Goal: Task Accomplishment & Management: Manage account settings

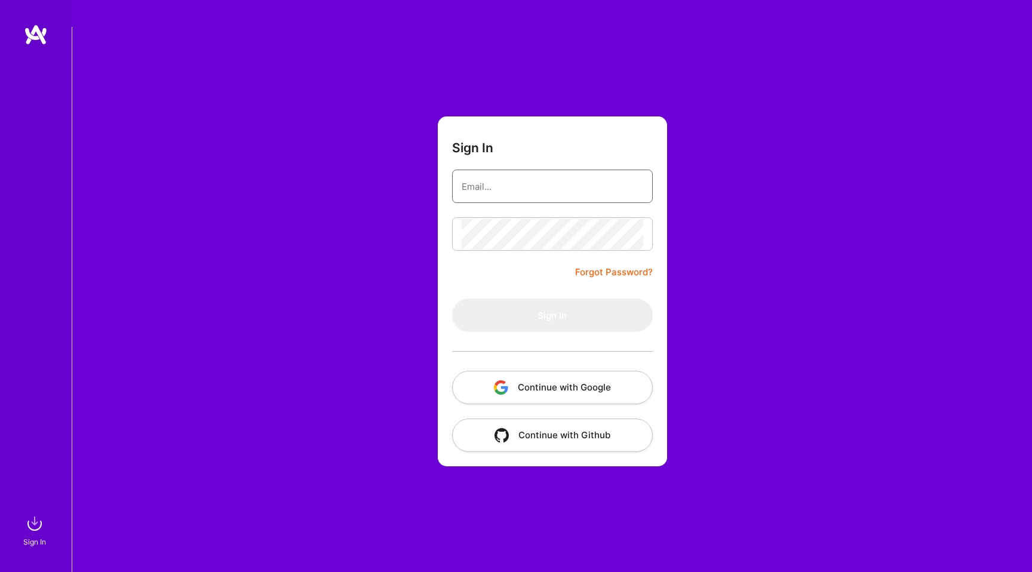
click at [540, 171] on input "email" at bounding box center [553, 186] width 182 height 30
type input "anshu.kandhari89@gmail.com"
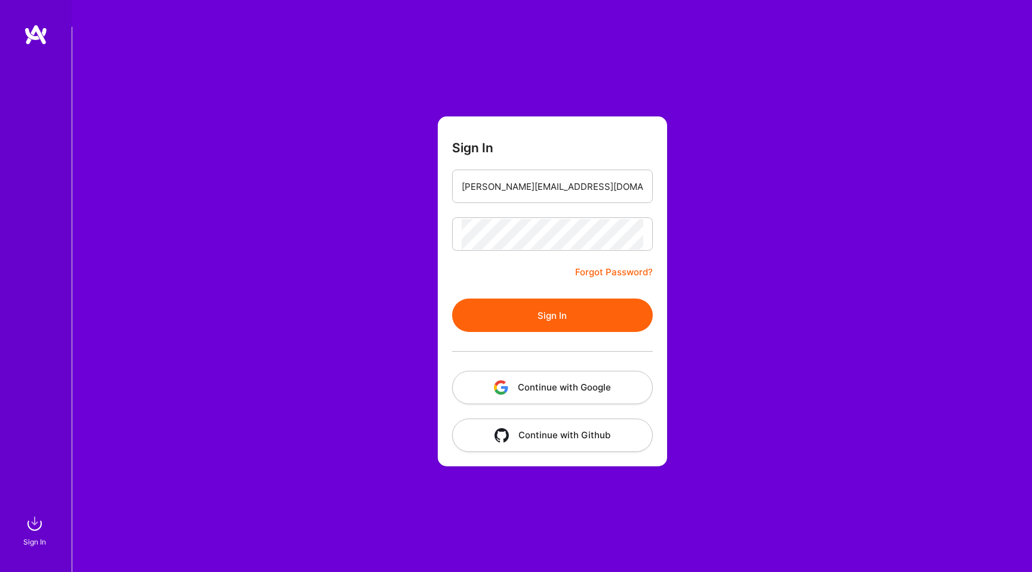
click at [573, 299] on button "Sign In" at bounding box center [552, 315] width 201 height 33
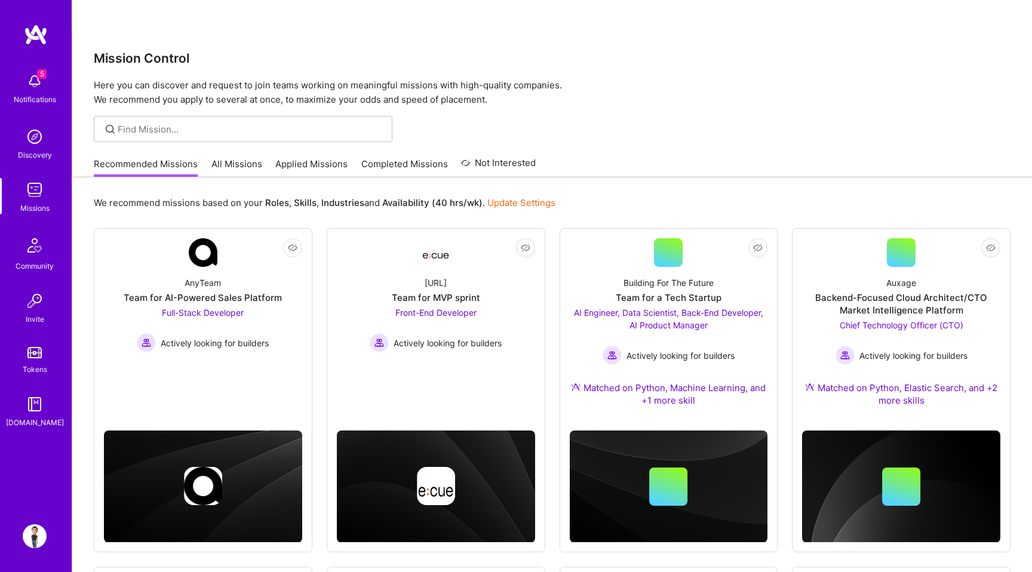
click at [246, 158] on link "All Missions" at bounding box center [237, 168] width 51 height 20
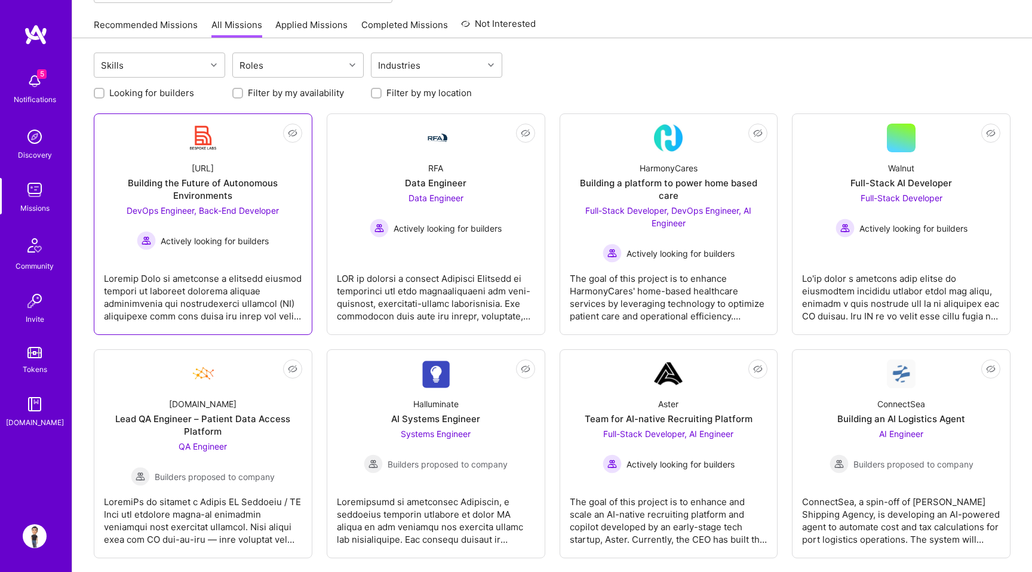
scroll to position [145, 0]
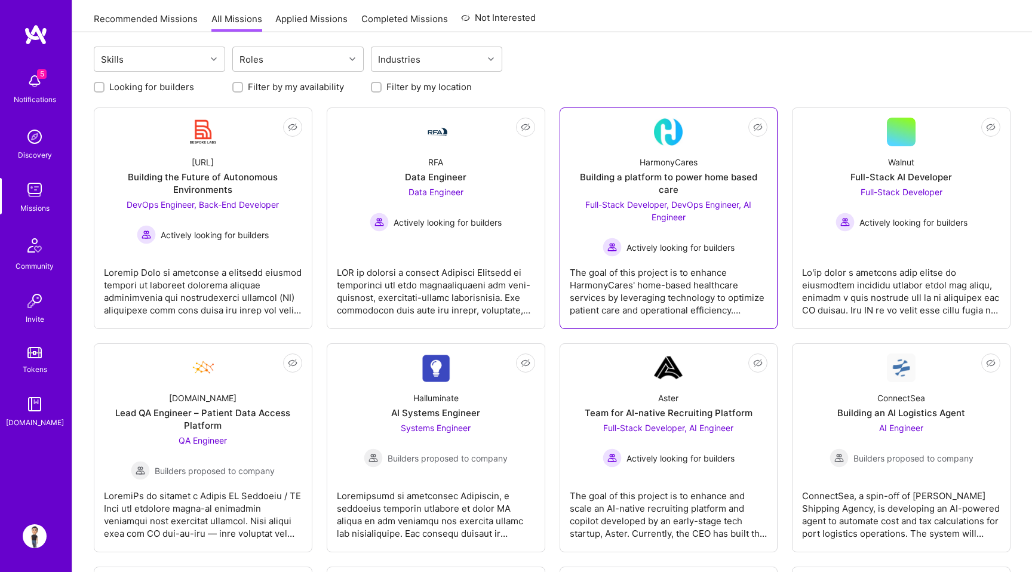
click at [710, 146] on div "HarmonyCares Building a platform to power home based care Full-Stack Developer,…" at bounding box center [669, 201] width 198 height 111
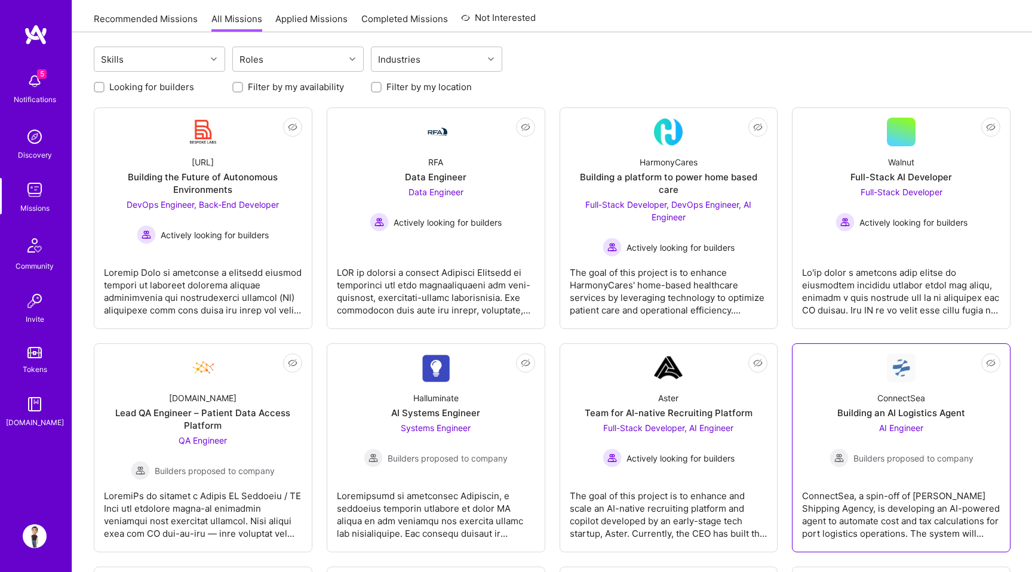
click at [882, 407] on div "Building an AI Logistics Agent" at bounding box center [902, 413] width 128 height 13
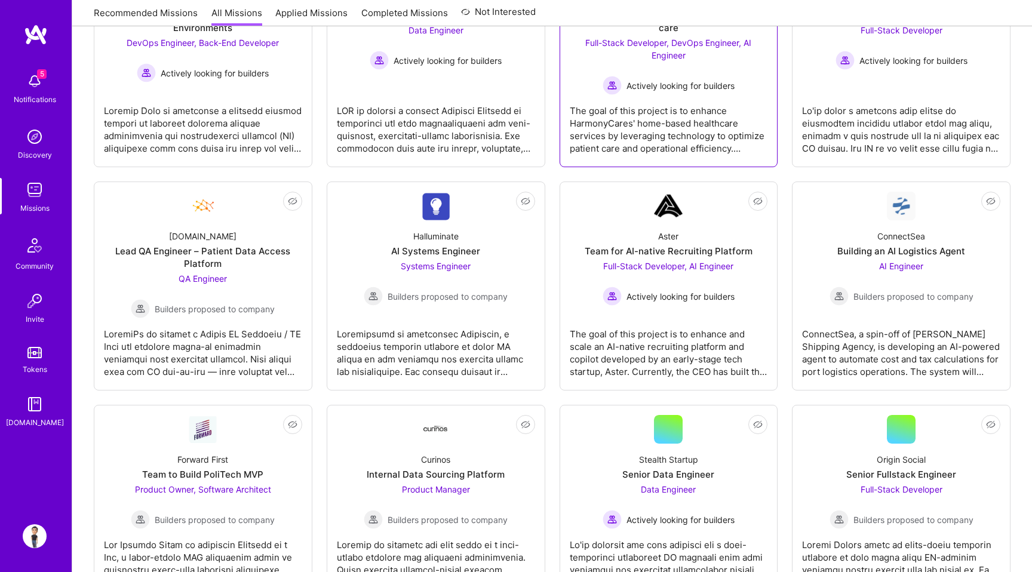
scroll to position [387, 0]
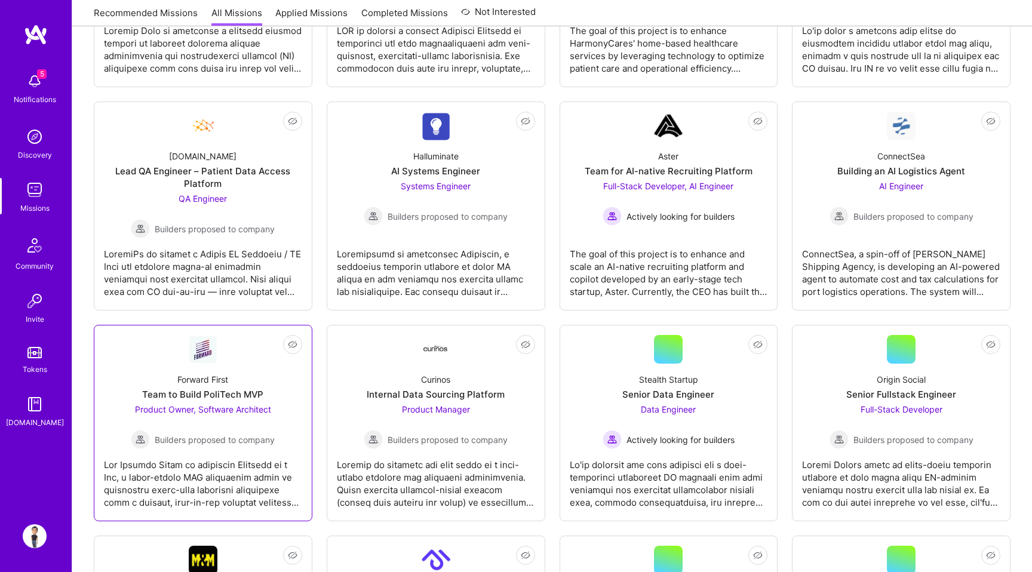
click at [220, 364] on div "Forward First Team to Build PoliTech MVP Product Owner, Software Architect Buil…" at bounding box center [203, 406] width 198 height 85
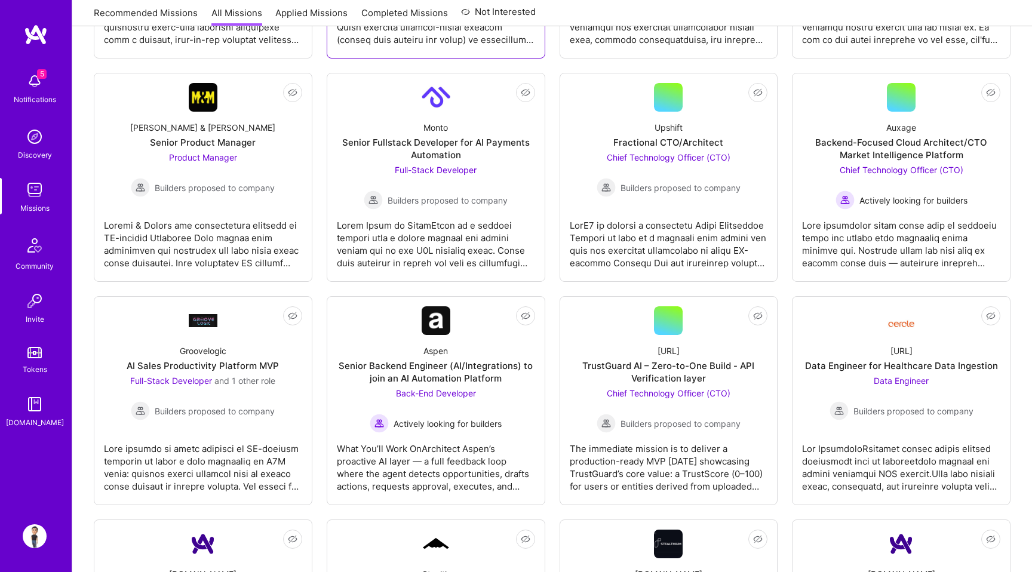
scroll to position [894, 0]
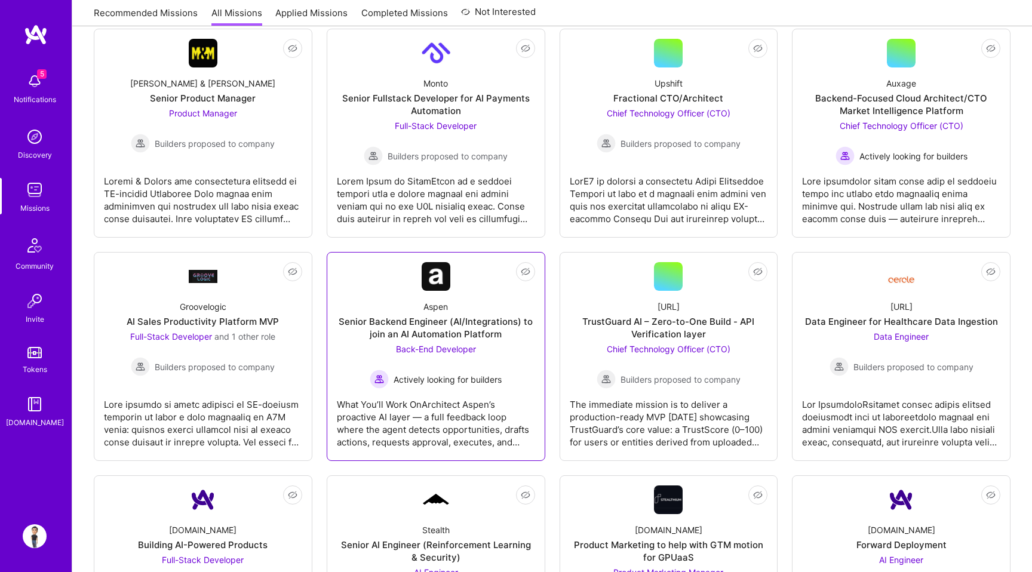
click at [454, 315] on div "Senior Backend Engineer (AI/Integrations) to join an AI Automation Platform" at bounding box center [436, 327] width 198 height 25
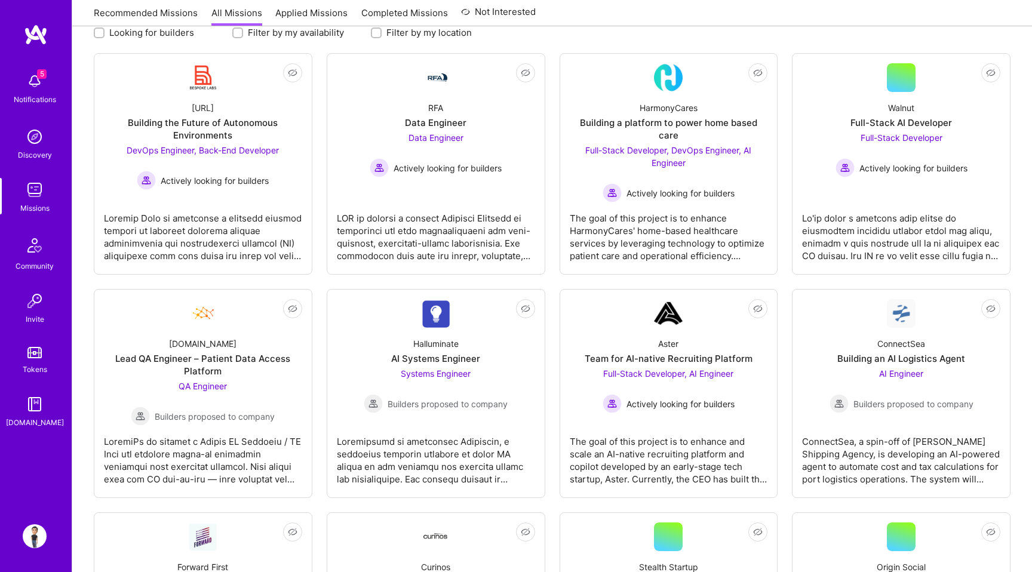
scroll to position [0, 0]
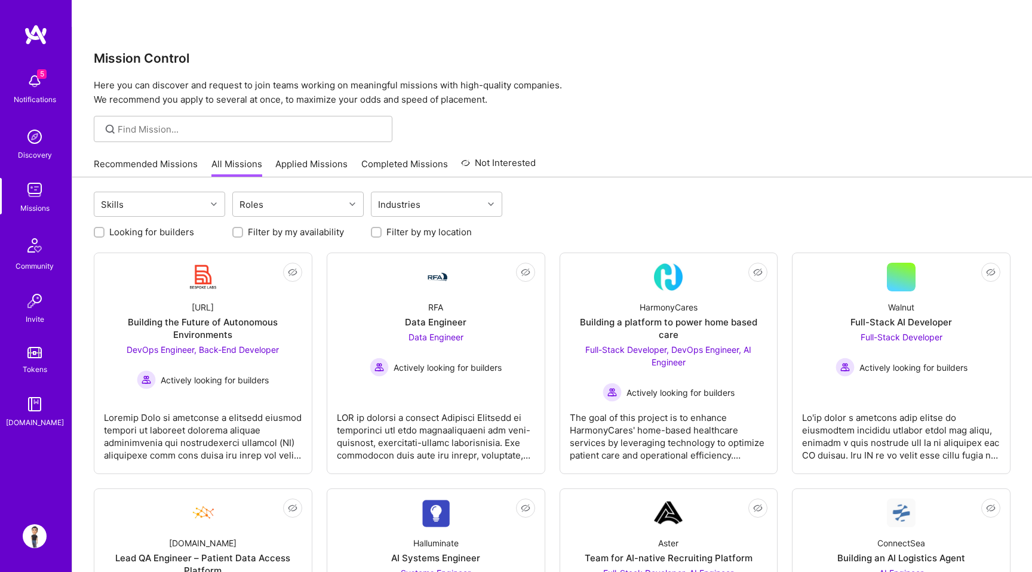
click at [173, 158] on link "Recommended Missions" at bounding box center [146, 168] width 104 height 20
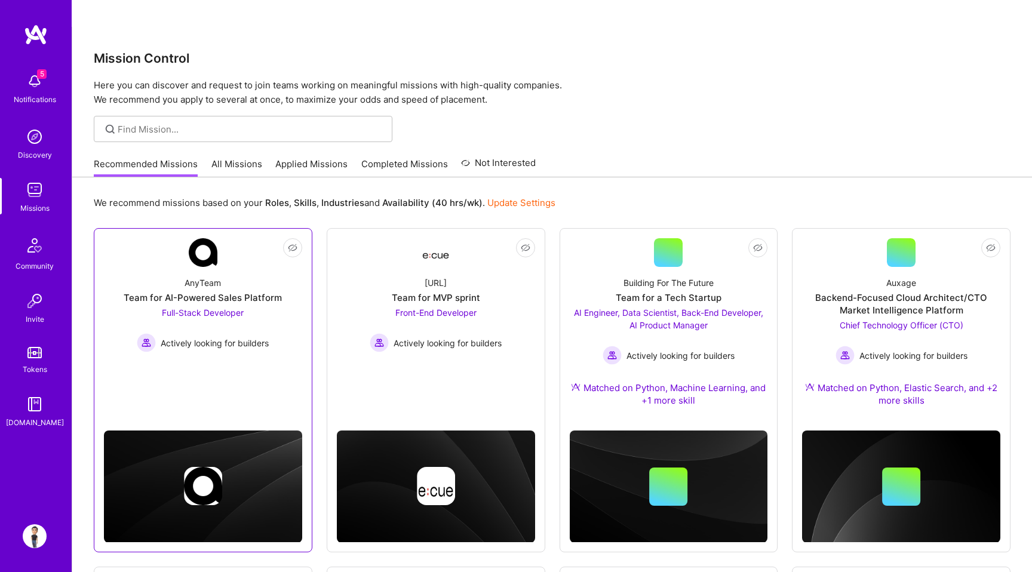
click at [251, 267] on div "AnyTeam Team for AI-Powered Sales Platform Full-Stack Developer Actively lookin…" at bounding box center [203, 309] width 198 height 85
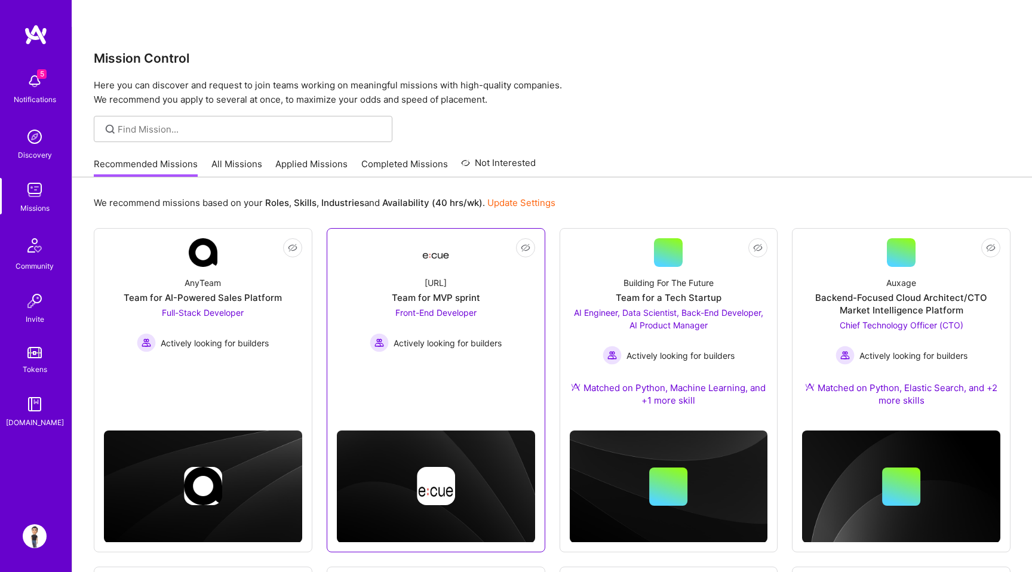
click at [486, 267] on div "Ecue.ai Team for MVP sprint Front-End Developer Actively looking for builders" at bounding box center [436, 309] width 198 height 85
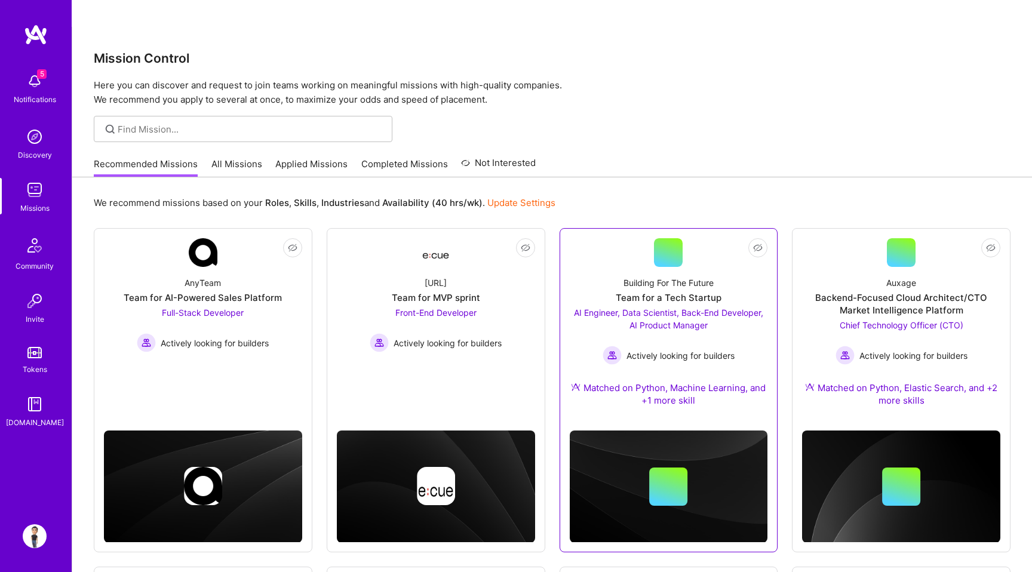
click at [678, 307] on div "AI Engineer, Data Scientist, Back-End Developer, AI Product Manager Actively lo…" at bounding box center [669, 336] width 198 height 59
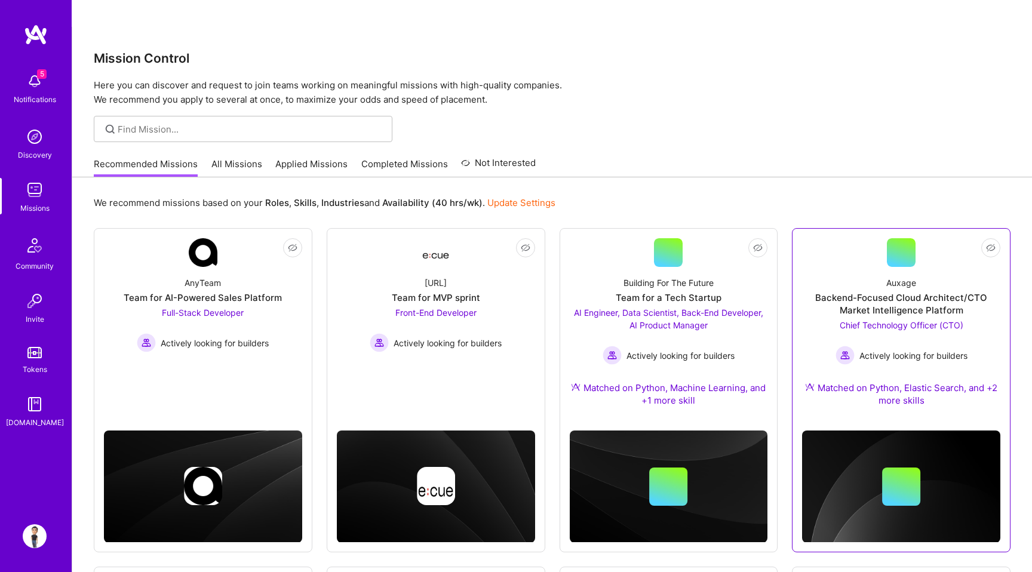
click at [889, 292] on div "Backend-Focused Cloud Architect/CTO Market Intelligence Platform" at bounding box center [901, 304] width 198 height 25
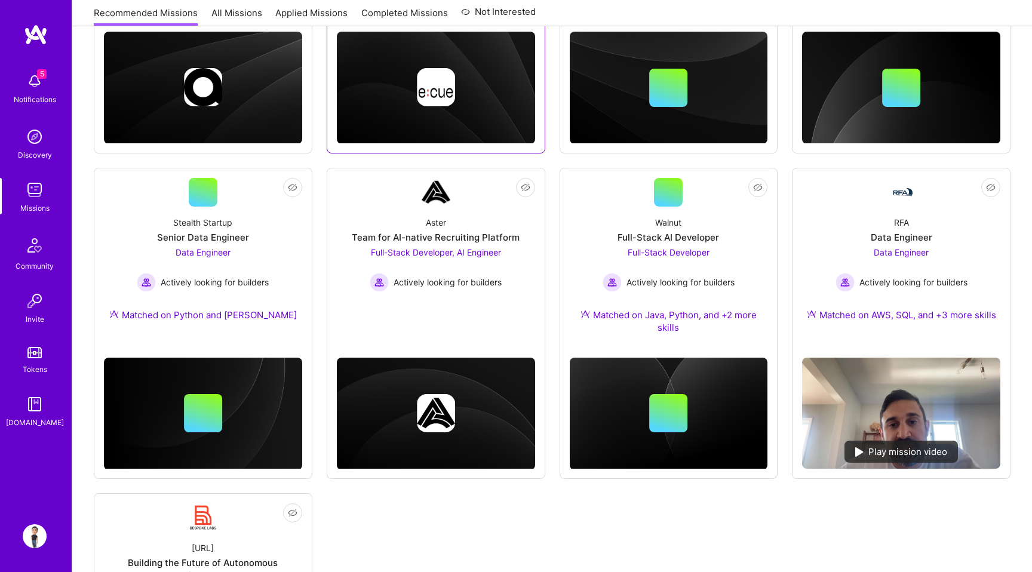
scroll to position [356, 0]
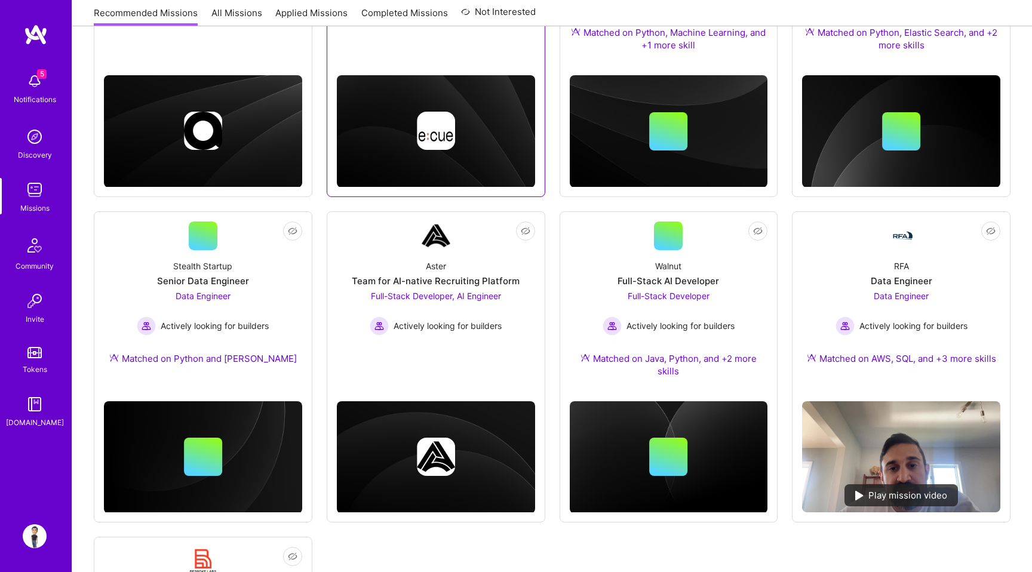
click at [391, 316] on link "Not Interested Aster Team for AI-native Recruiting Platform Full-Stack Develope…" at bounding box center [436, 292] width 198 height 141
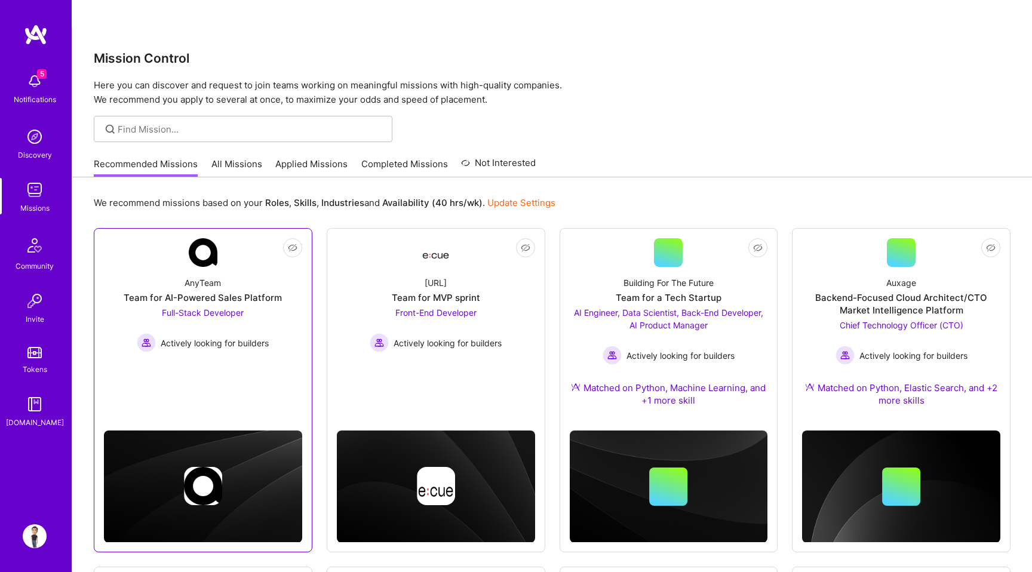
click at [277, 349] on link "Not Interested AnyTeam Team for AI-Powered Sales Platform Full-Stack Developer …" at bounding box center [203, 311] width 198 height 147
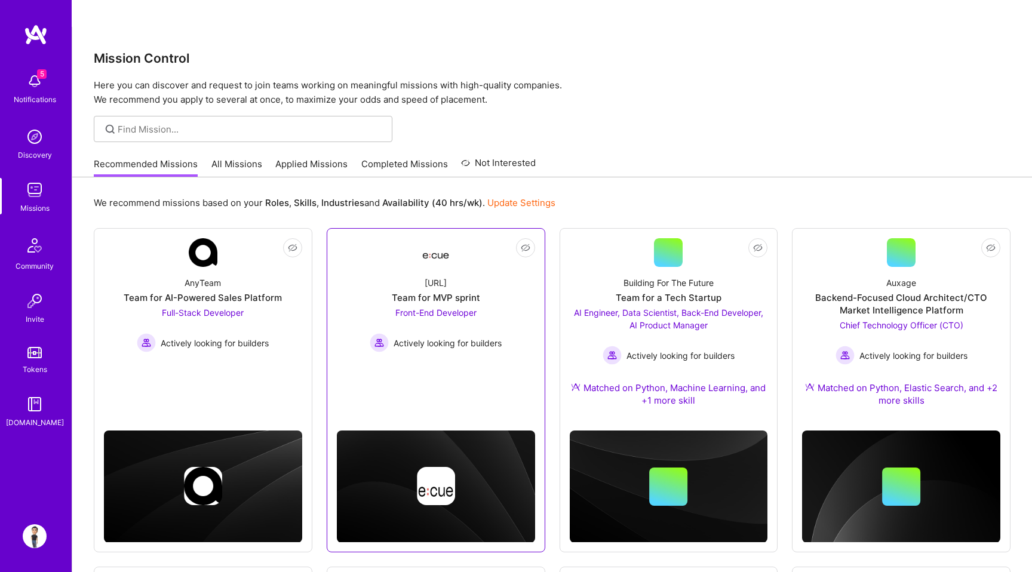
click at [452, 336] on link "Not Interested Ecue.ai Team for MVP sprint Front-End Developer Actively looking…" at bounding box center [436, 311] width 198 height 147
click at [489, 267] on div "Ecue.ai Team for MVP sprint Front-End Developer Actively looking for builders" at bounding box center [436, 309] width 198 height 85
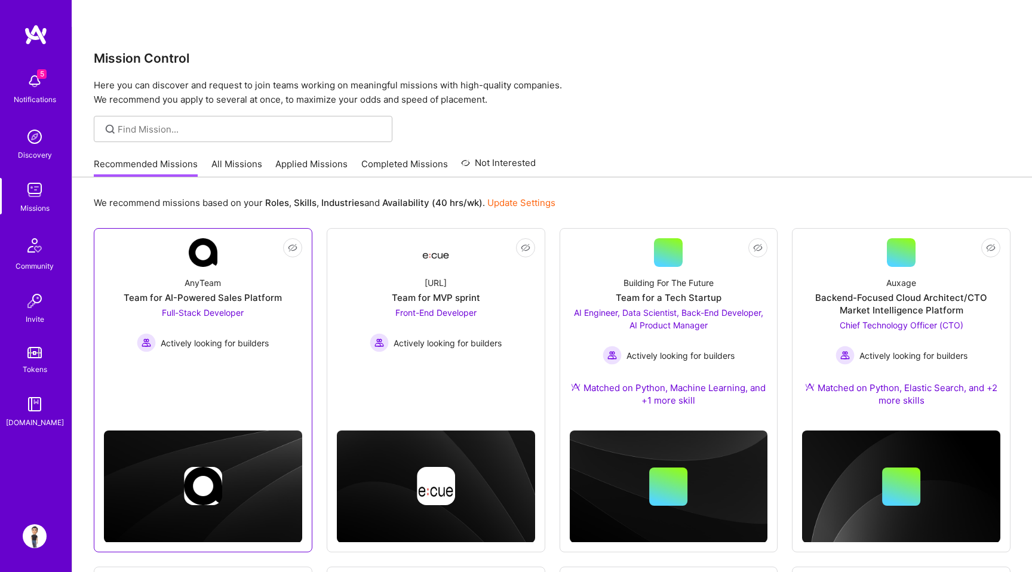
click at [234, 292] on div "Team for AI-Powered Sales Platform" at bounding box center [203, 298] width 158 height 13
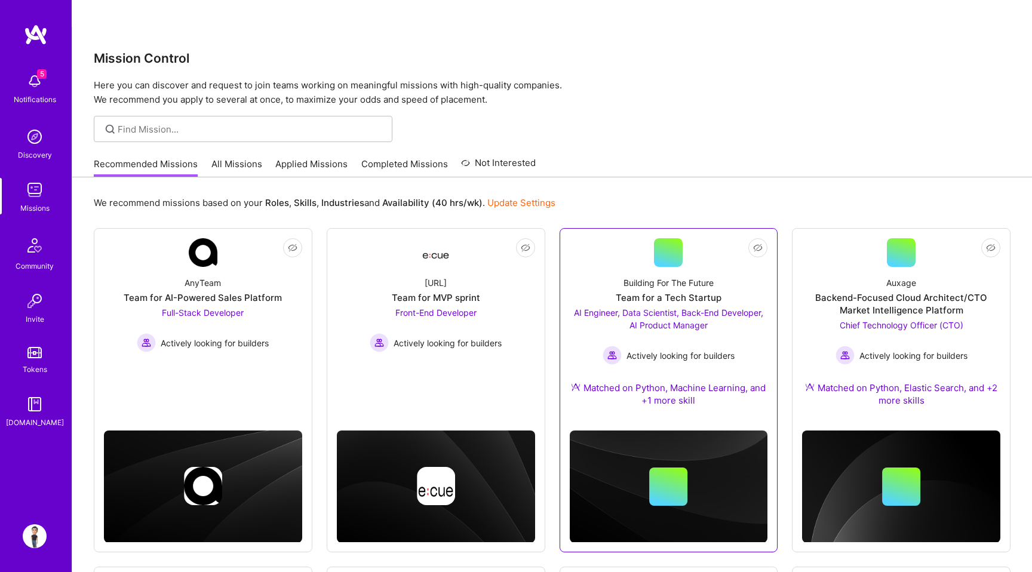
click at [728, 268] on div "Building For The Future Team for a Tech Startup AI Engineer, Data Scientist, Ba…" at bounding box center [669, 344] width 198 height 154
click at [512, 197] on link "Update Settings" at bounding box center [522, 202] width 68 height 11
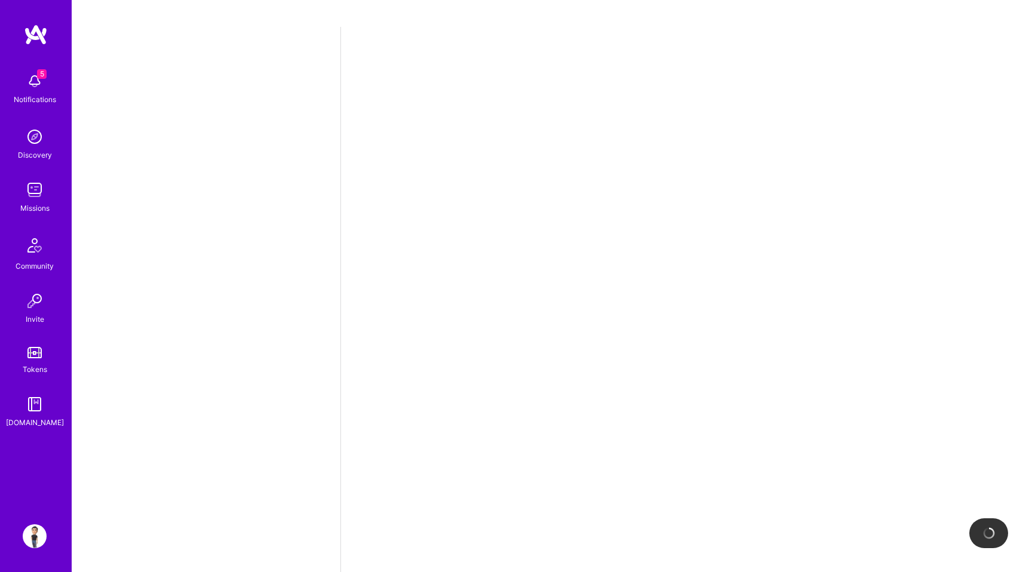
select select "IN"
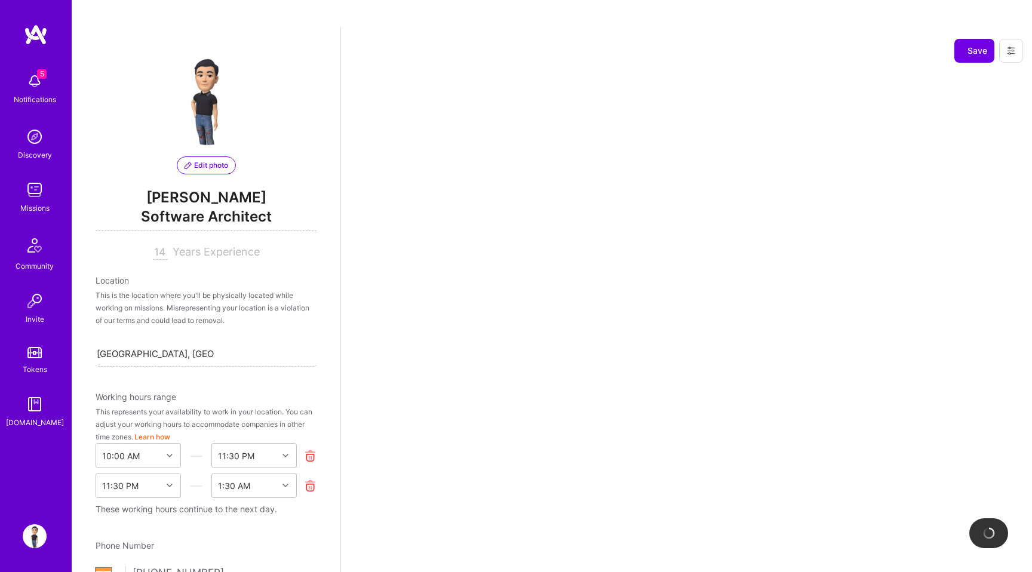
scroll to position [448, 0]
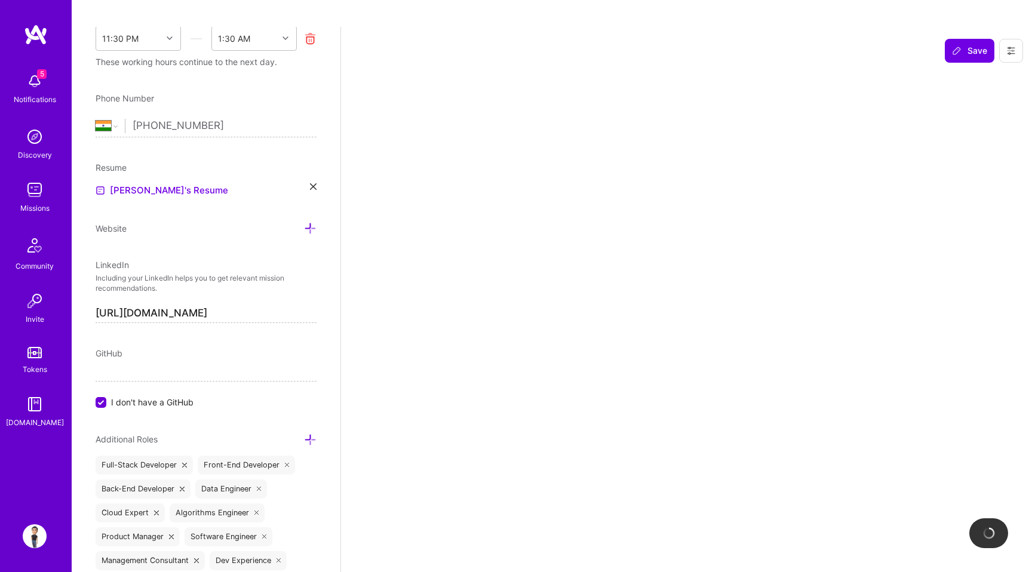
select select "Right Now"
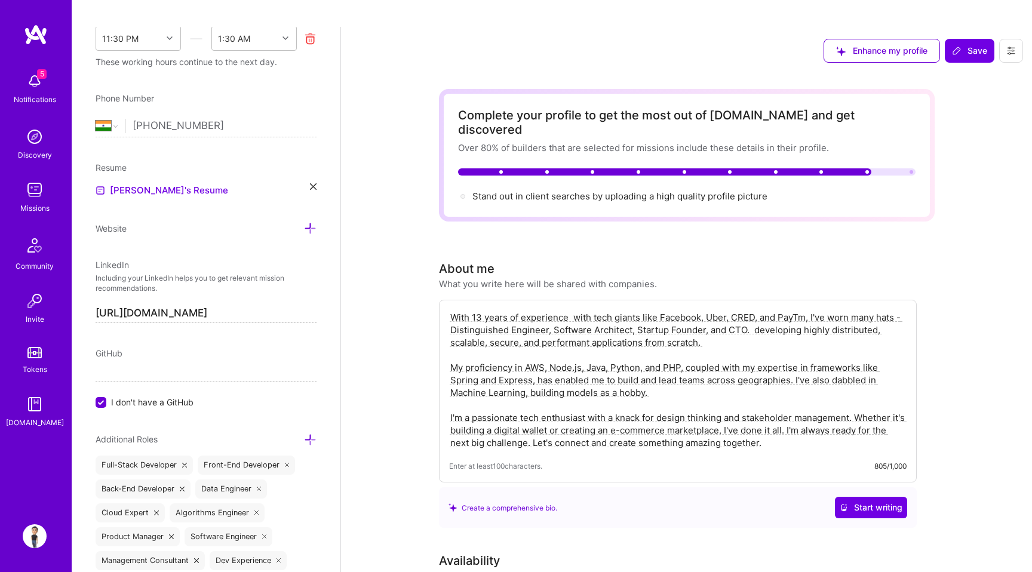
click at [486, 310] on textarea "With 13 years of experience with tech giants like Facebook, Uber, CRED, and Pay…" at bounding box center [678, 380] width 458 height 140
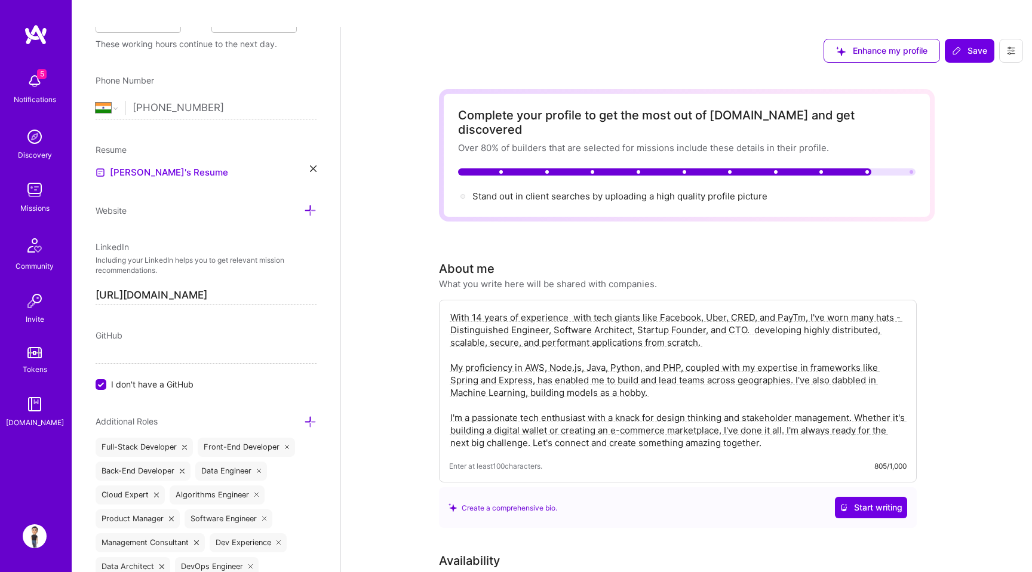
scroll to position [466, 0]
type textarea "With 14 years of experience with tech giants like Facebook, Uber, CRED, and Pay…"
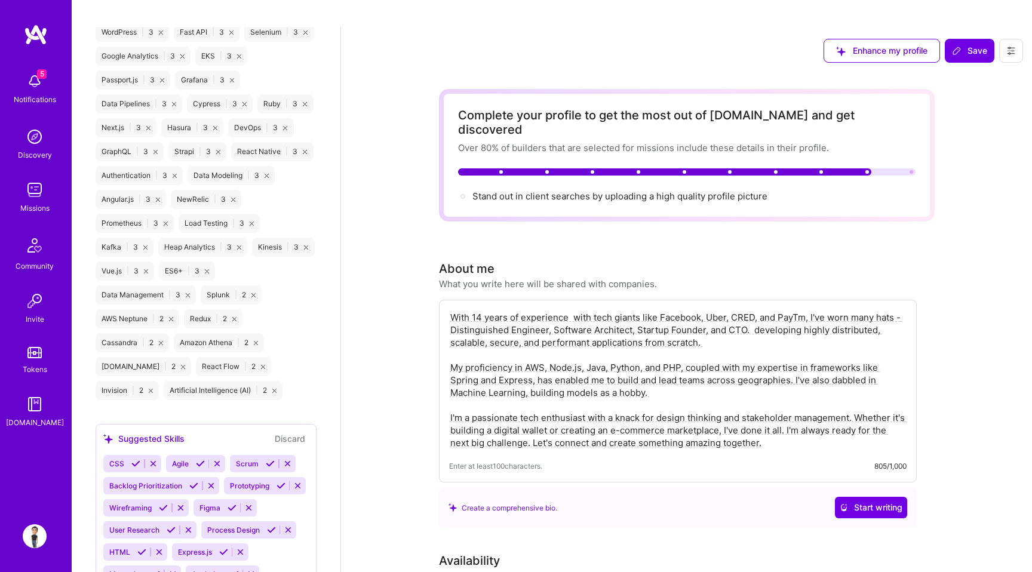
scroll to position [1920, 0]
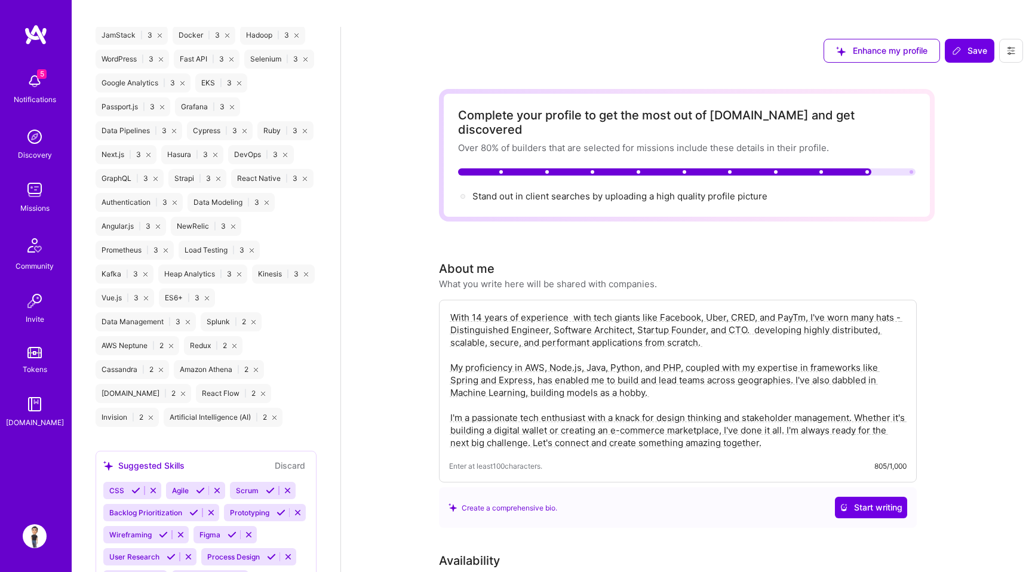
click at [207, 296] on icon at bounding box center [207, 298] width 4 height 4
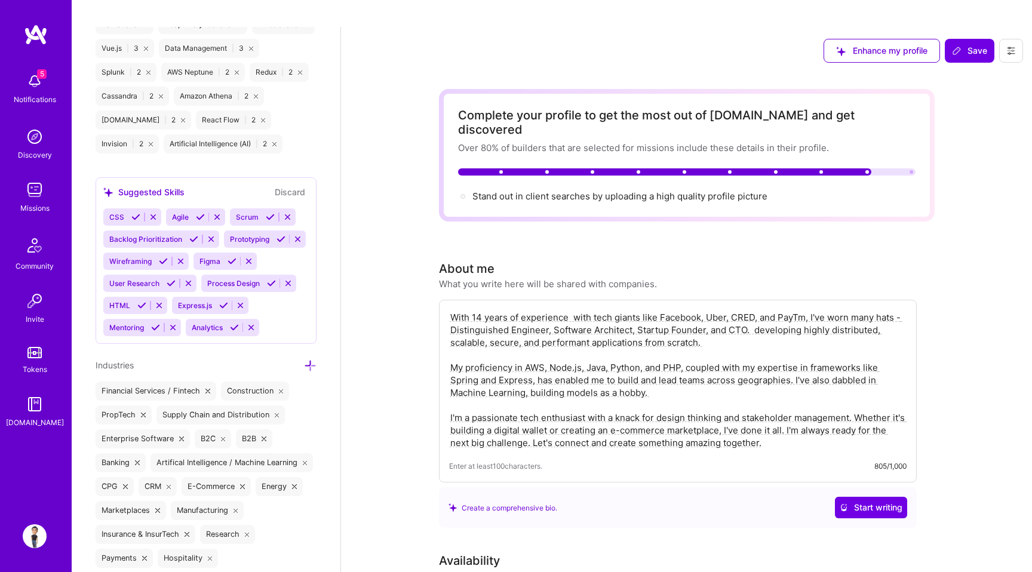
scroll to position [2186, 0]
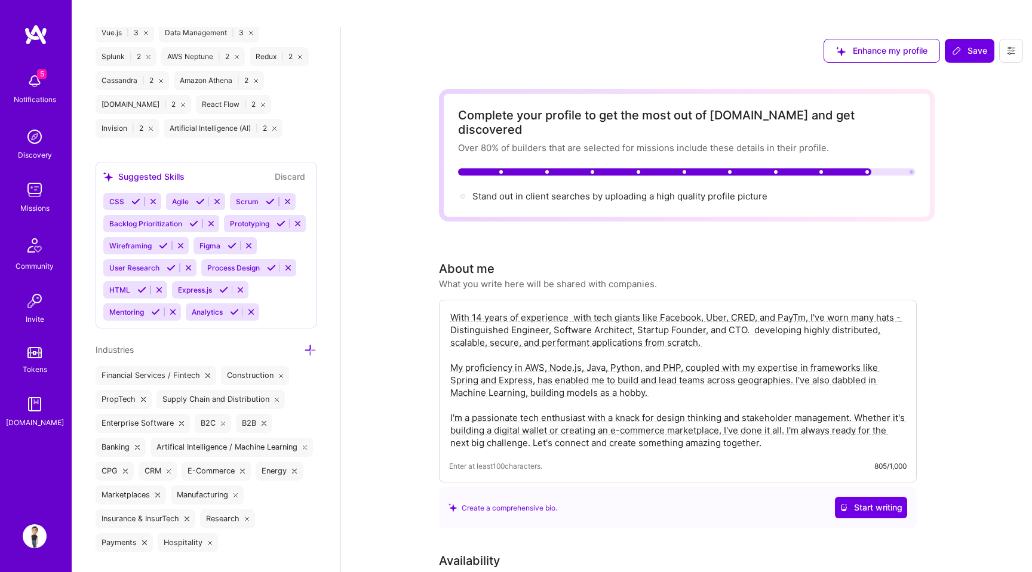
click at [233, 308] on icon at bounding box center [234, 312] width 9 height 9
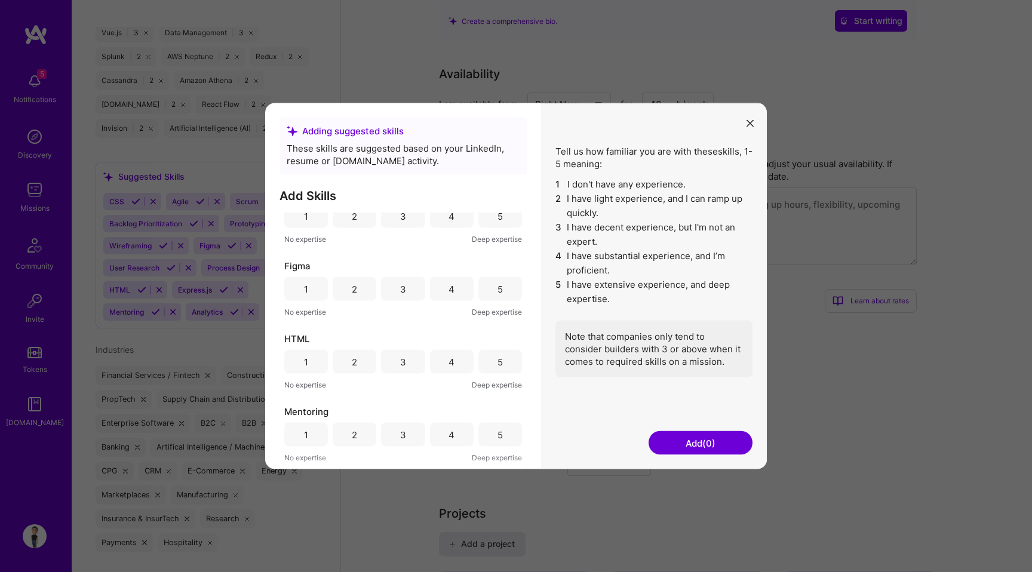
scroll to position [314, 0]
click at [752, 119] on icon "modal" at bounding box center [750, 122] width 7 height 7
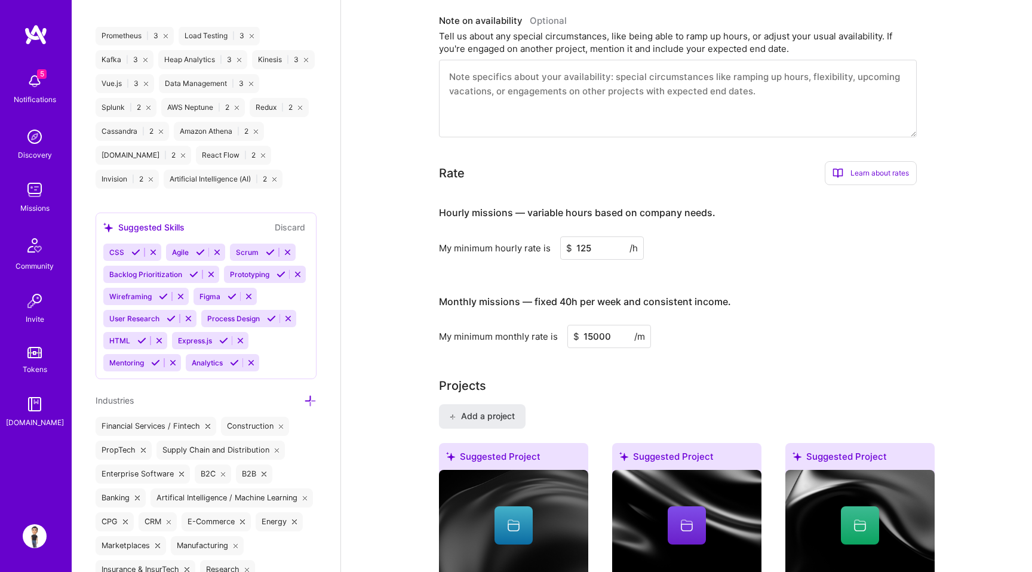
scroll to position [523, 0]
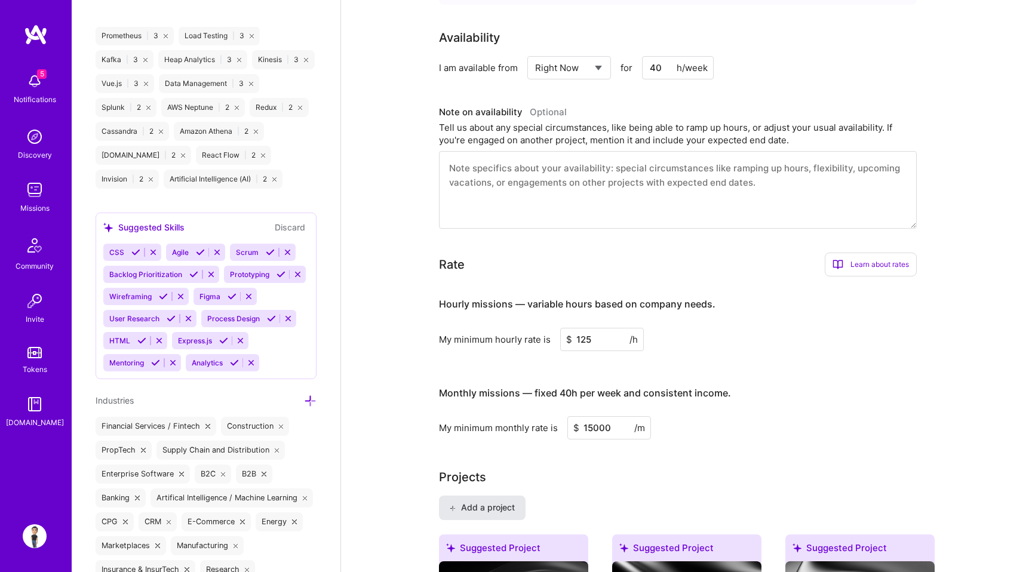
click at [507, 502] on span "Add a project" at bounding box center [481, 508] width 65 height 12
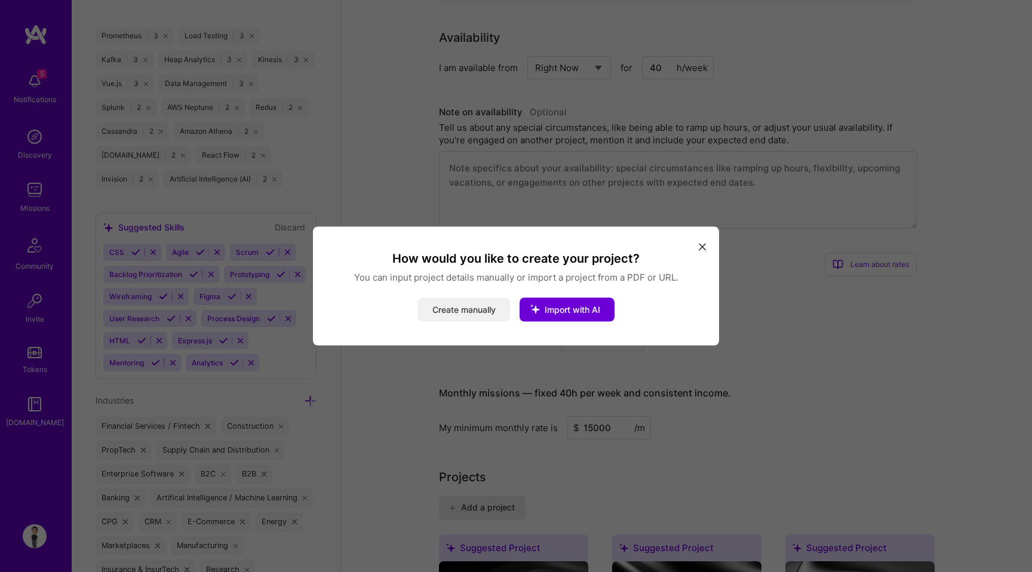
click at [469, 314] on button "Create manually" at bounding box center [464, 310] width 92 height 24
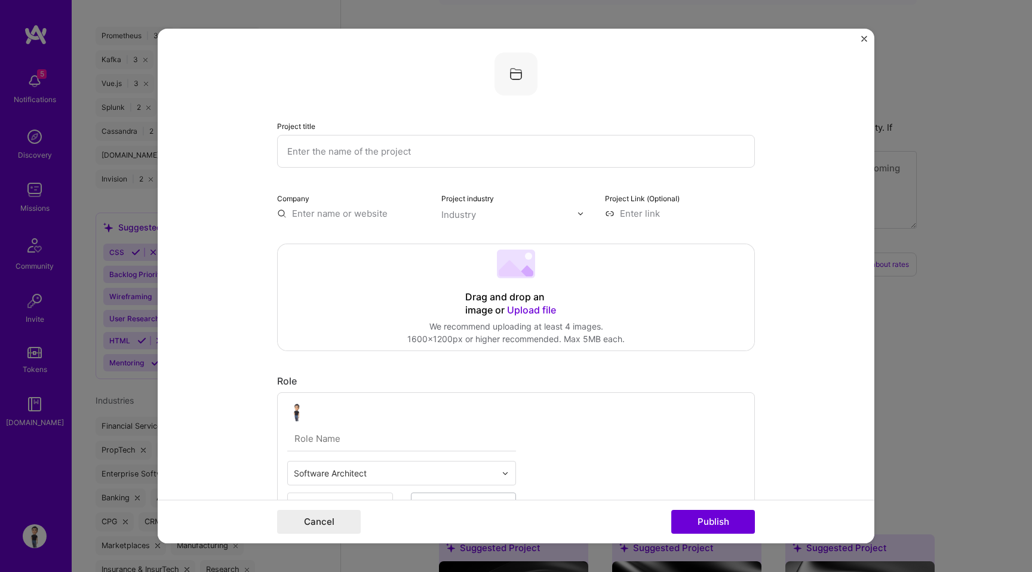
click at [402, 155] on input "text" at bounding box center [516, 151] width 478 height 33
type input "AI Enabled ERP Platform"
click at [388, 404] on div at bounding box center [401, 412] width 229 height 19
click at [368, 443] on input "text" at bounding box center [401, 439] width 229 height 25
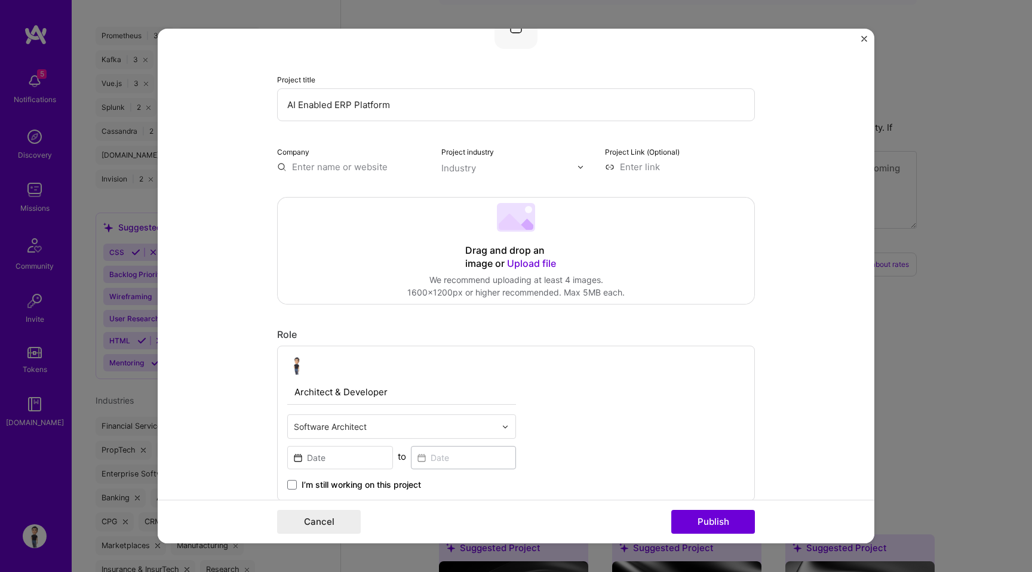
scroll to position [77, 0]
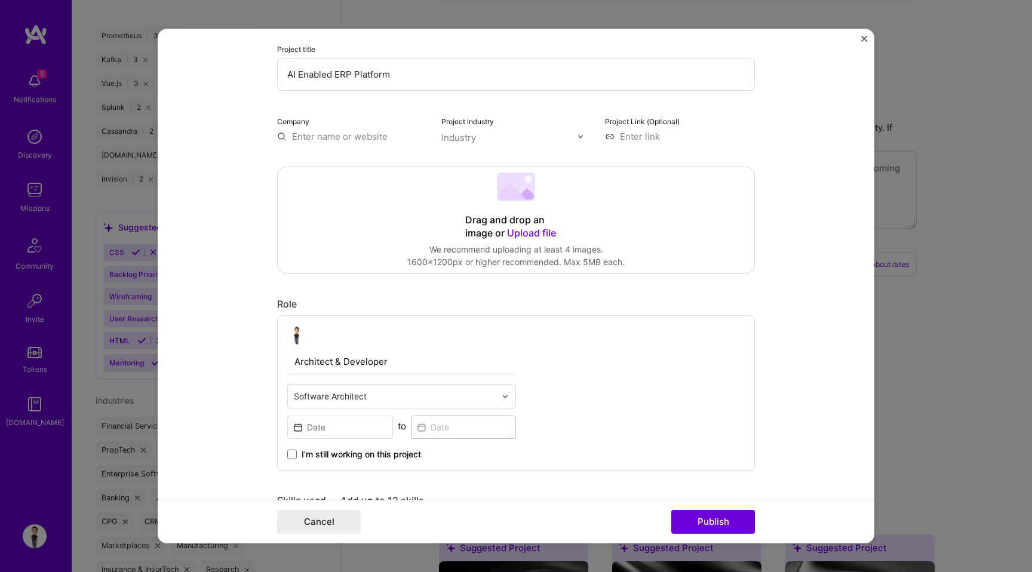
type input "Architect & Developer"
click at [422, 396] on input "text" at bounding box center [395, 396] width 202 height 13
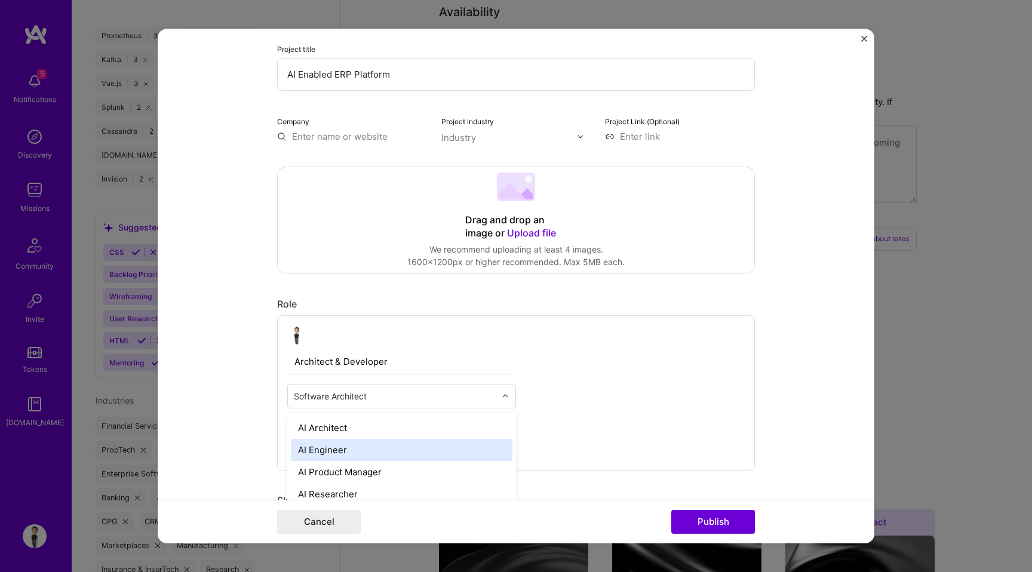
click at [409, 449] on div "AI Engineer" at bounding box center [402, 450] width 222 height 22
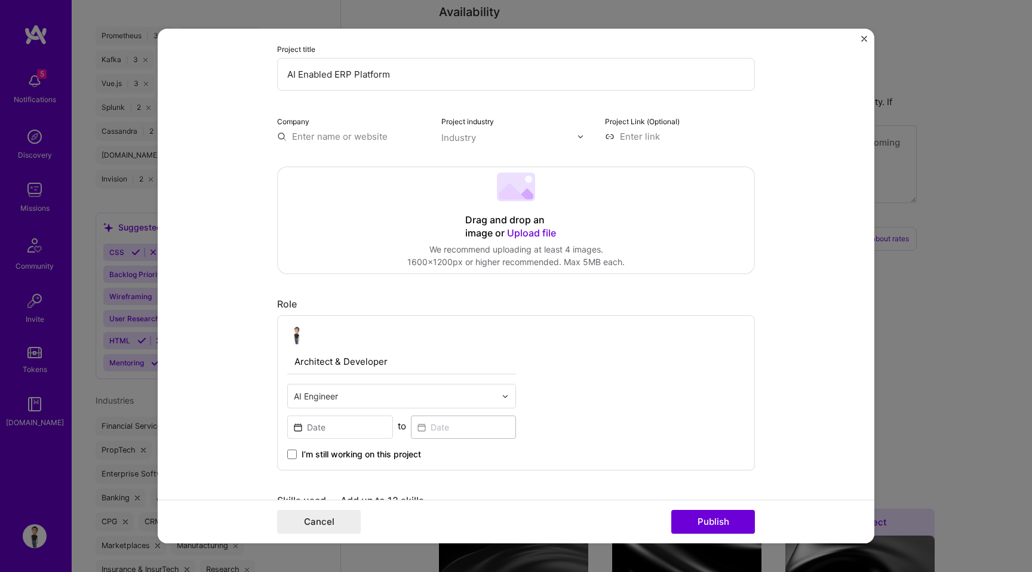
click at [328, 130] on div "Company" at bounding box center [352, 129] width 150 height 28
click at [327, 133] on input "text" at bounding box center [352, 136] width 150 height 13
type input "ProcureYard"
click at [388, 166] on div "ProcureYard" at bounding box center [375, 164] width 63 height 21
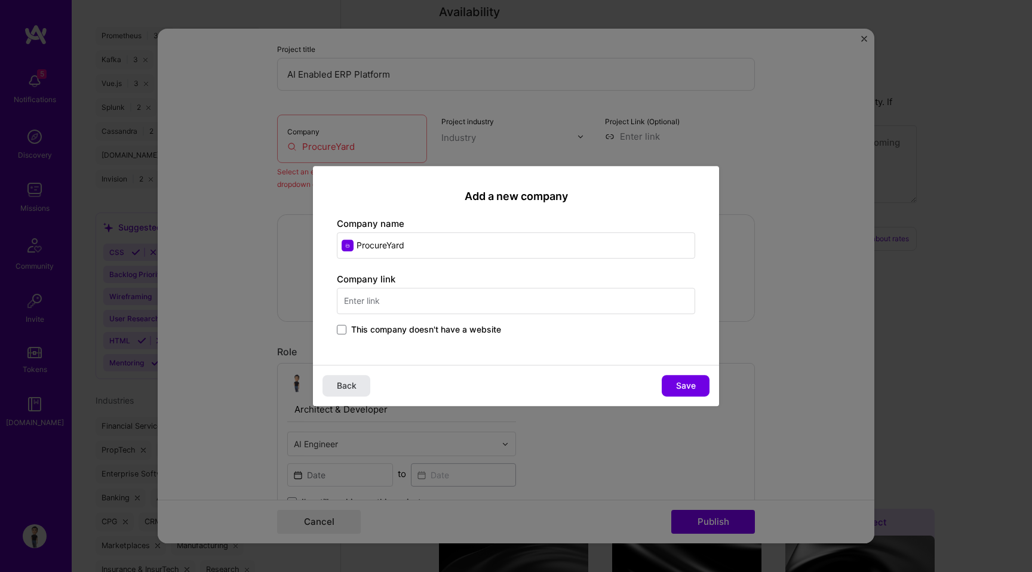
click at [363, 387] on button "Back" at bounding box center [347, 386] width 48 height 22
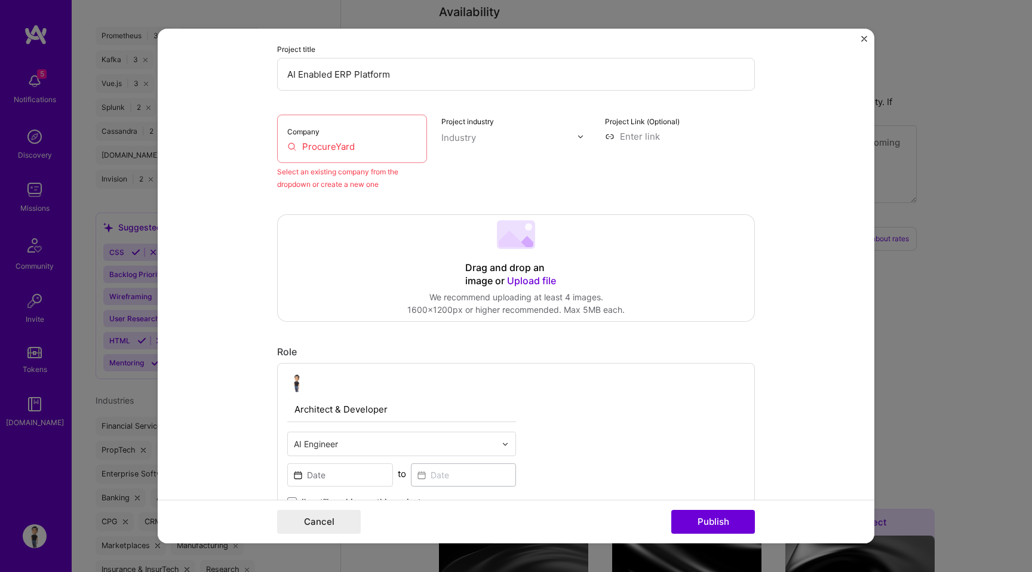
click at [403, 82] on input "AI Enabled ERP Platform" at bounding box center [516, 74] width 478 height 33
click at [367, 143] on input "ProcureYard" at bounding box center [352, 146] width 130 height 13
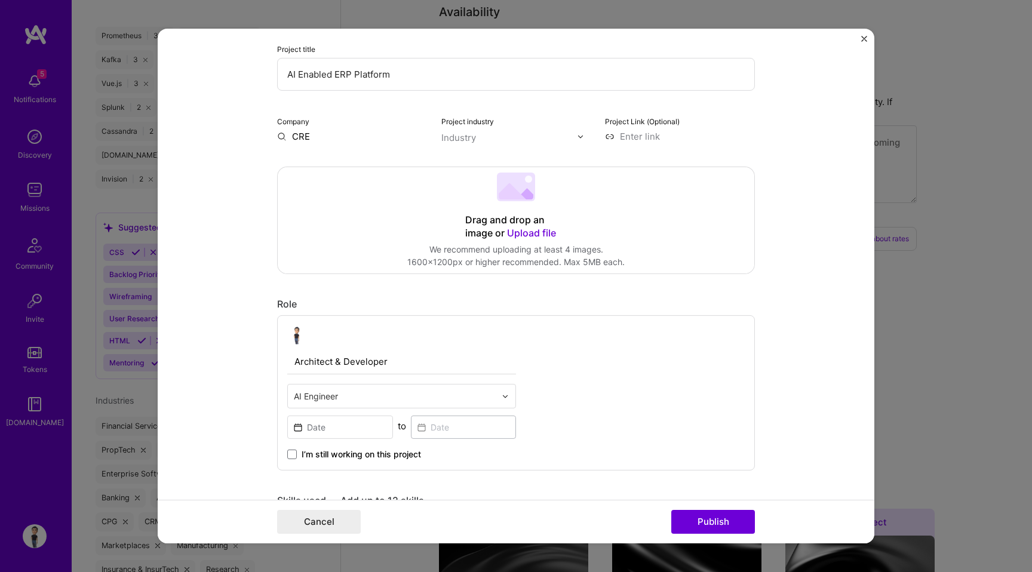
type input "CRED"
type input "ERP"
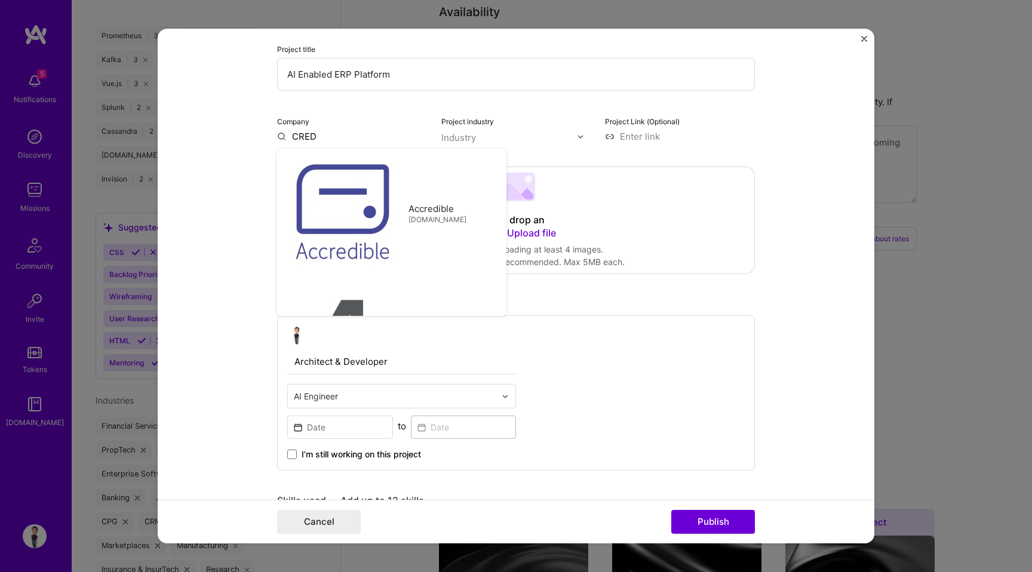
click at [507, 135] on input "text" at bounding box center [510, 137] width 136 height 13
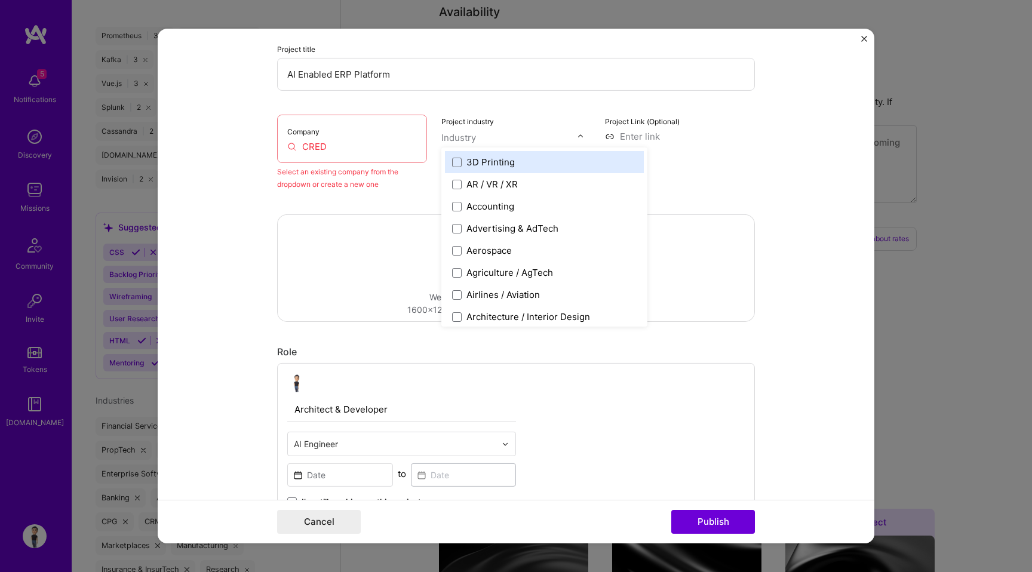
click at [381, 147] on input "CRED" at bounding box center [352, 146] width 130 height 13
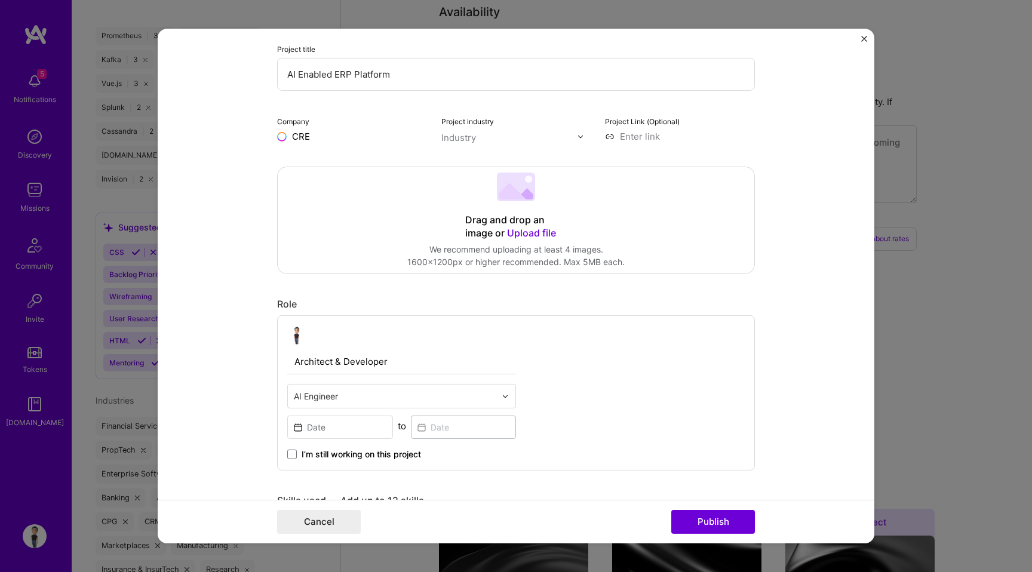
type input "CRED"
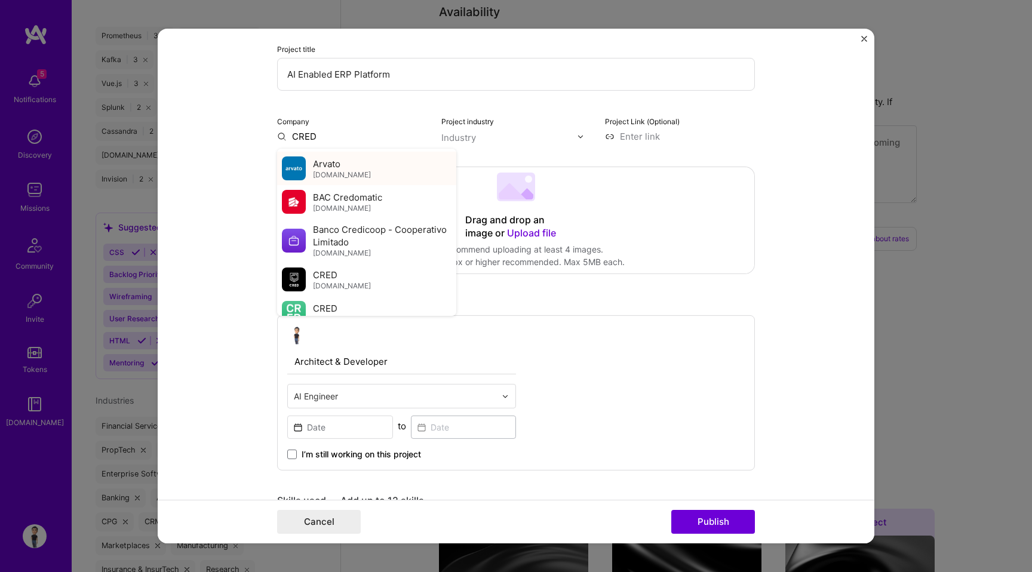
scroll to position [71, 0]
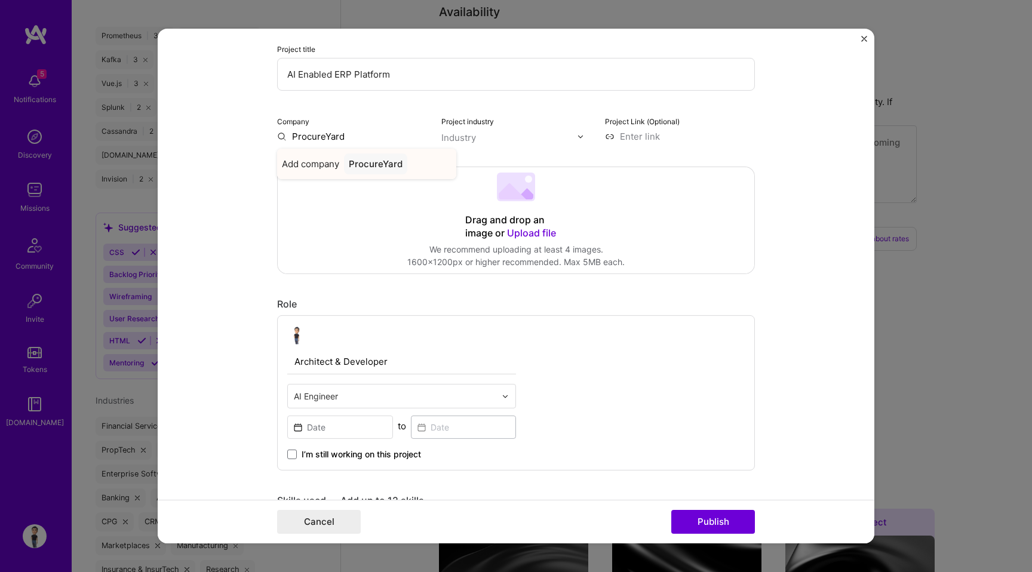
type input "ProcureYard"
click at [374, 168] on div "ProcureYard" at bounding box center [375, 164] width 63 height 21
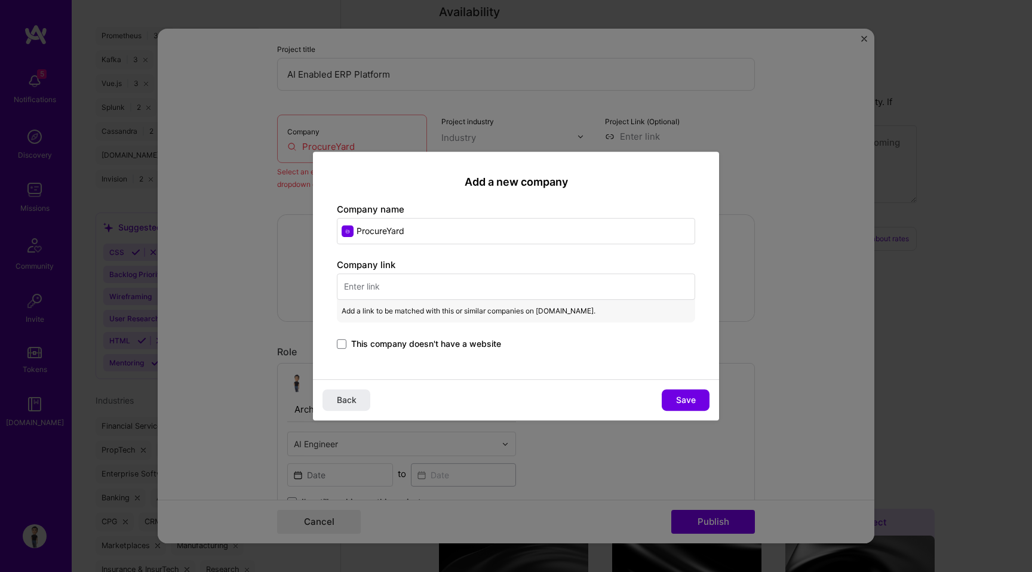
click at [399, 284] on input "text" at bounding box center [516, 287] width 358 height 26
paste input "https://procureyard.com/"
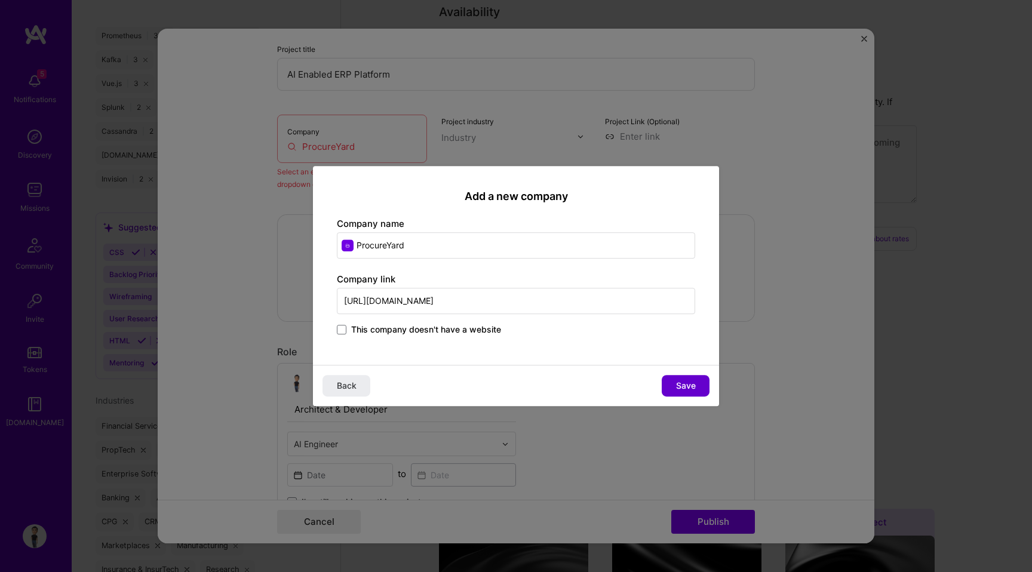
type input "https://procureyard.com/"
click at [691, 394] on button "Save" at bounding box center [686, 386] width 48 height 22
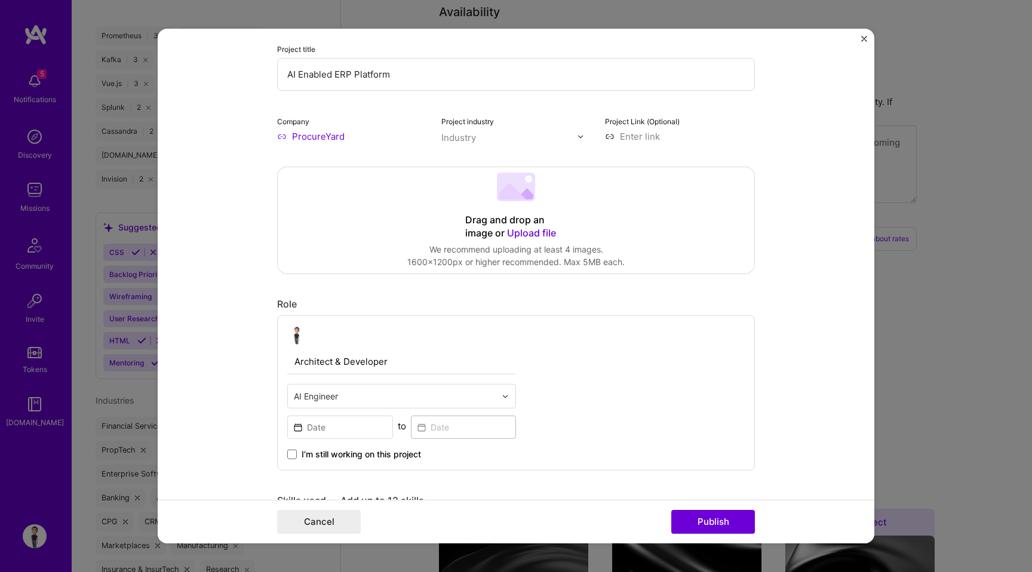
click at [482, 138] on input "text" at bounding box center [510, 137] width 136 height 13
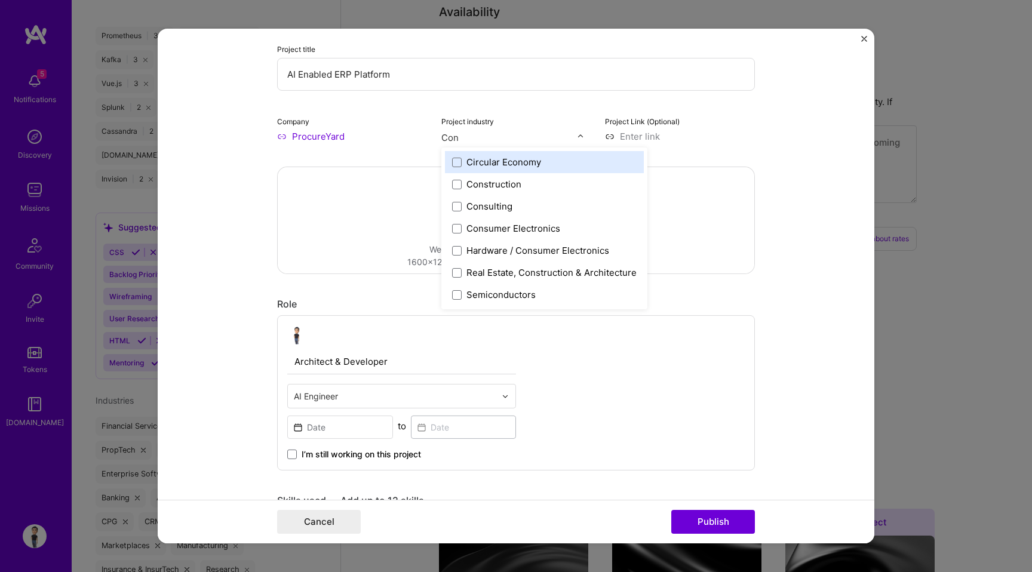
type input "Cons"
click at [511, 161] on div "Construction" at bounding box center [494, 162] width 55 height 13
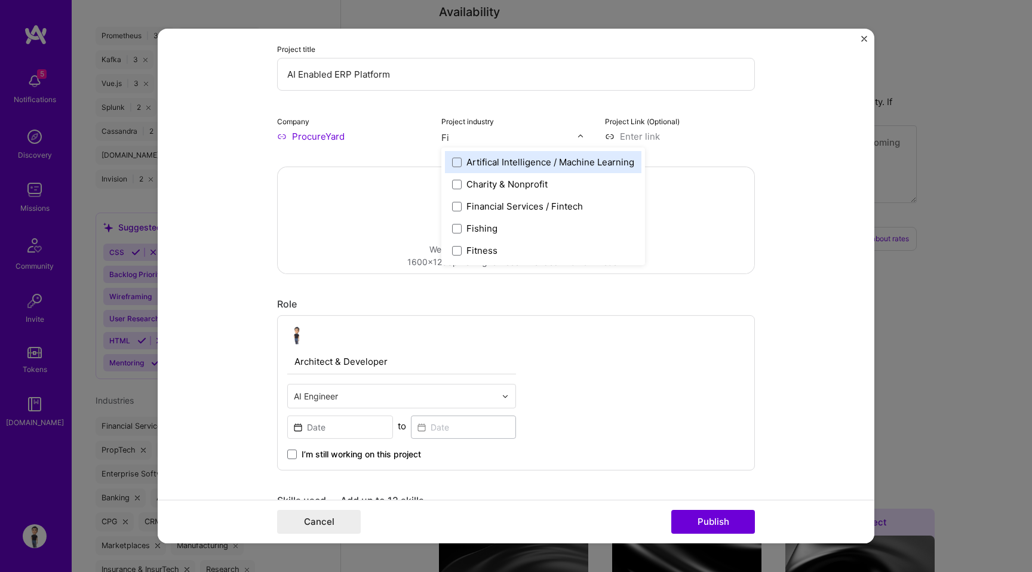
type input "Fin"
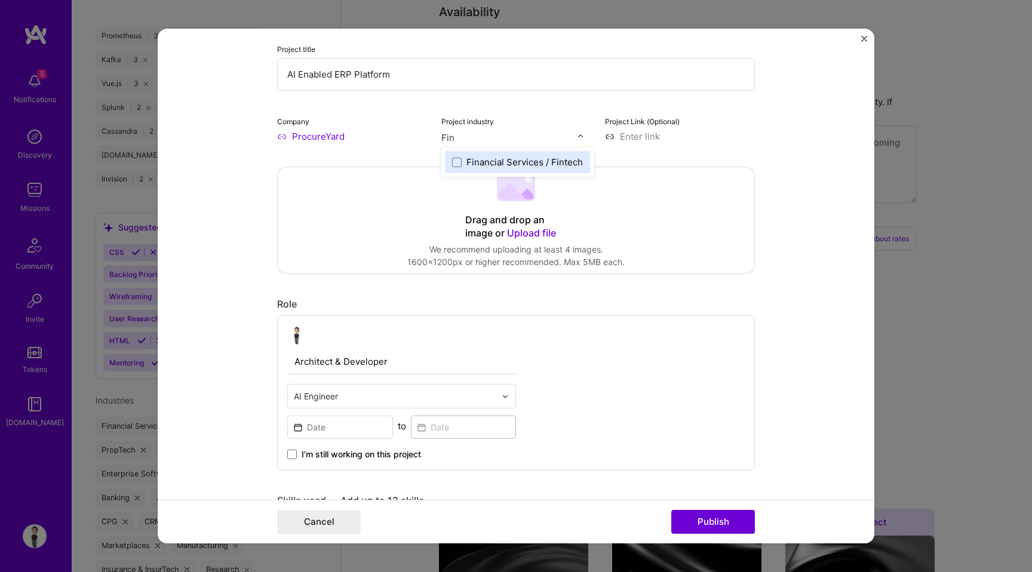
click at [538, 168] on div "Financial Services / Fintech" at bounding box center [525, 162] width 117 height 13
click at [514, 160] on div "E-Commerce" at bounding box center [495, 162] width 56 height 13
click at [452, 164] on span at bounding box center [457, 162] width 10 height 10
click at [457, 164] on span at bounding box center [457, 162] width 10 height 10
click at [470, 156] on div "E-Commerce" at bounding box center [487, 162] width 85 height 22
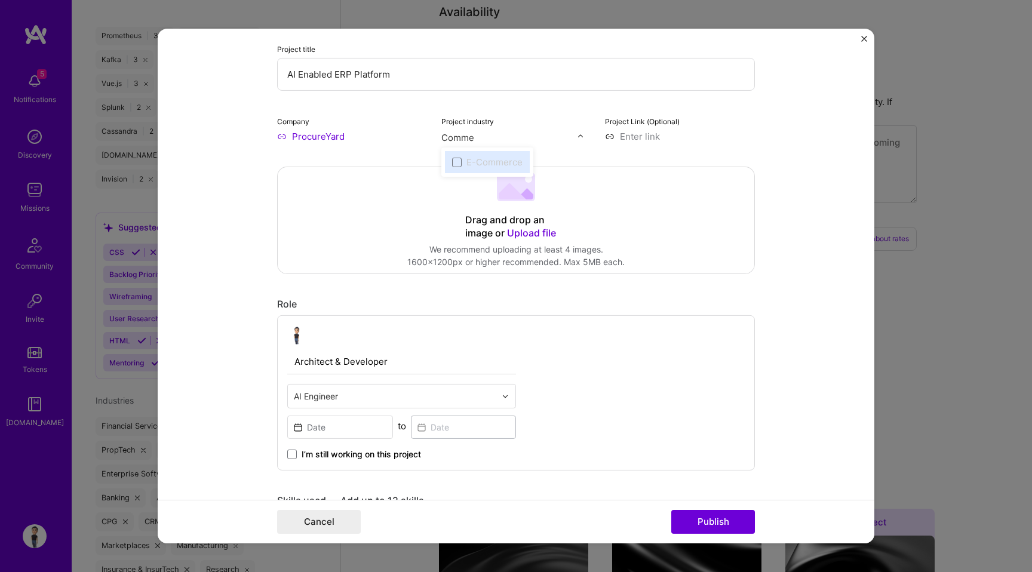
click at [470, 156] on div "E-Commerce" at bounding box center [487, 162] width 85 height 22
click at [454, 161] on span at bounding box center [457, 162] width 10 height 10
type input "Comme"
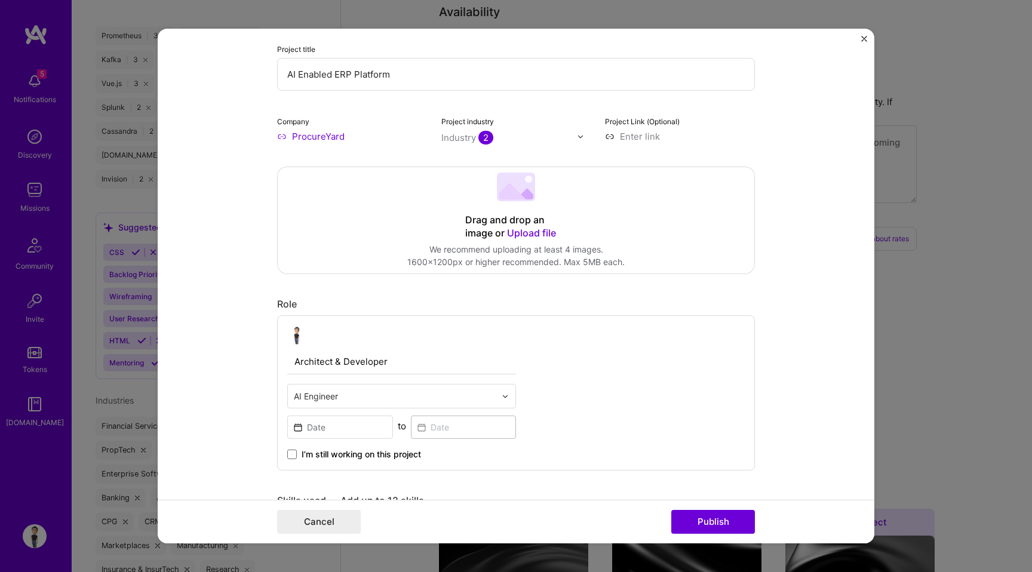
click at [542, 139] on input "text" at bounding box center [510, 137] width 136 height 13
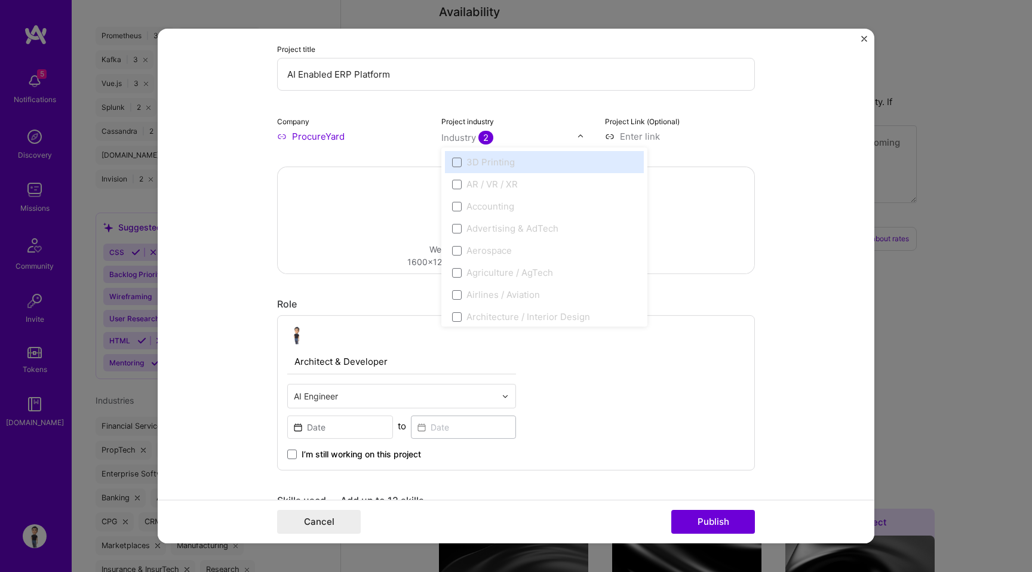
click at [683, 137] on input at bounding box center [680, 136] width 150 height 13
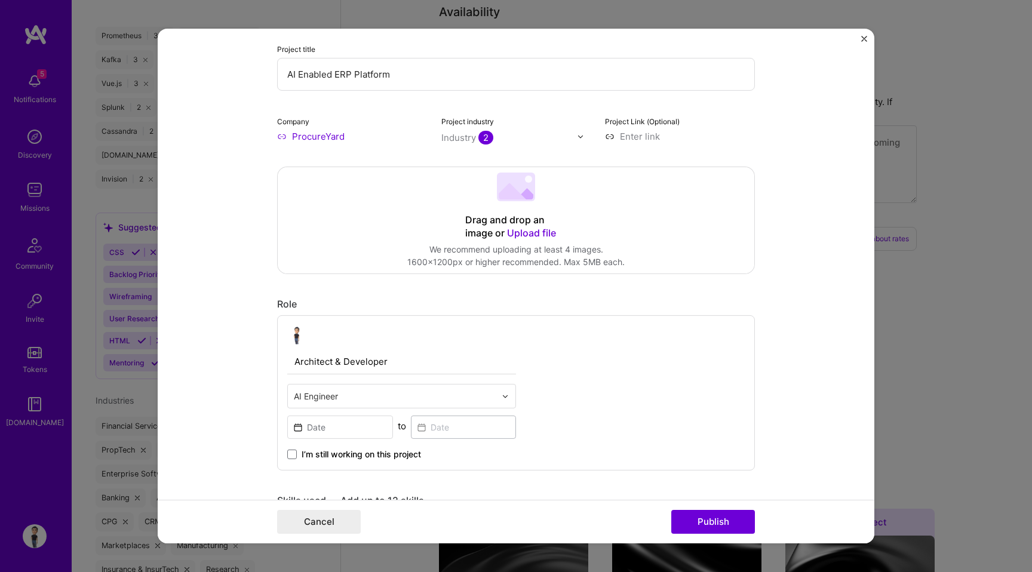
click at [368, 394] on input "text" at bounding box center [395, 396] width 202 height 13
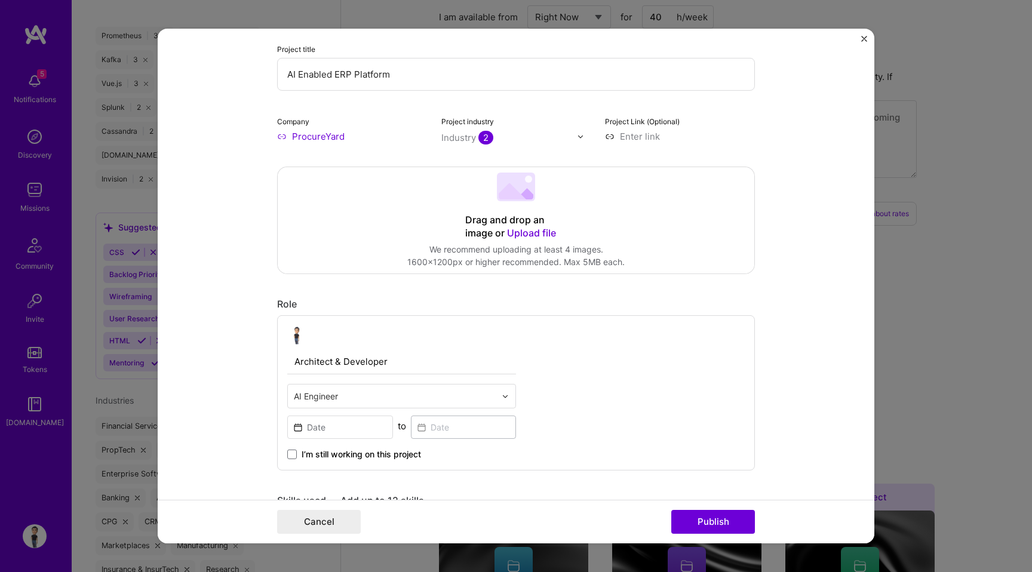
scroll to position [575, 0]
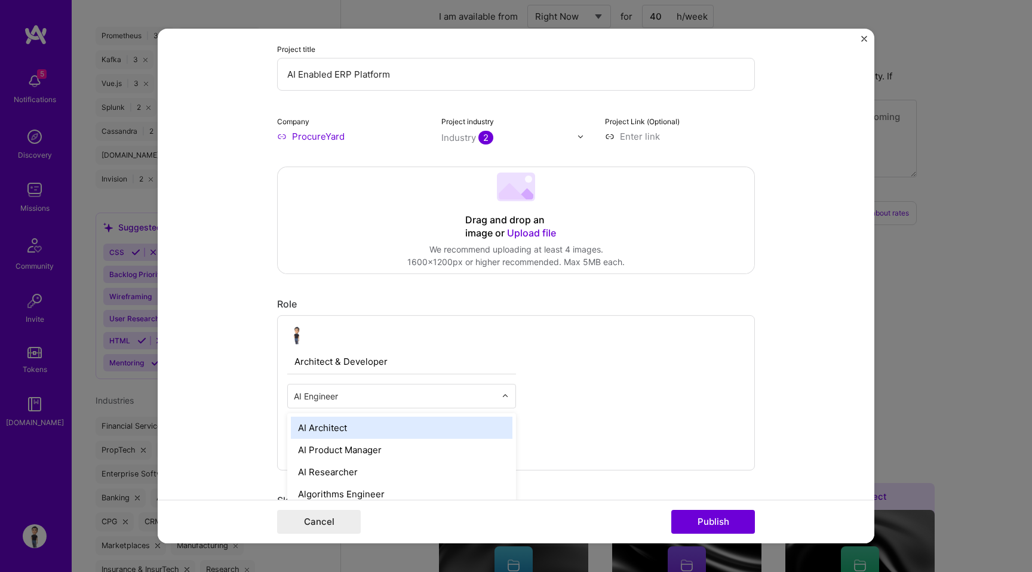
click at [238, 421] on form "Project title AI Enabled ERP Platform Company ProcureYard Project industry Indu…" at bounding box center [516, 286] width 717 height 515
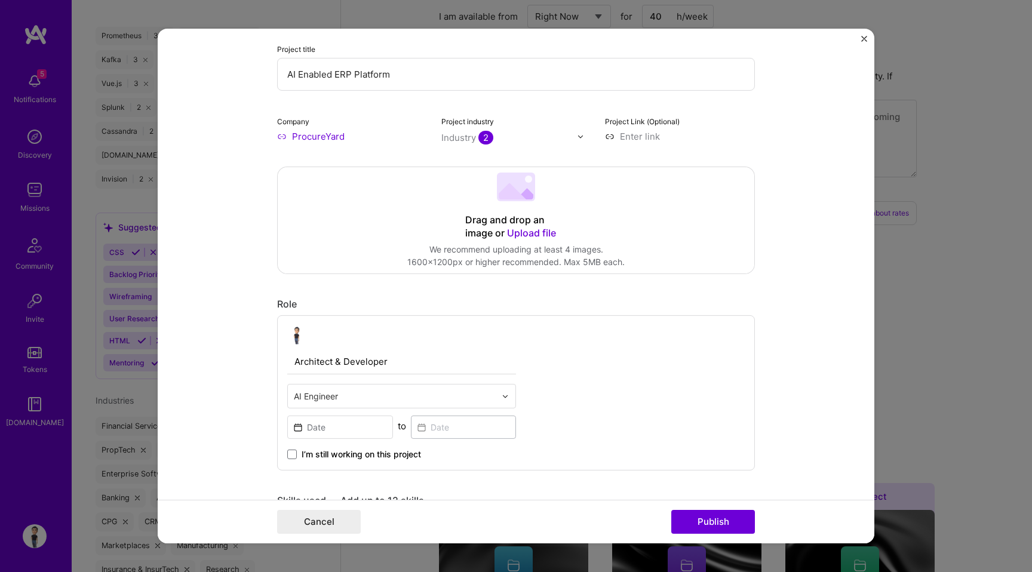
click at [345, 398] on input "text" at bounding box center [395, 396] width 202 height 13
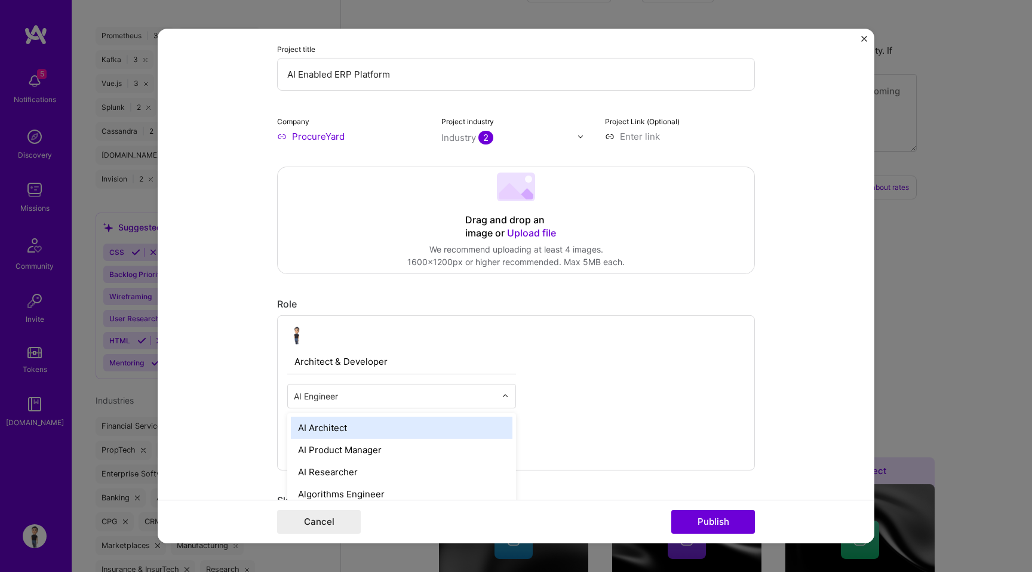
click at [219, 396] on form "Project title AI Enabled ERP Platform Company ProcureYard Project industry Indu…" at bounding box center [516, 286] width 717 height 515
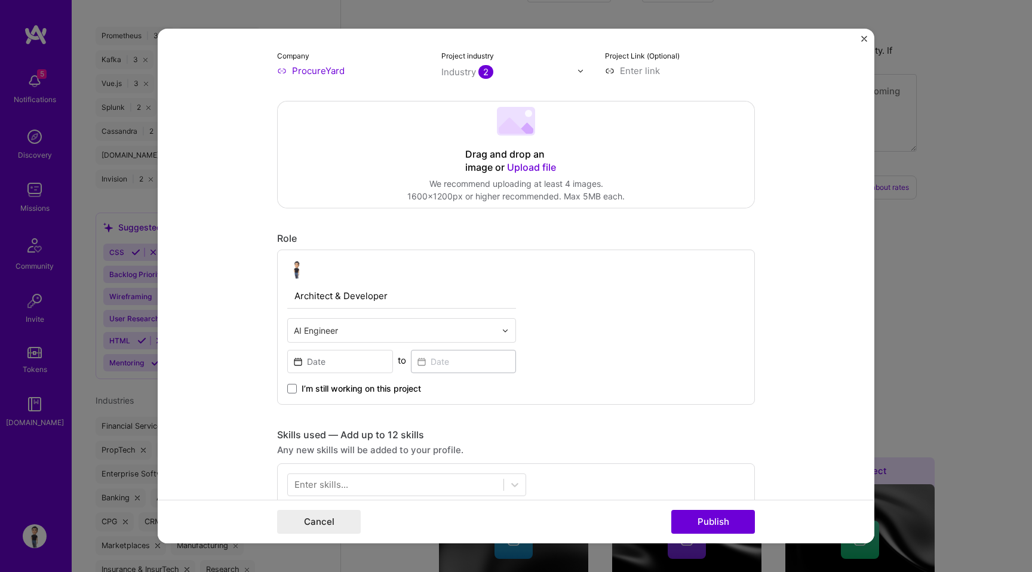
scroll to position [173, 0]
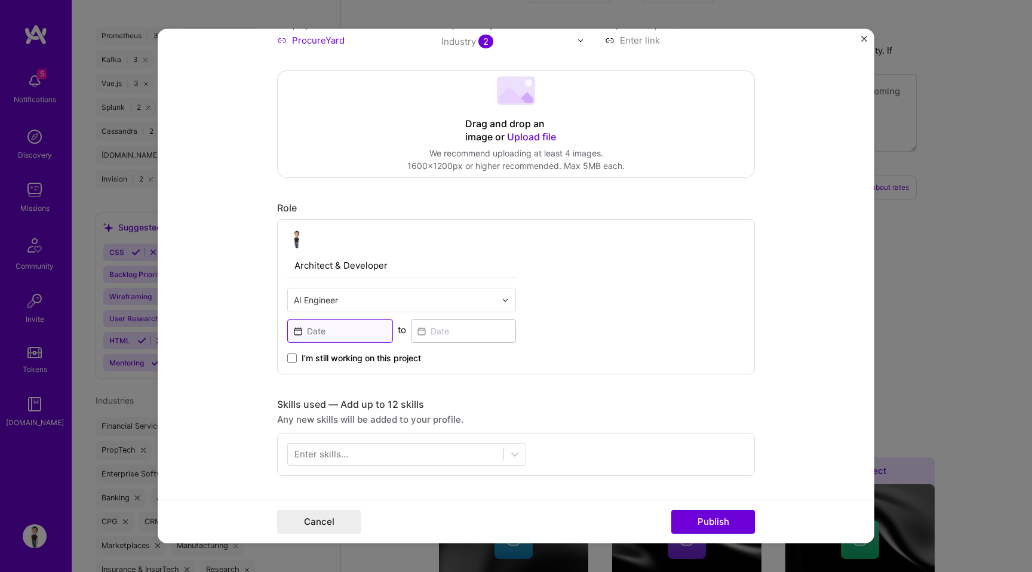
click at [326, 335] on input at bounding box center [340, 331] width 106 height 23
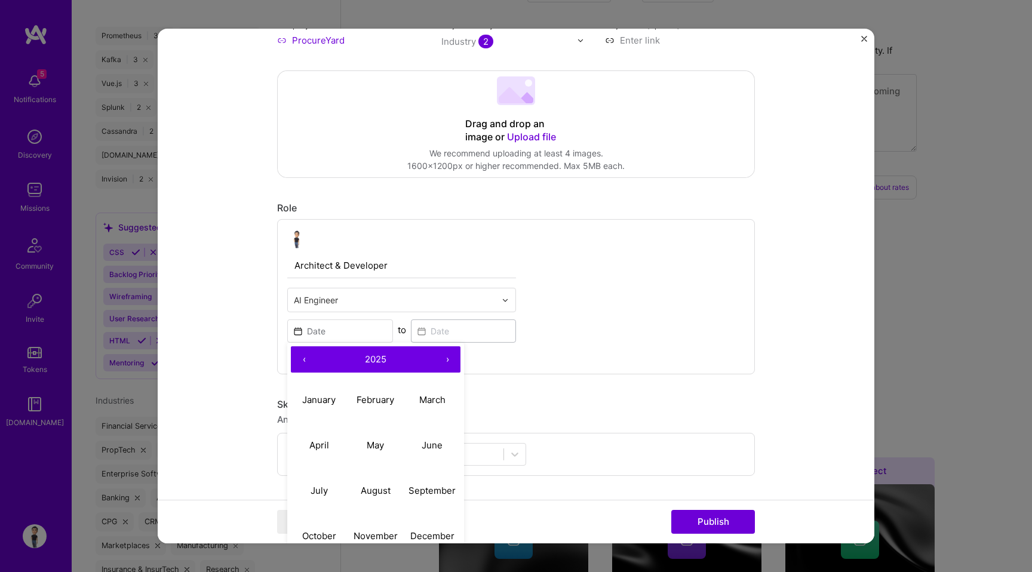
click at [307, 358] on button "‹" at bounding box center [304, 360] width 26 height 26
click at [450, 360] on button "›" at bounding box center [447, 360] width 26 height 26
click at [326, 447] on abbr "April" at bounding box center [319, 444] width 20 height 11
type input "Apr, 2024"
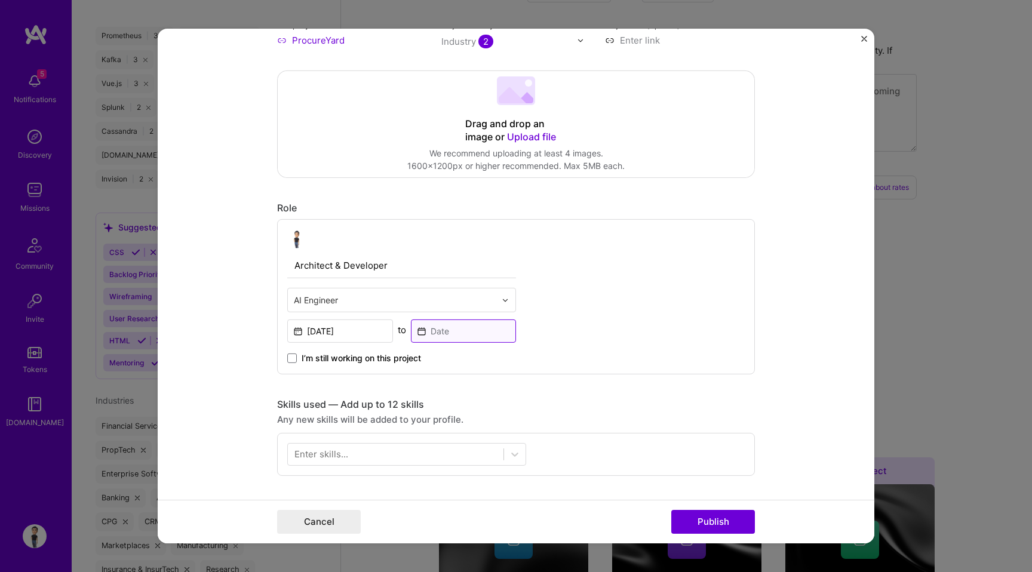
click at [459, 338] on input at bounding box center [464, 331] width 106 height 23
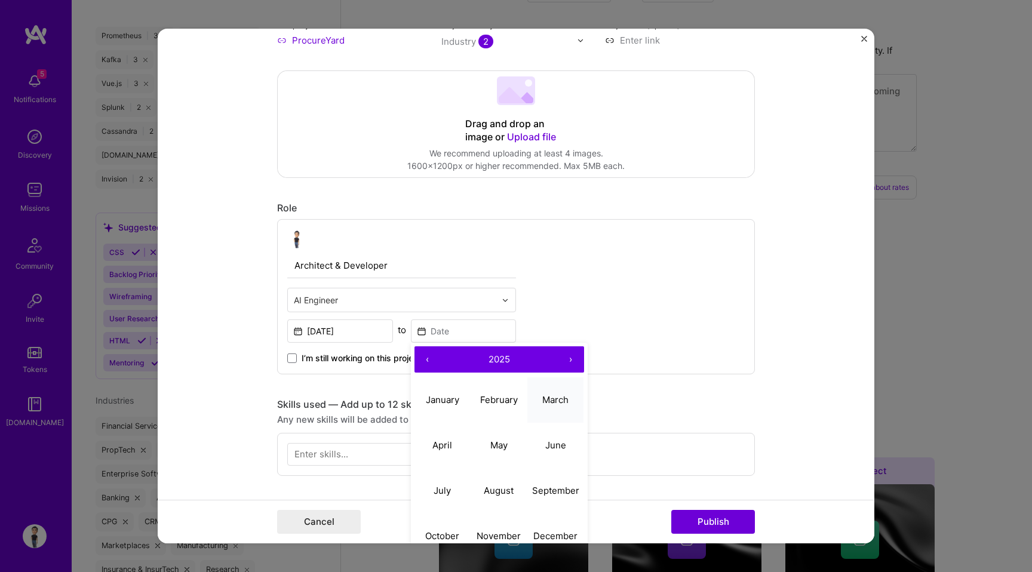
click at [554, 403] on abbr "March" at bounding box center [556, 399] width 26 height 11
type input "Mar, 2025"
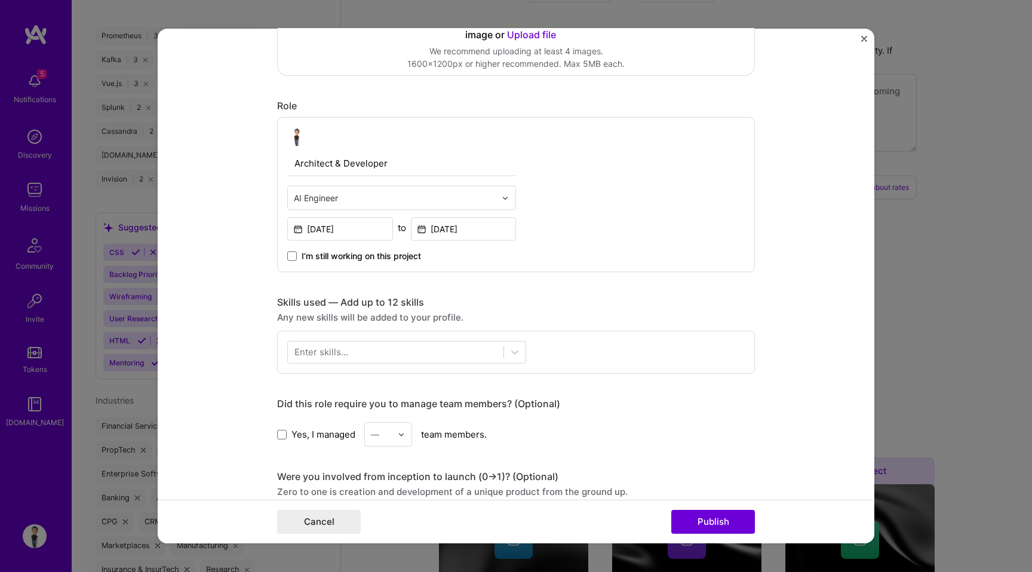
scroll to position [293, 0]
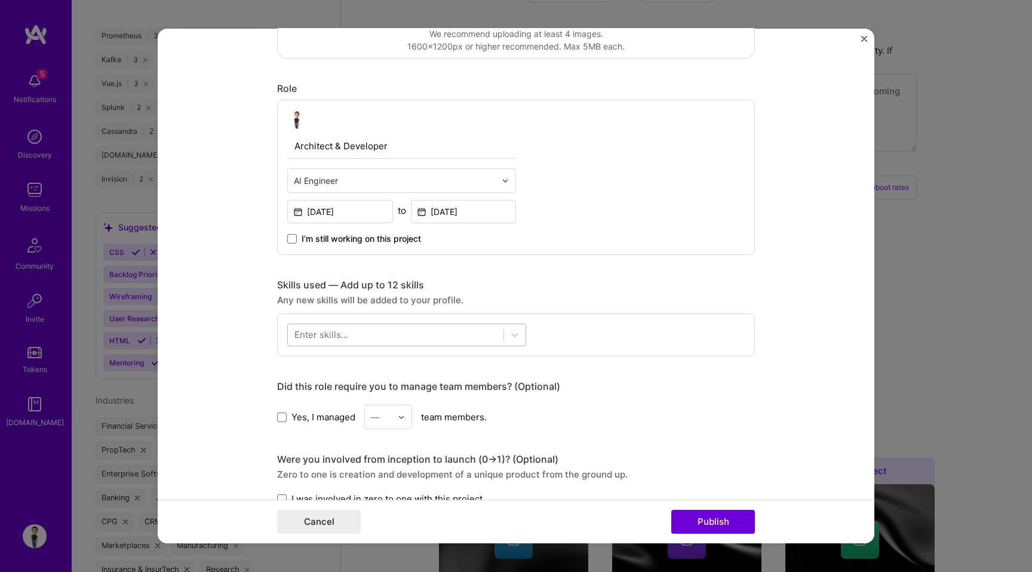
click at [353, 336] on div at bounding box center [396, 335] width 216 height 20
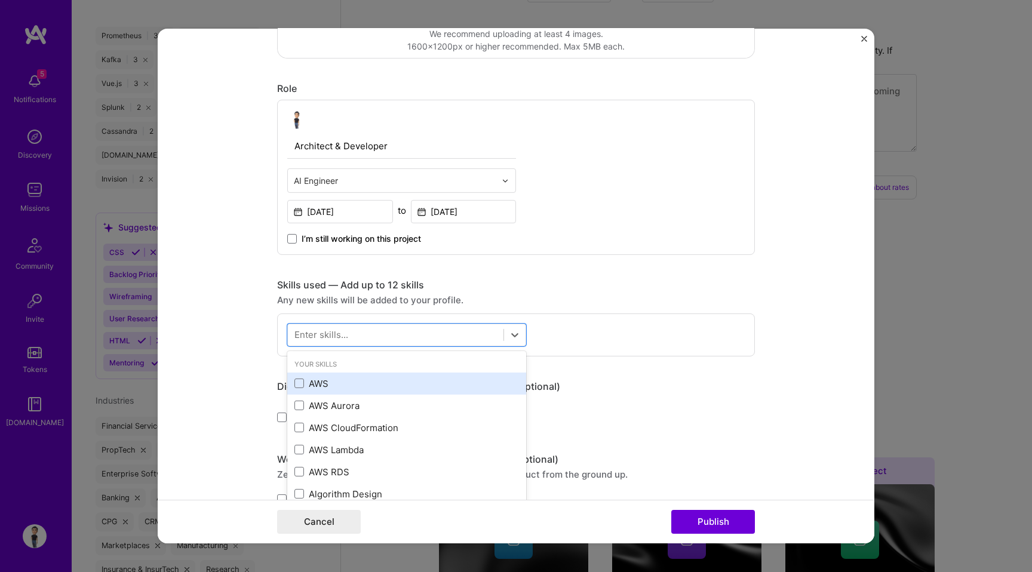
click at [322, 381] on div "AWS" at bounding box center [407, 384] width 225 height 13
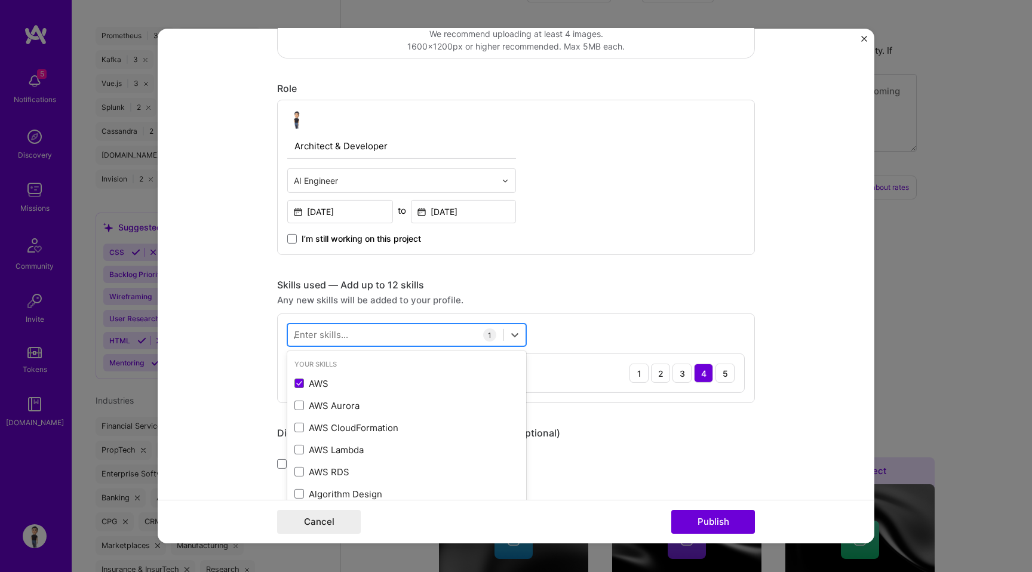
type input "AI"
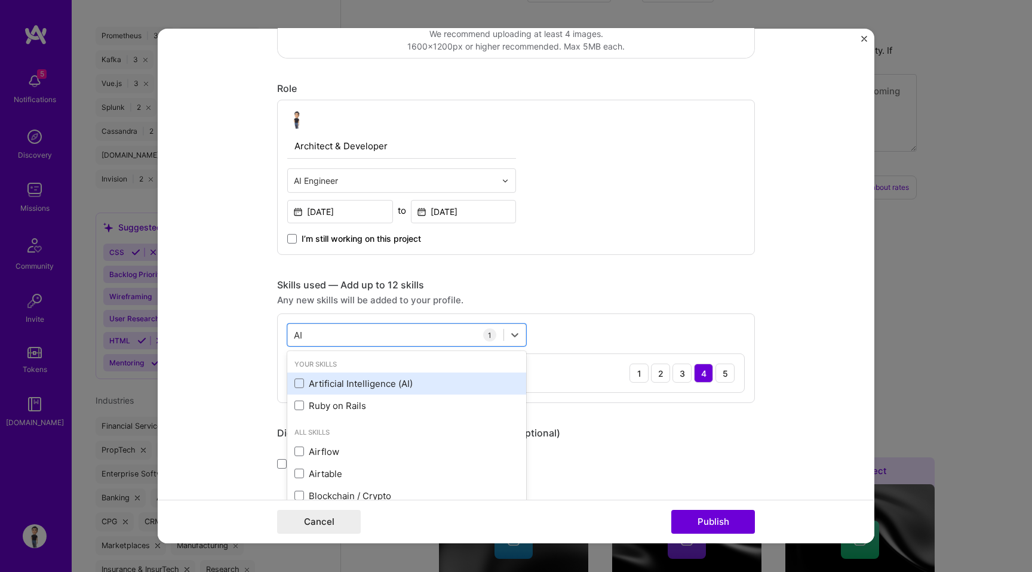
click at [360, 382] on div "Artificial Intelligence (AI)" at bounding box center [407, 384] width 225 height 13
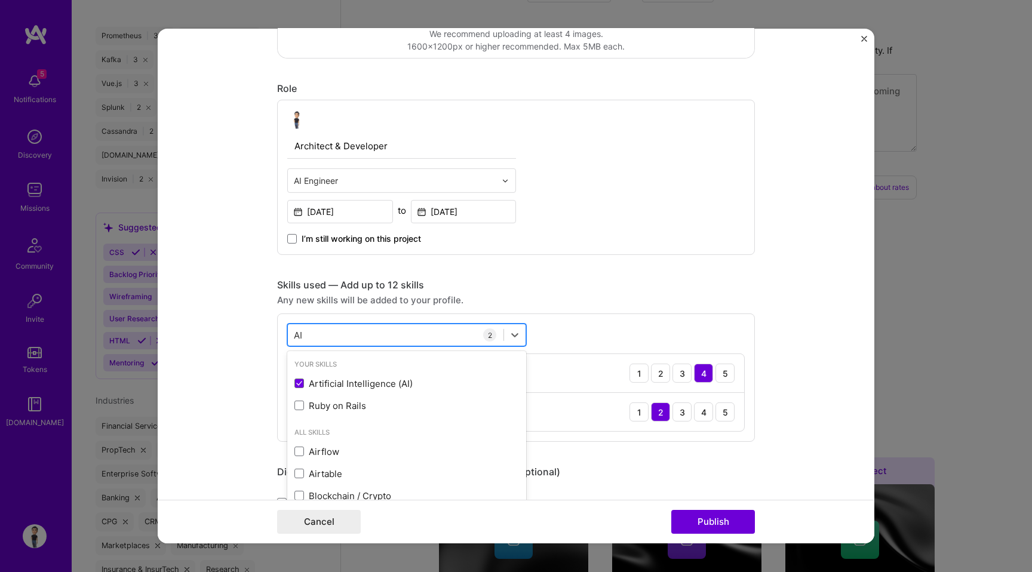
click at [383, 338] on div "AI AI" at bounding box center [396, 335] width 216 height 20
type input "R"
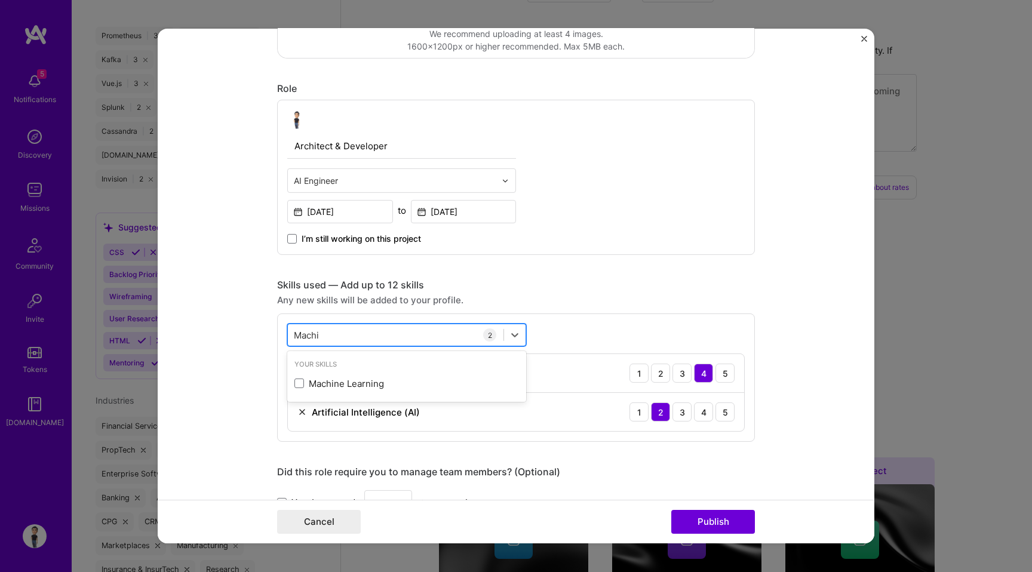
type input "Machin"
click at [340, 390] on div "Machine Learning" at bounding box center [407, 384] width 225 height 13
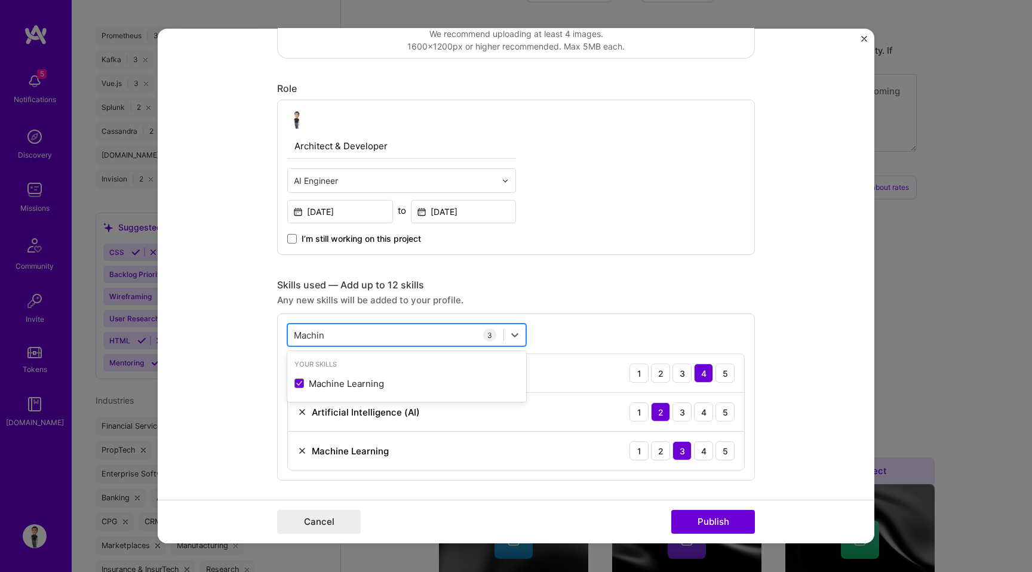
click at [352, 335] on div "Machin Machin" at bounding box center [396, 335] width 216 height 20
type input "GPT"
click at [344, 384] on div "GPT / OpenAI" at bounding box center [407, 384] width 225 height 13
type input "Ant"
type input "Clau"
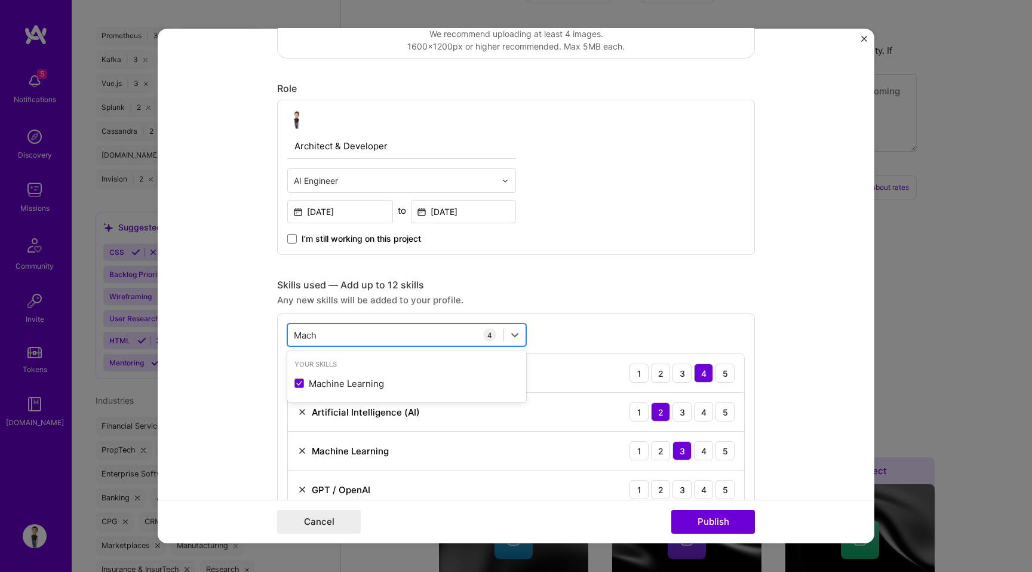
type input "Machi"
type input "AI"
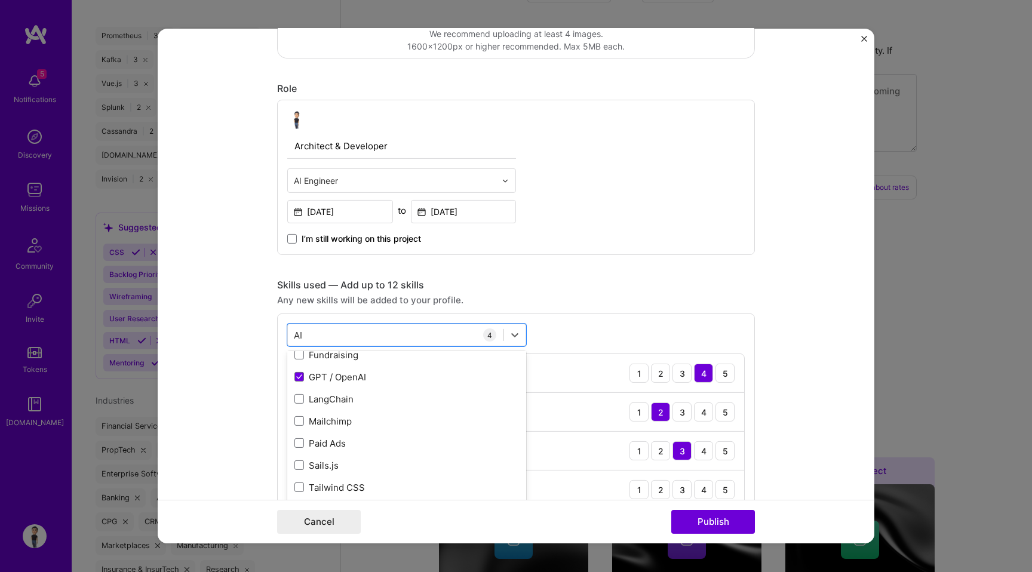
scroll to position [209, 0]
click at [349, 401] on div "LangChain" at bounding box center [407, 397] width 225 height 13
type input "Llama"
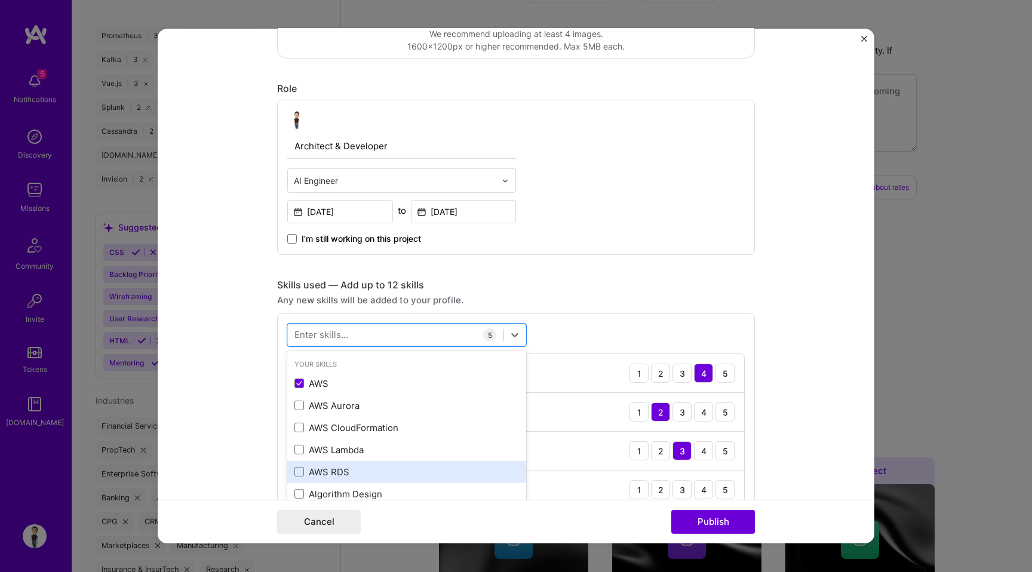
click at [335, 473] on div "AWS RDS" at bounding box center [407, 472] width 225 height 13
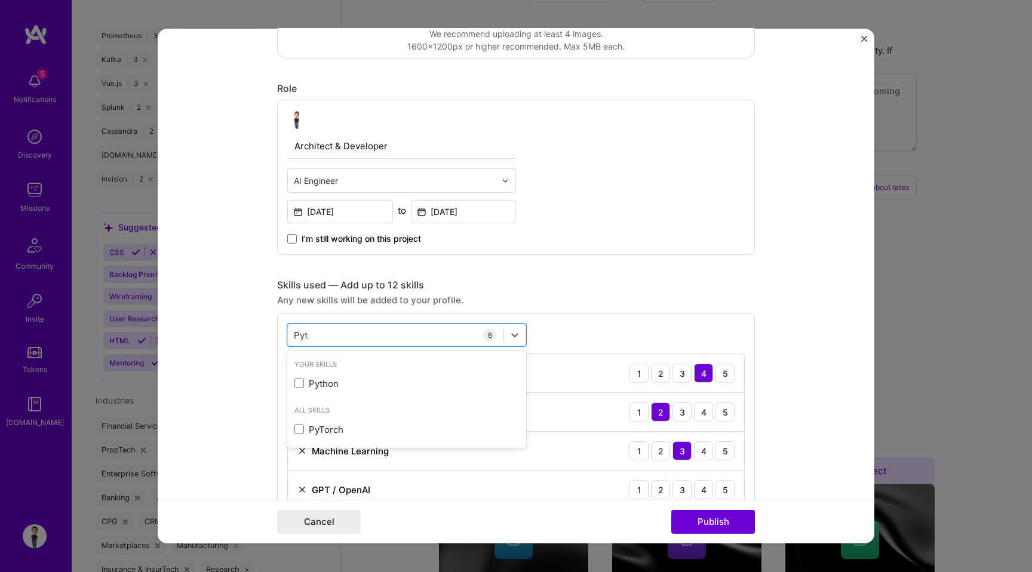
type input "Pyth"
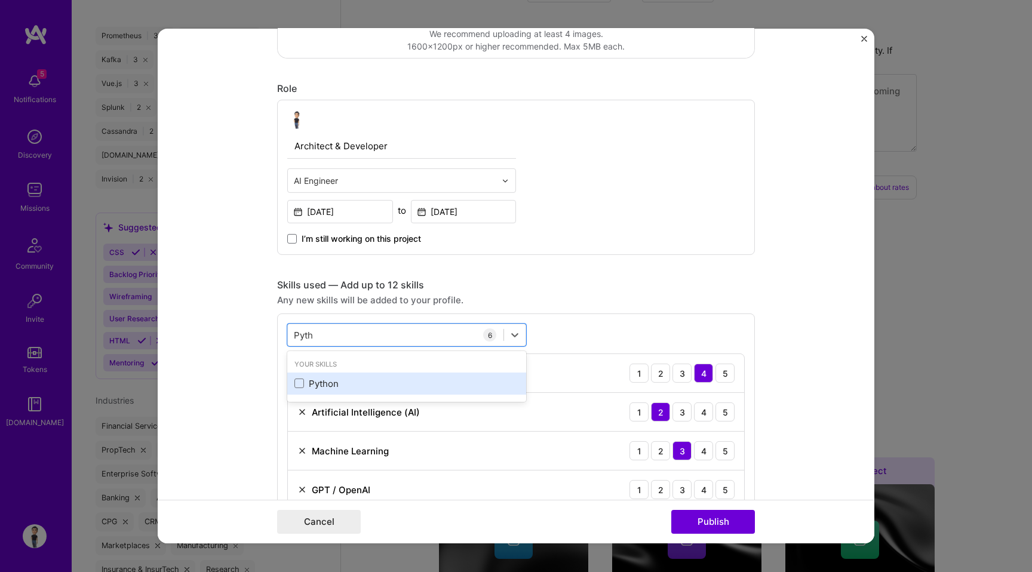
click at [345, 385] on div "Python" at bounding box center [407, 384] width 225 height 13
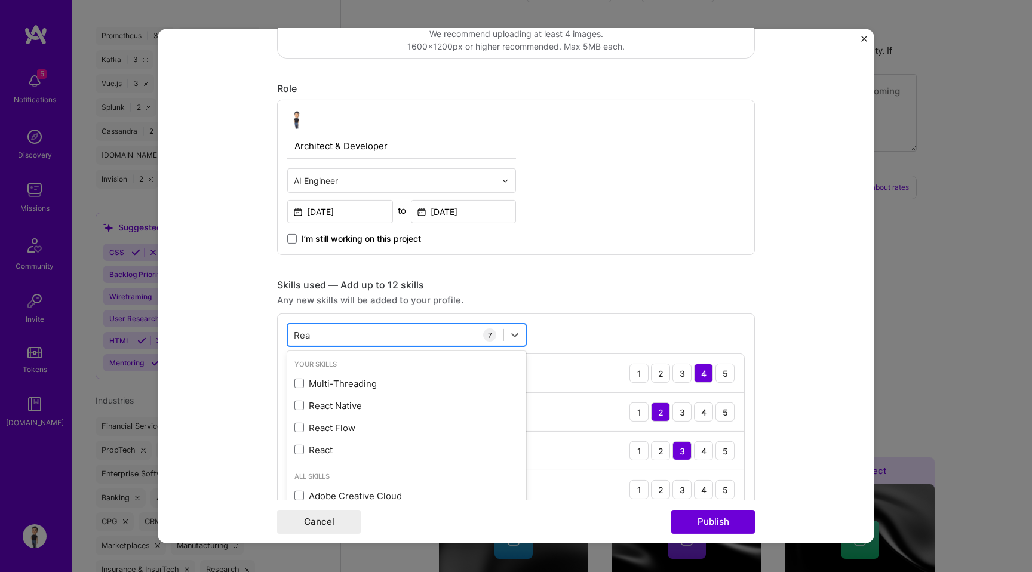
type input "Reac"
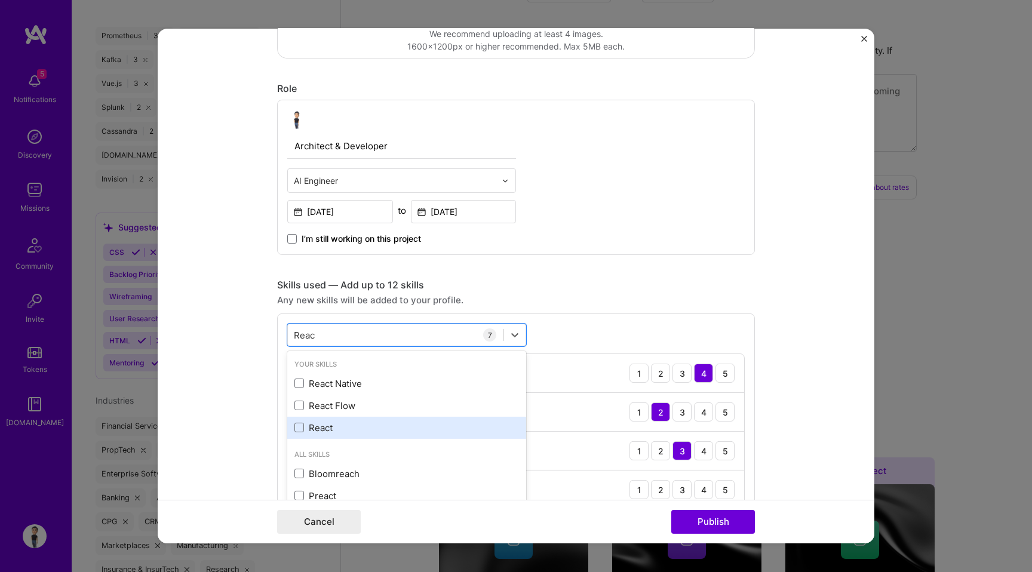
click at [349, 428] on div "React" at bounding box center [407, 428] width 225 height 13
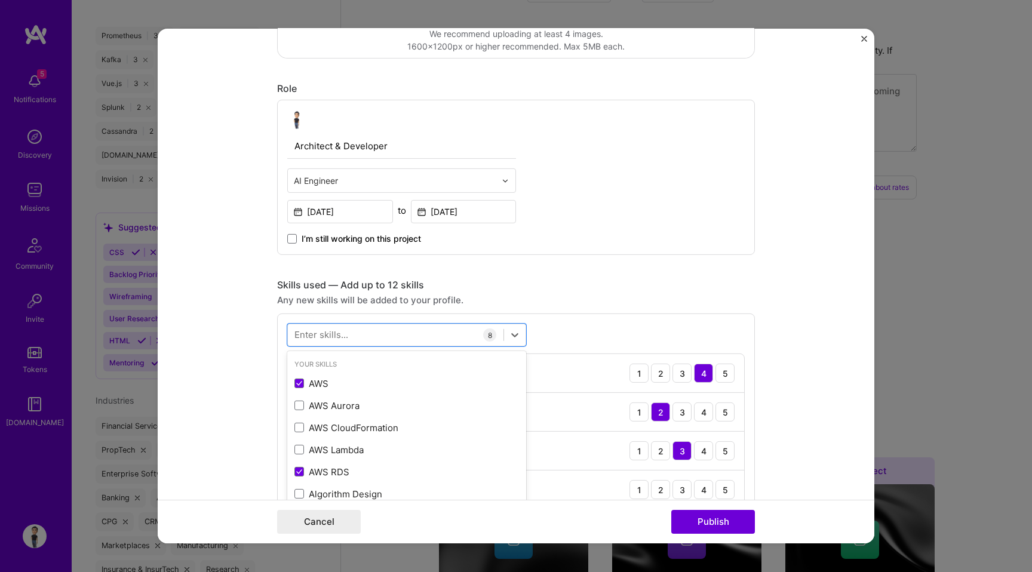
click at [636, 277] on div "Project title AI Enabled ERP Platform Company ProcureYard Project industry Indu…" at bounding box center [516, 559] width 478 height 1598
click at [707, 413] on div "4" at bounding box center [703, 412] width 19 height 19
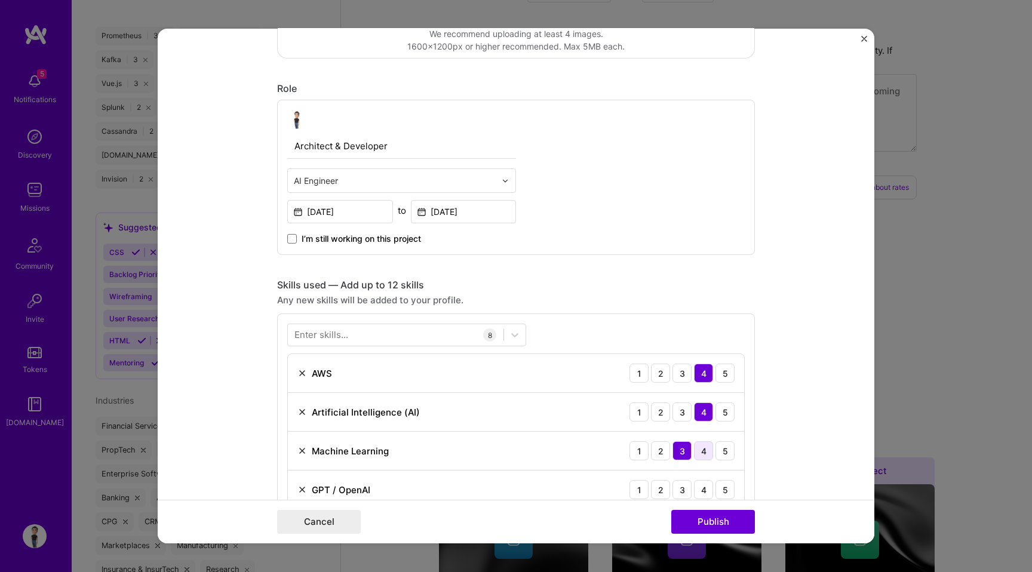
click at [703, 452] on div "4" at bounding box center [703, 451] width 19 height 19
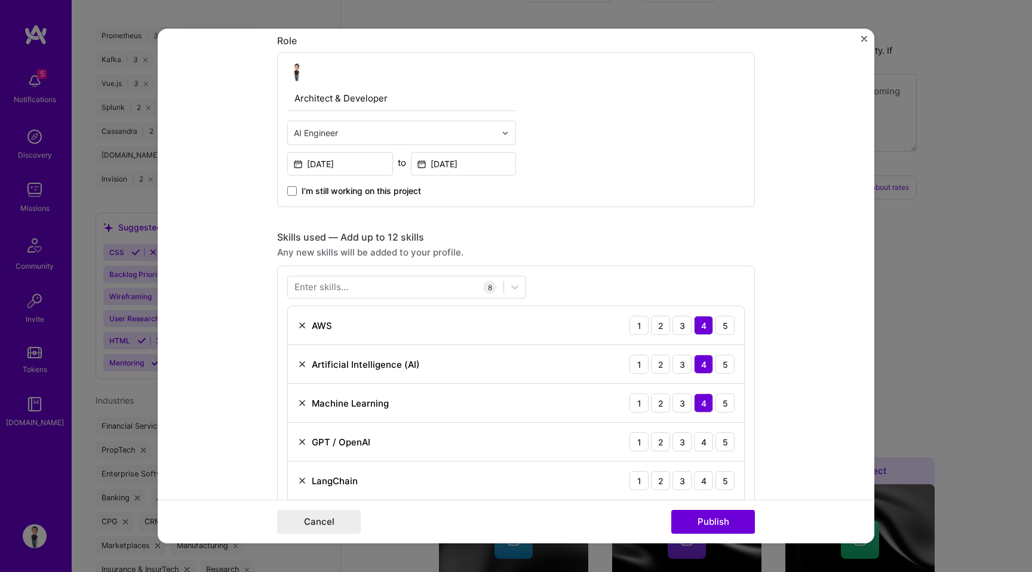
scroll to position [369, 0]
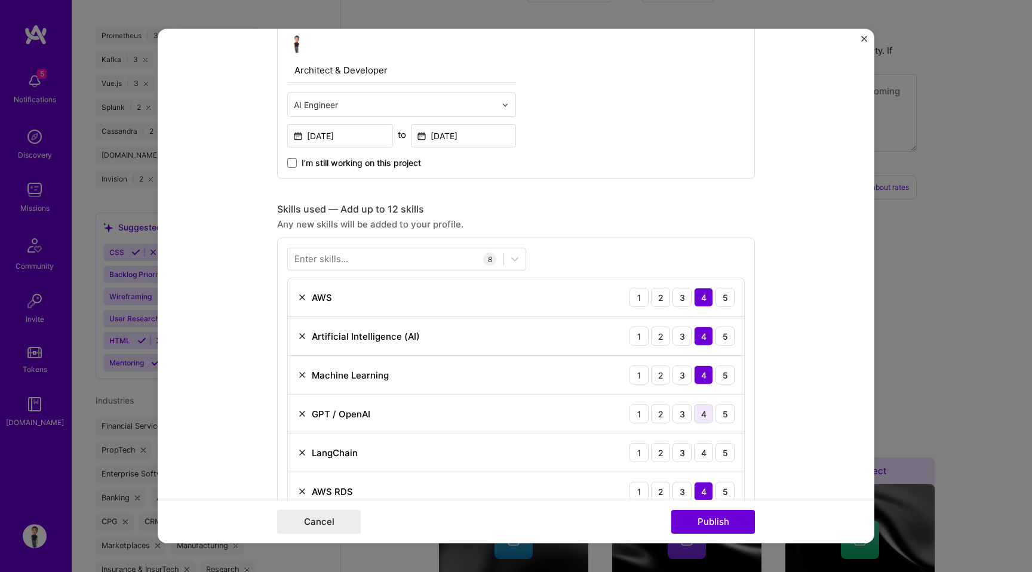
click at [700, 419] on div "4" at bounding box center [703, 413] width 19 height 19
click at [707, 454] on div "4" at bounding box center [703, 452] width 19 height 19
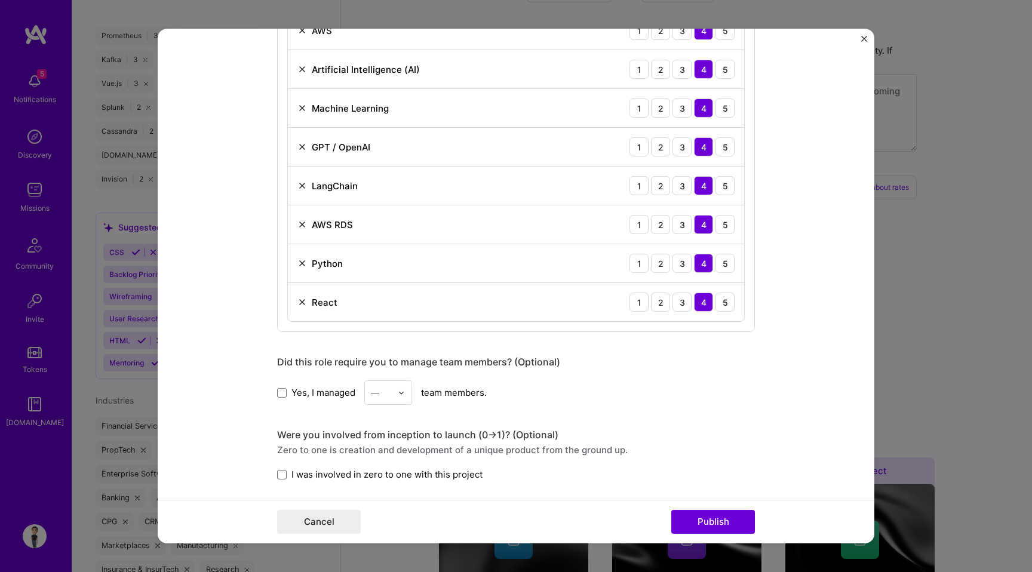
scroll to position [636, 0]
click at [284, 395] on span at bounding box center [282, 392] width 10 height 10
click at [0, 0] on input "Yes, I managed" at bounding box center [0, 0] width 0 height 0
click at [393, 393] on div "—" at bounding box center [381, 392] width 33 height 23
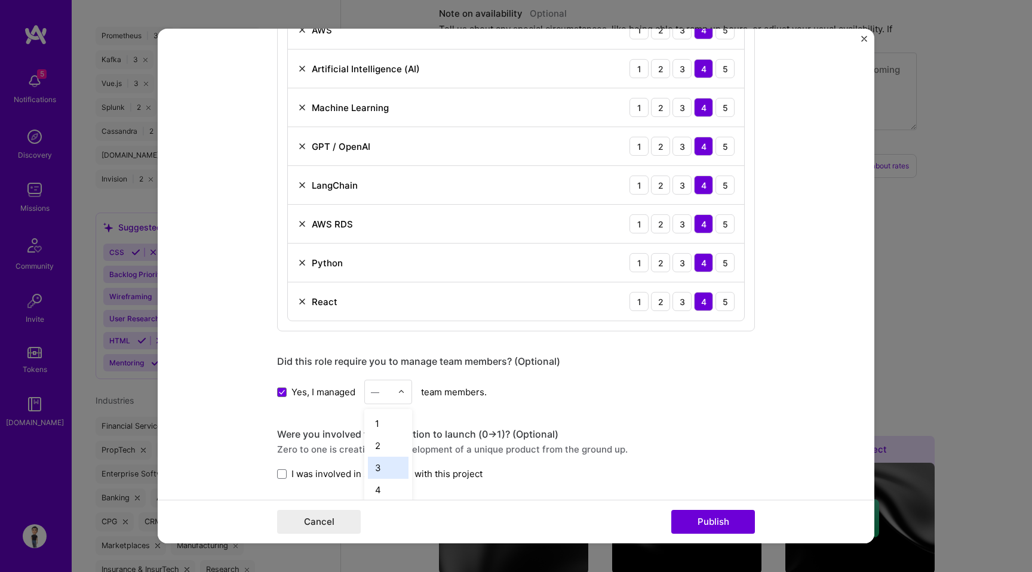
click at [392, 463] on div "3" at bounding box center [388, 468] width 41 height 22
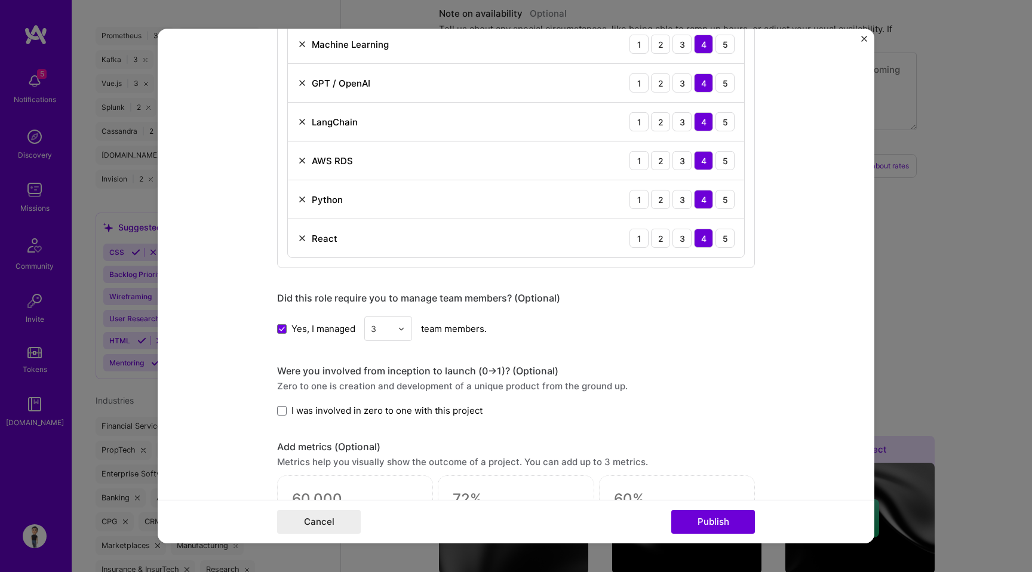
scroll to position [736, 0]
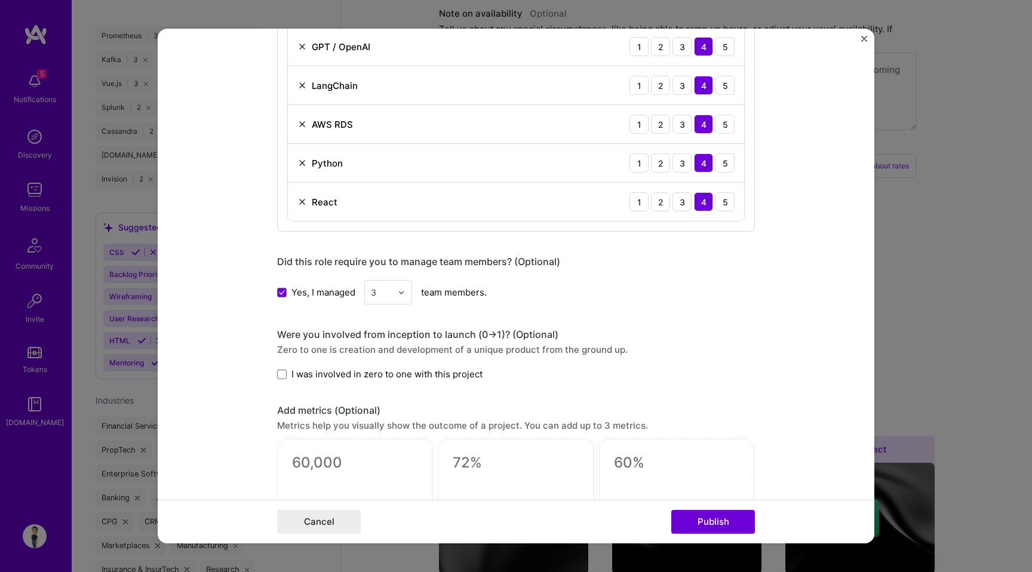
click at [339, 374] on span "I was involved in zero to one with this project" at bounding box center [387, 374] width 191 height 13
click at [0, 0] on input "I was involved in zero to one with this project" at bounding box center [0, 0] width 0 height 0
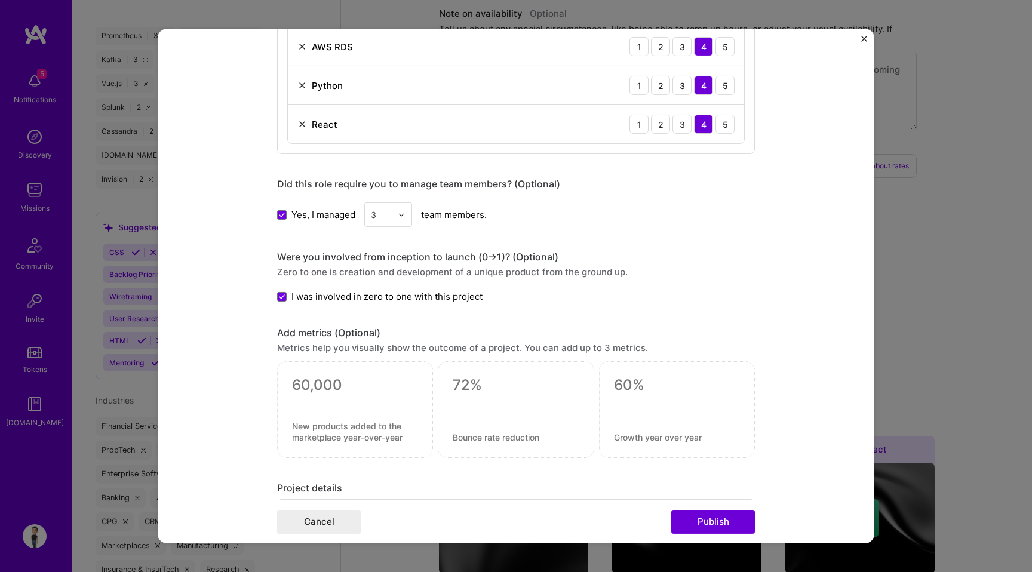
scroll to position [921, 0]
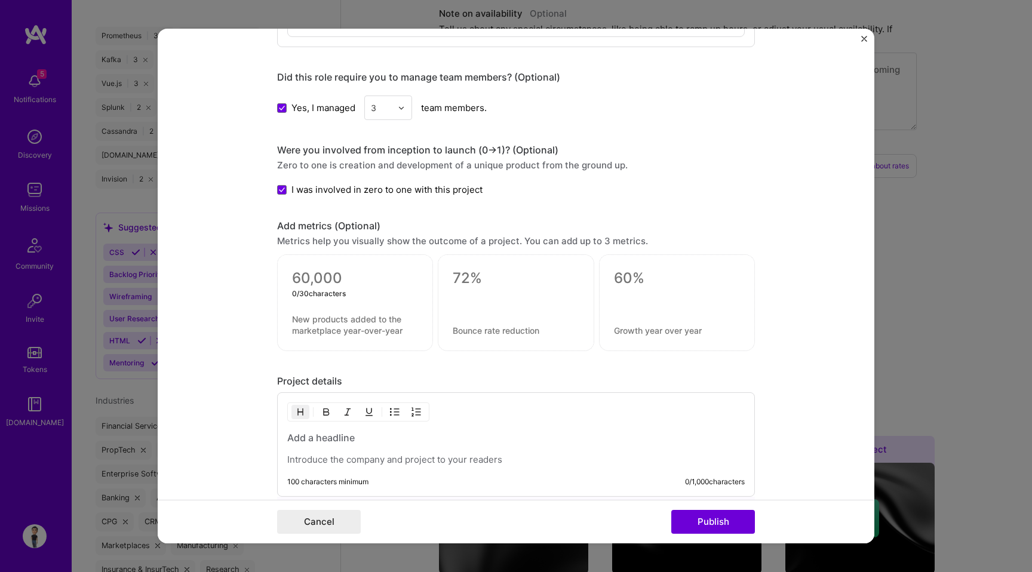
click at [355, 273] on textarea at bounding box center [355, 278] width 126 height 18
click at [509, 278] on textarea at bounding box center [516, 278] width 126 height 18
click at [551, 301] on div "0 / 30 characters" at bounding box center [516, 299] width 126 height 13
click at [387, 289] on div at bounding box center [355, 293] width 126 height 13
click at [338, 277] on textarea at bounding box center [355, 278] width 126 height 18
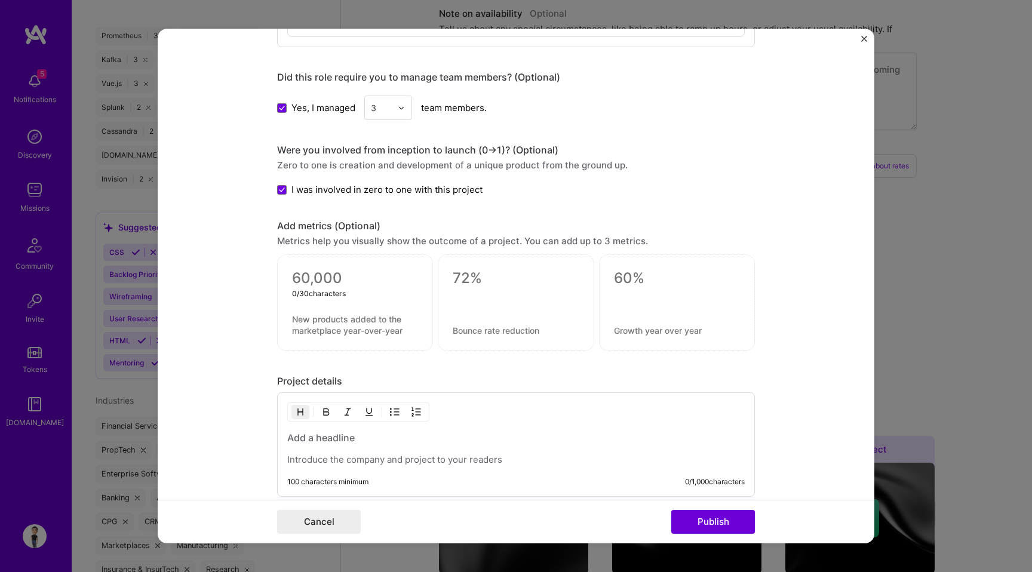
click at [474, 278] on textarea at bounding box center [516, 278] width 126 height 18
type textarea "0"
type textarea "2"
type textarea "170%"
click at [492, 329] on textarea at bounding box center [516, 330] width 126 height 11
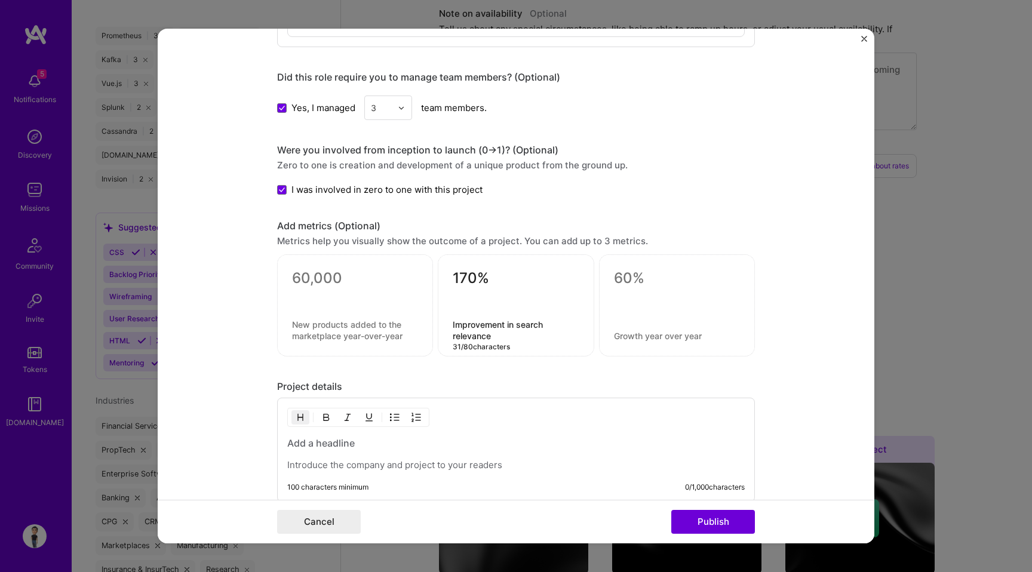
type textarea "Improvement in search relevance"
click at [457, 269] on div "170% Improvement in search relevance 31 / 80 characters" at bounding box center [516, 306] width 156 height 102
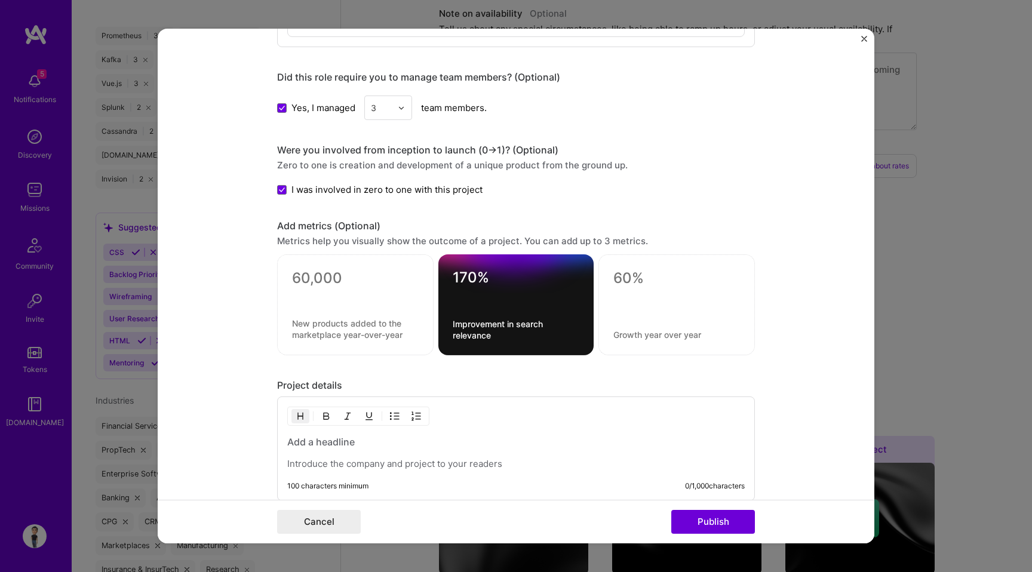
click at [458, 277] on textarea "170%" at bounding box center [516, 280] width 127 height 23
type textarea "270%"
click at [498, 334] on textarea "Improvement in search relevance" at bounding box center [516, 329] width 127 height 23
type textarea "Improvement in search relevance and results"
click at [638, 281] on textarea at bounding box center [677, 278] width 127 height 18
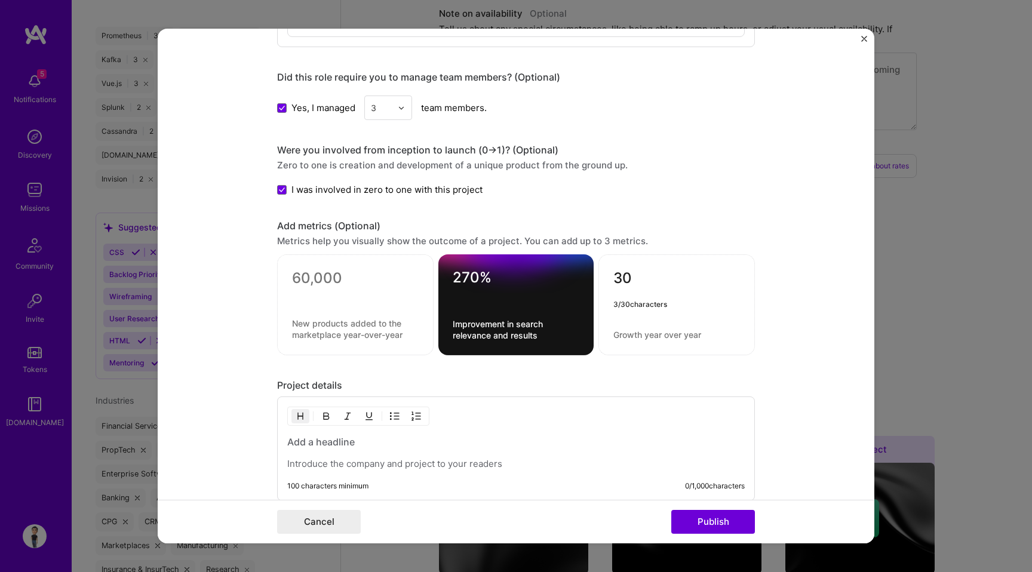
type textarea "3"
type textarea "200%"
click at [654, 338] on textarea at bounding box center [677, 334] width 127 height 11
type textarea "G"
type textarea "increase in interections per user"
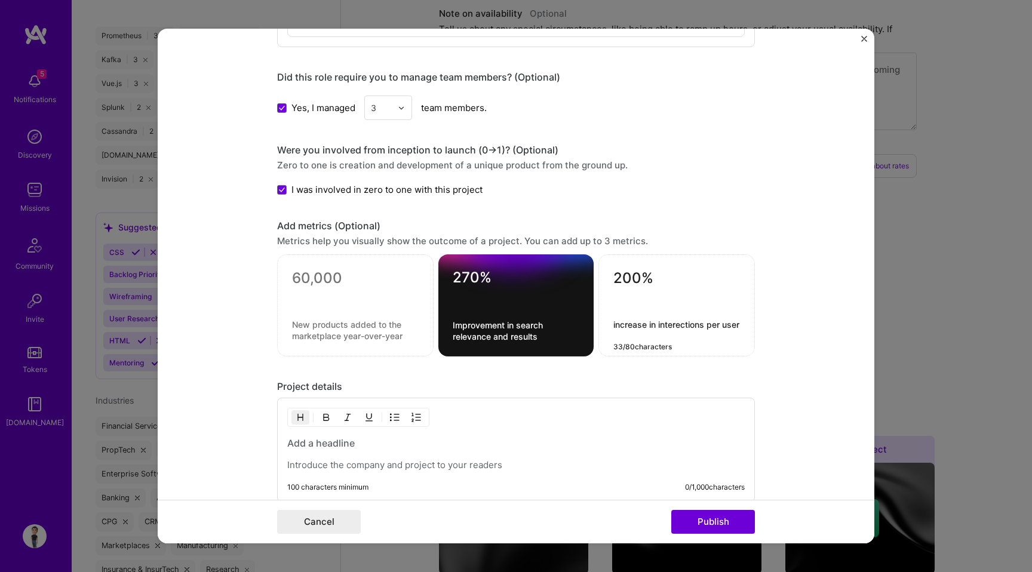
click at [627, 278] on textarea "200%" at bounding box center [677, 280] width 127 height 23
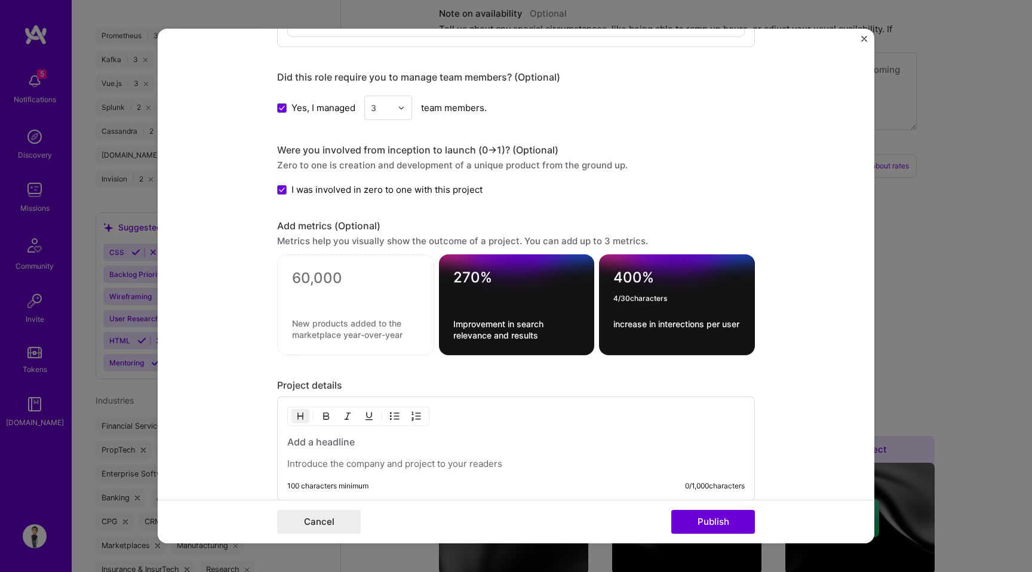
type textarea "400%"
click at [643, 336] on textarea "increase in interections per user" at bounding box center [677, 329] width 127 height 23
click at [678, 328] on textarea "increase in interections per user" at bounding box center [677, 329] width 127 height 23
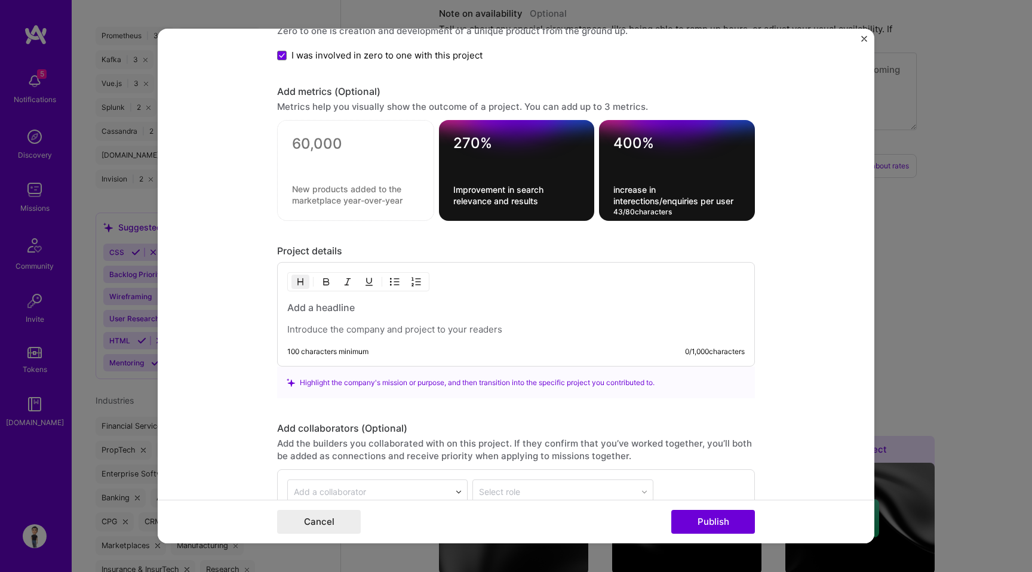
scroll to position [1156, 0]
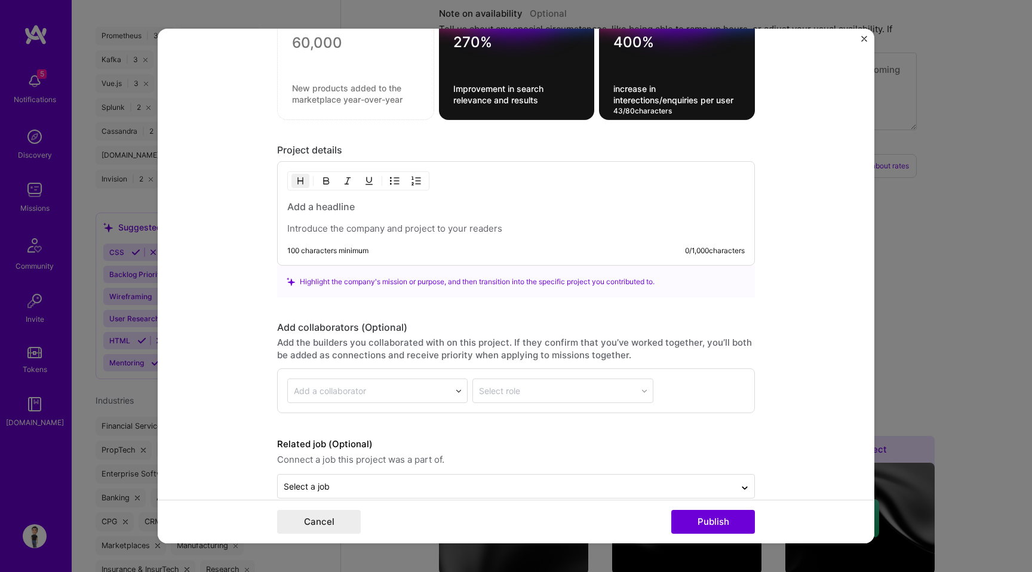
type textarea "increase in interections/enquiries per user"
click at [375, 215] on div at bounding box center [516, 217] width 458 height 35
click at [339, 203] on h3 at bounding box center [516, 206] width 458 height 13
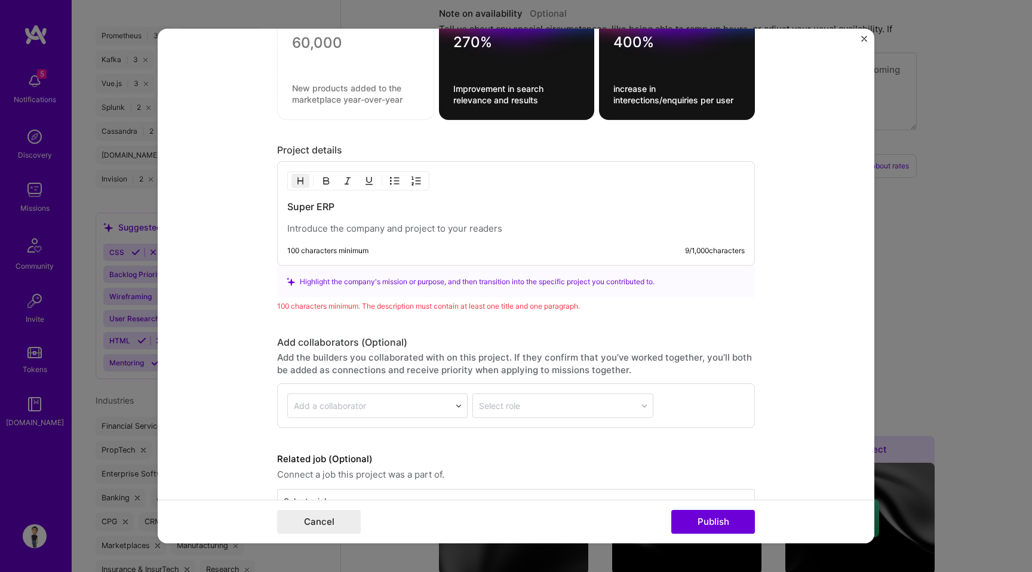
click at [344, 235] on p at bounding box center [516, 229] width 458 height 12
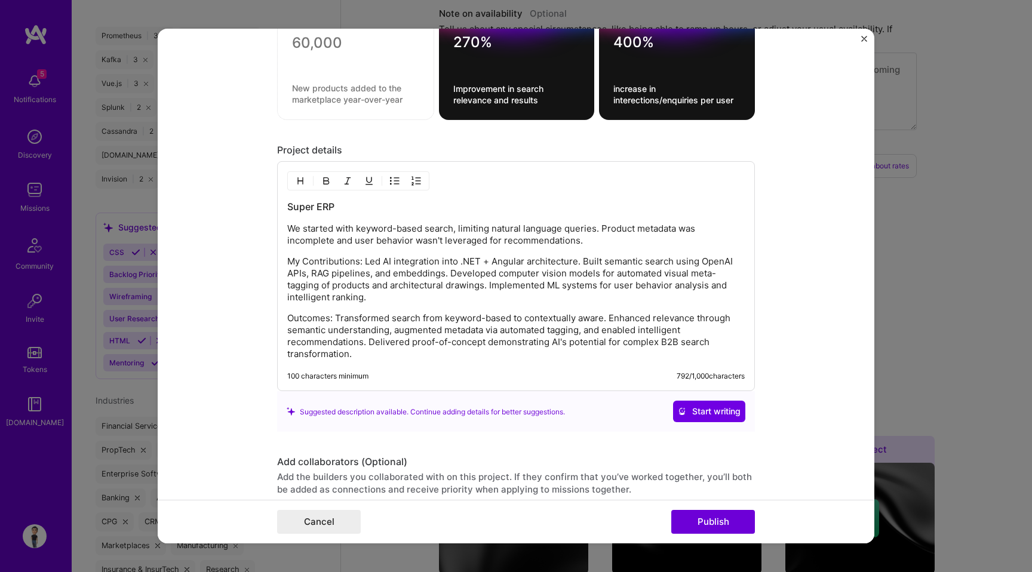
click at [375, 231] on p "We started with keyword-based search, limiting natural language queries. Produc…" at bounding box center [516, 235] width 458 height 24
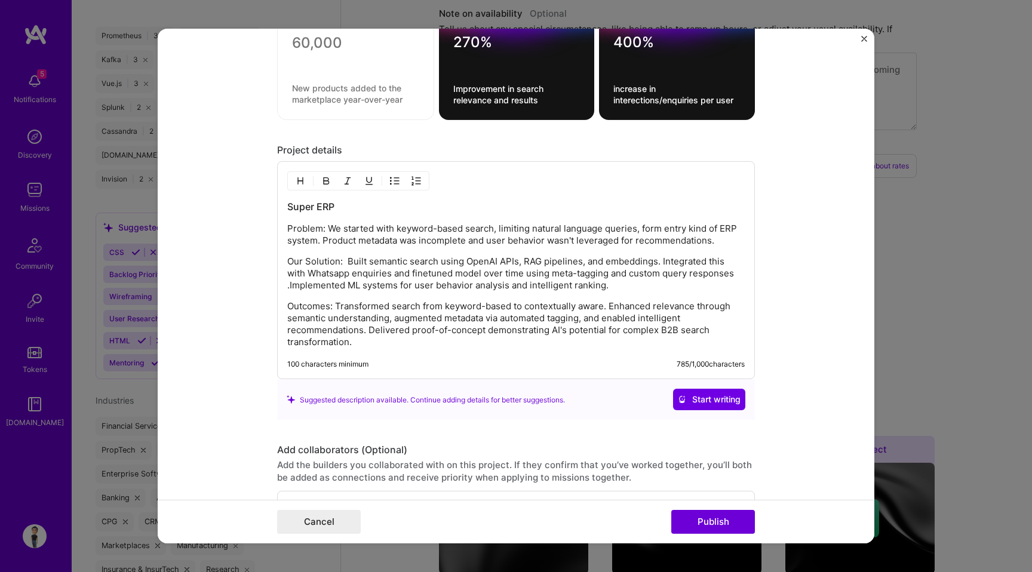
click at [366, 333] on p "Outcomes: Transformed search from keyword-based to contextually aware. Enhanced…" at bounding box center [516, 325] width 458 height 48
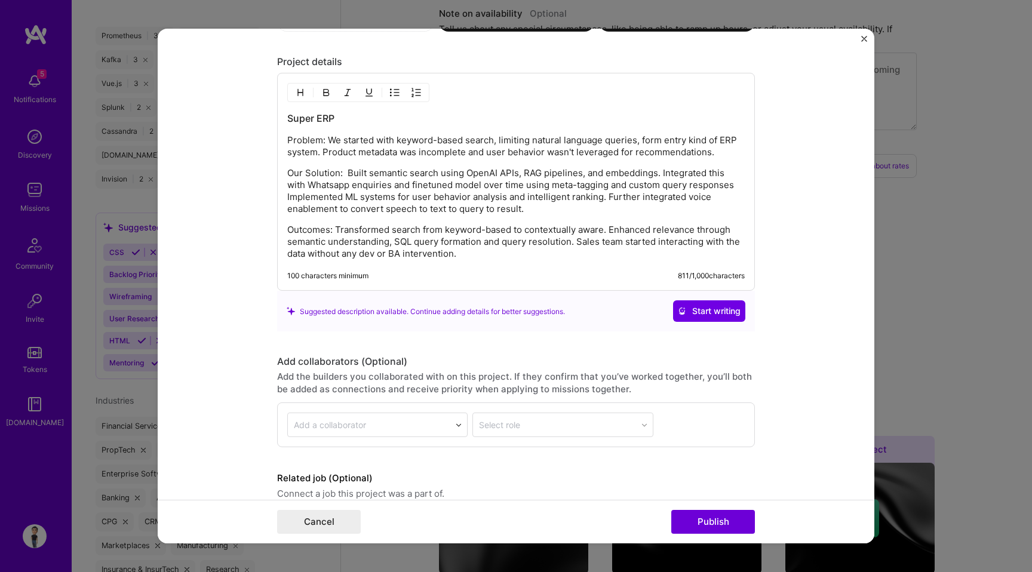
scroll to position [1300, 0]
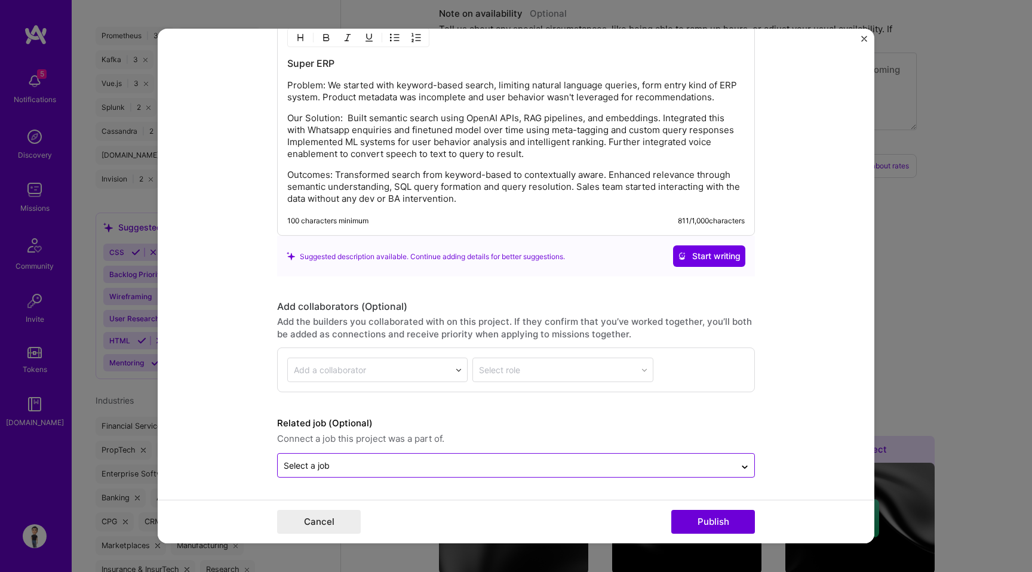
click at [405, 466] on input "text" at bounding box center [507, 465] width 446 height 13
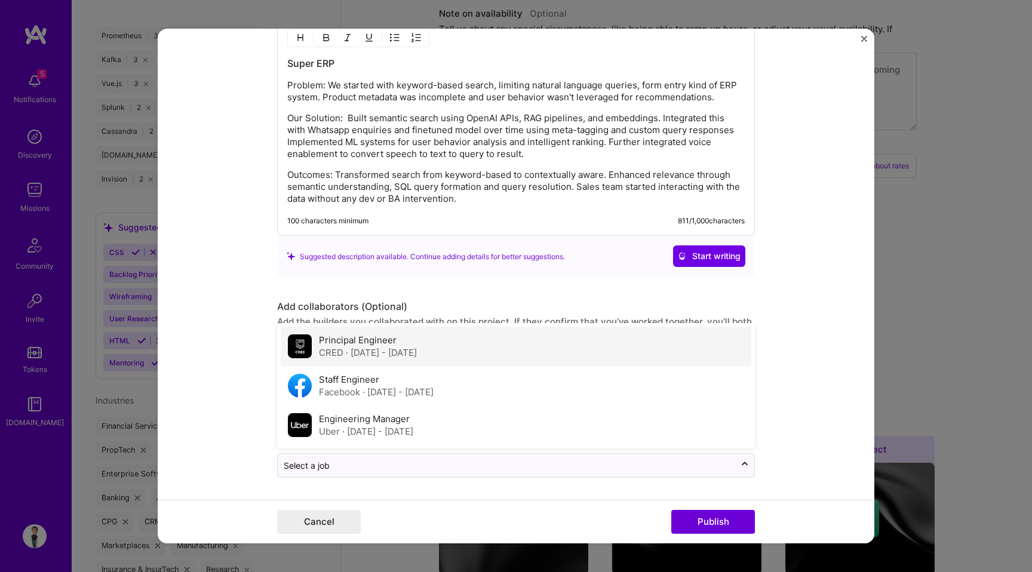
click at [427, 359] on div "Principal Engineer CRED · Dec 2022 - Sep 2023" at bounding box center [516, 346] width 471 height 39
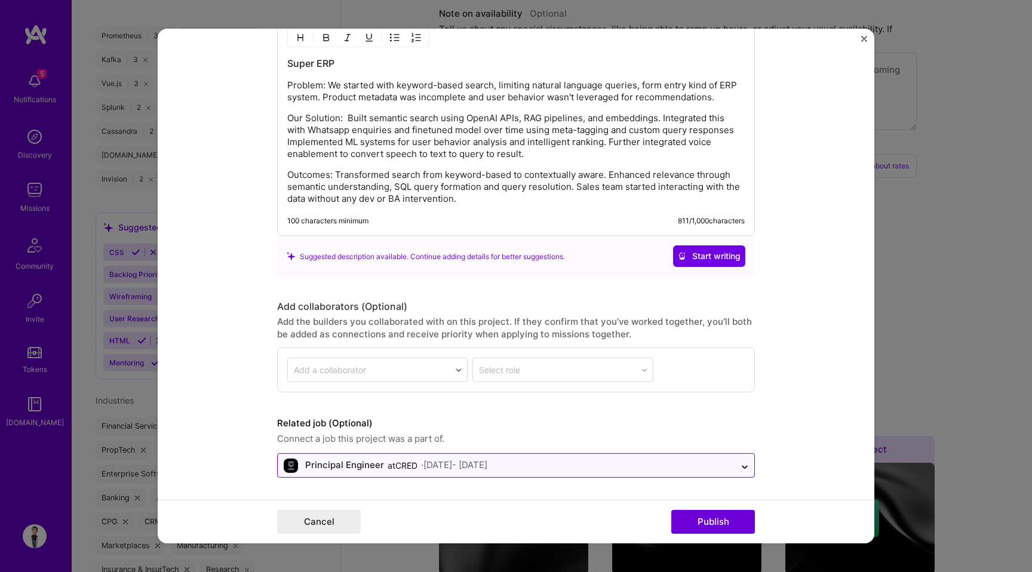
click at [590, 464] on input "text" at bounding box center [507, 465] width 446 height 13
click at [711, 524] on button "Publish" at bounding box center [714, 522] width 84 height 24
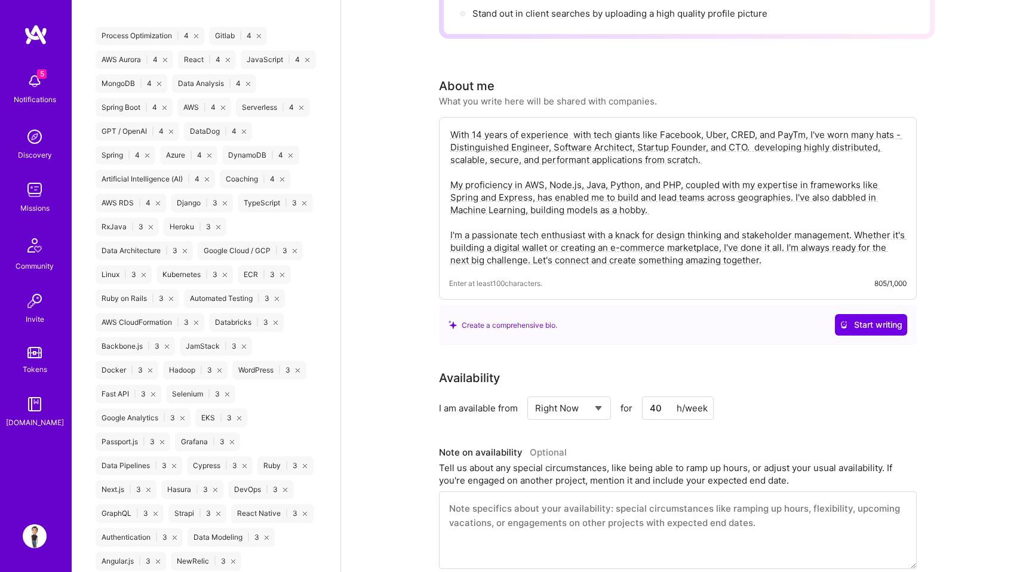
scroll to position [0, 0]
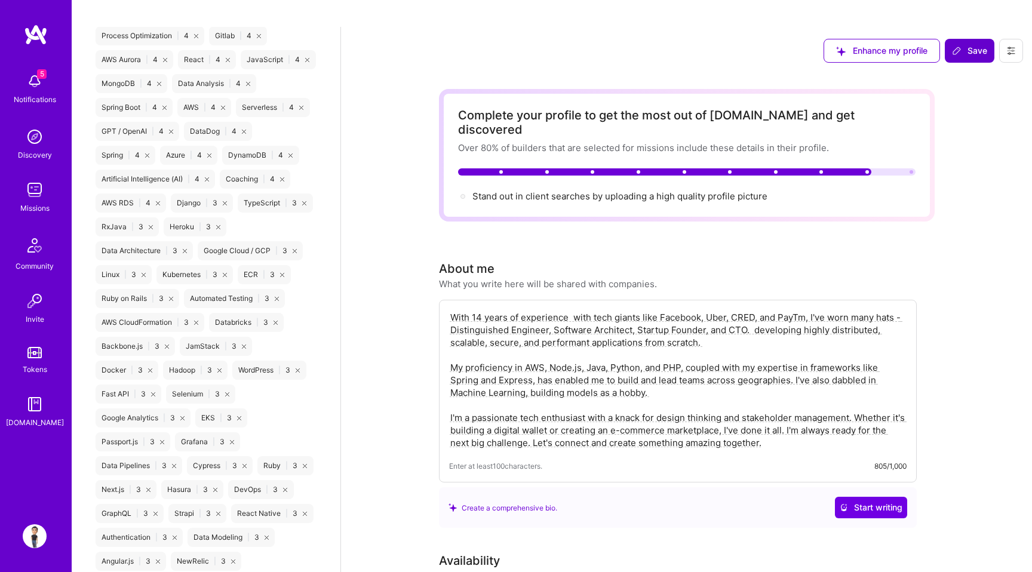
click at [961, 46] on icon at bounding box center [957, 51] width 10 height 10
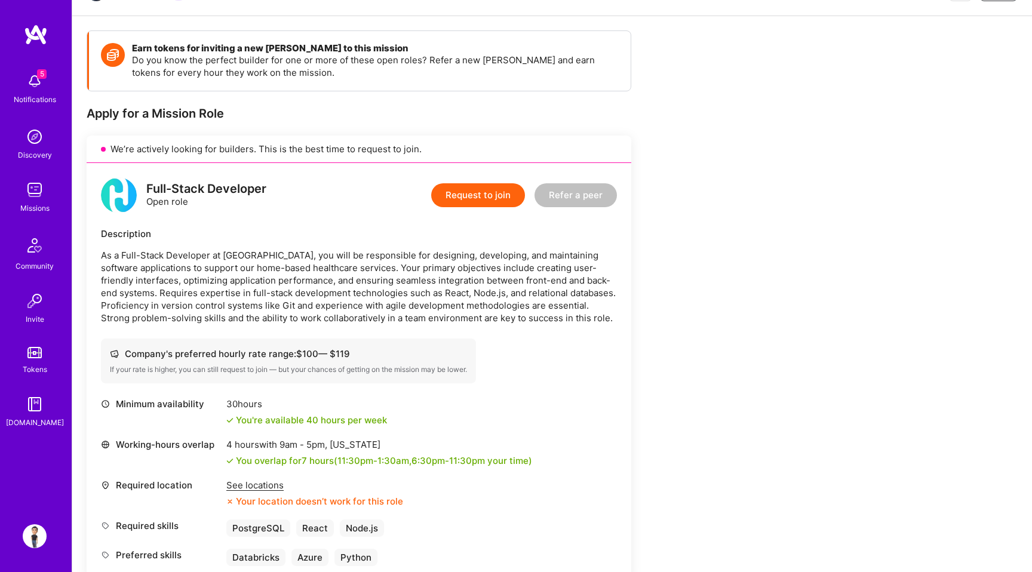
scroll to position [93, 0]
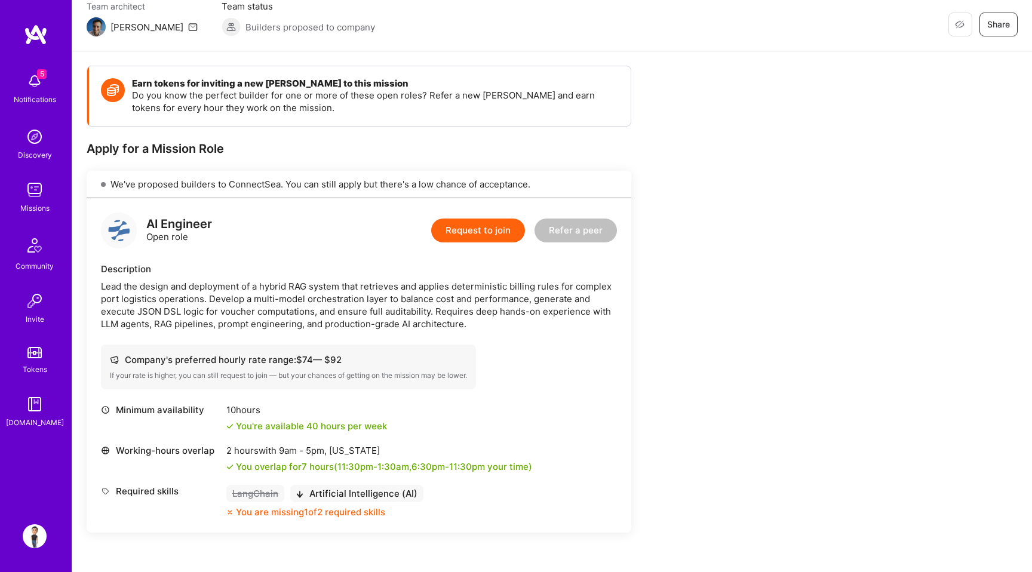
scroll to position [171, 0]
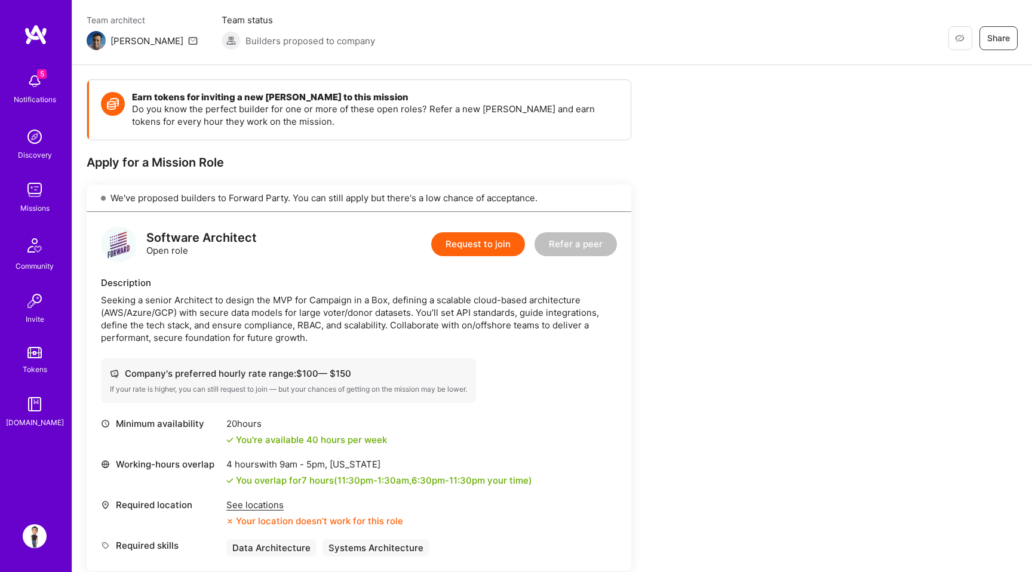
scroll to position [160, 0]
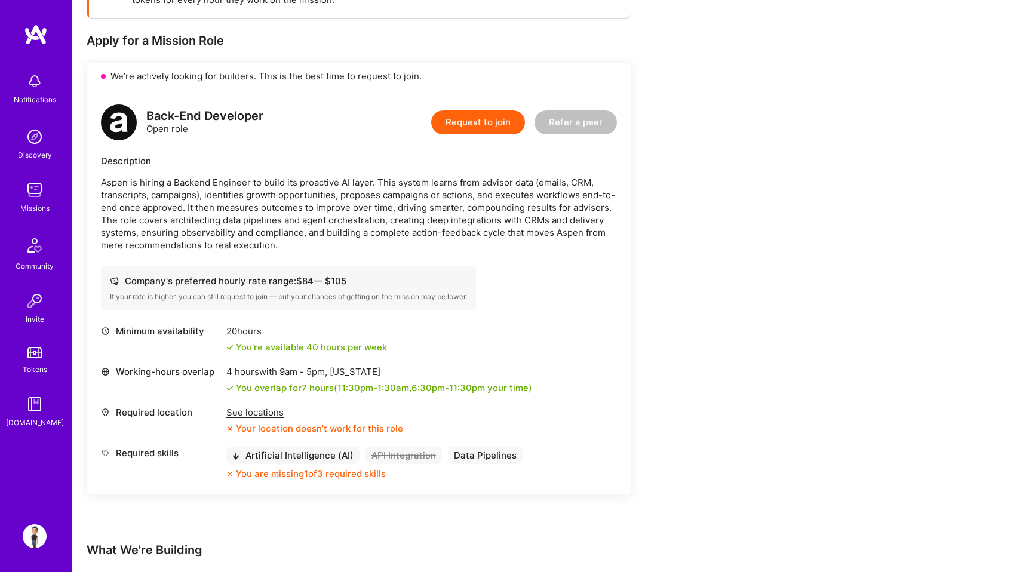
scroll to position [229, 0]
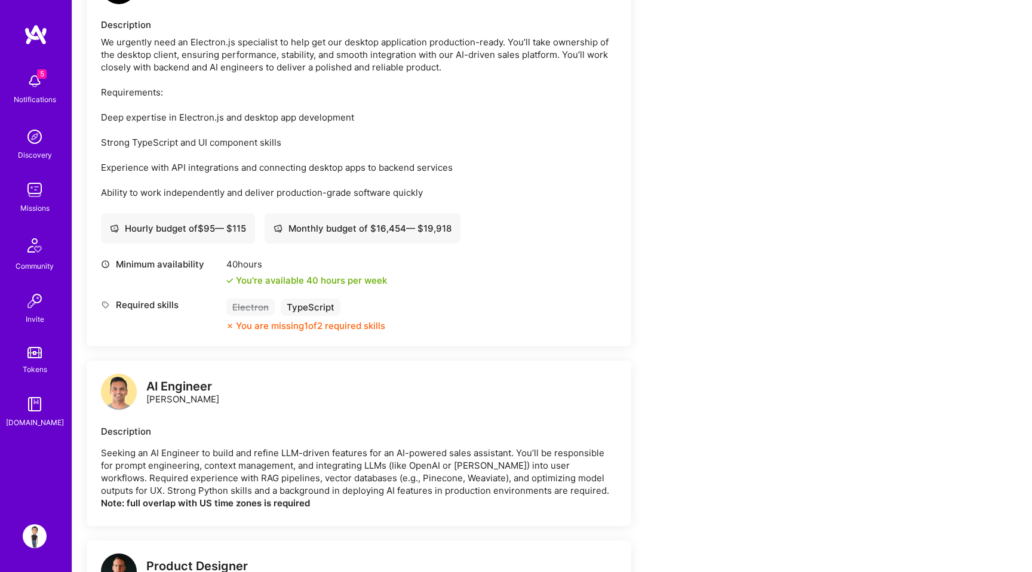
scroll to position [410, 0]
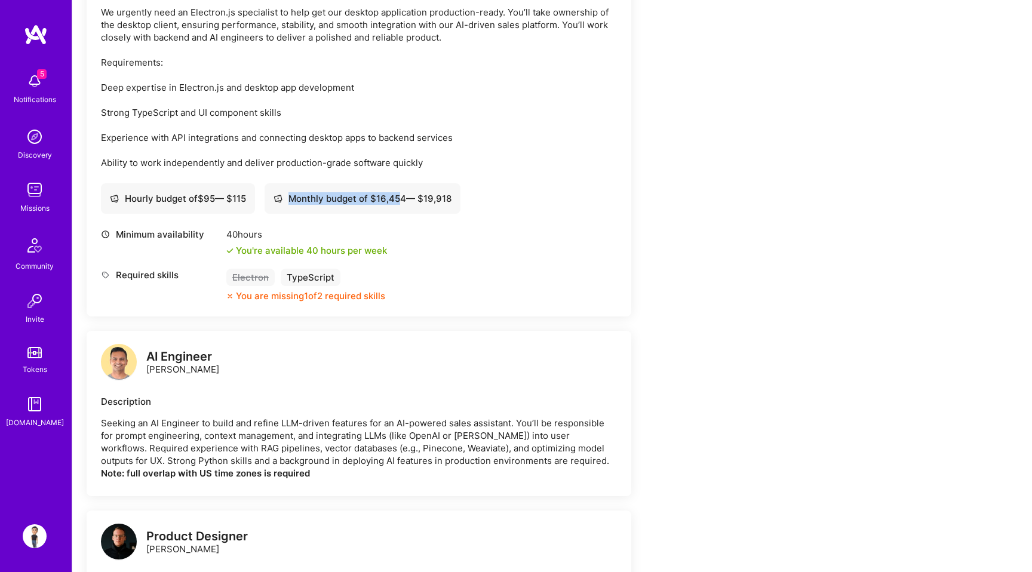
drag, startPoint x: 458, startPoint y: 172, endPoint x: 404, endPoint y: 172, distance: 54.4
click at [404, 183] on div "Monthly budget of $ 16,454 — $ 19,918" at bounding box center [363, 198] width 196 height 30
click at [404, 192] on div "Monthly budget of $ 16,454 — $ 19,918" at bounding box center [363, 198] width 178 height 13
drag, startPoint x: 460, startPoint y: 171, endPoint x: 408, endPoint y: 174, distance: 52.1
click at [408, 183] on div "Monthly budget of $ 16,454 — $ 19,918" at bounding box center [363, 198] width 196 height 30
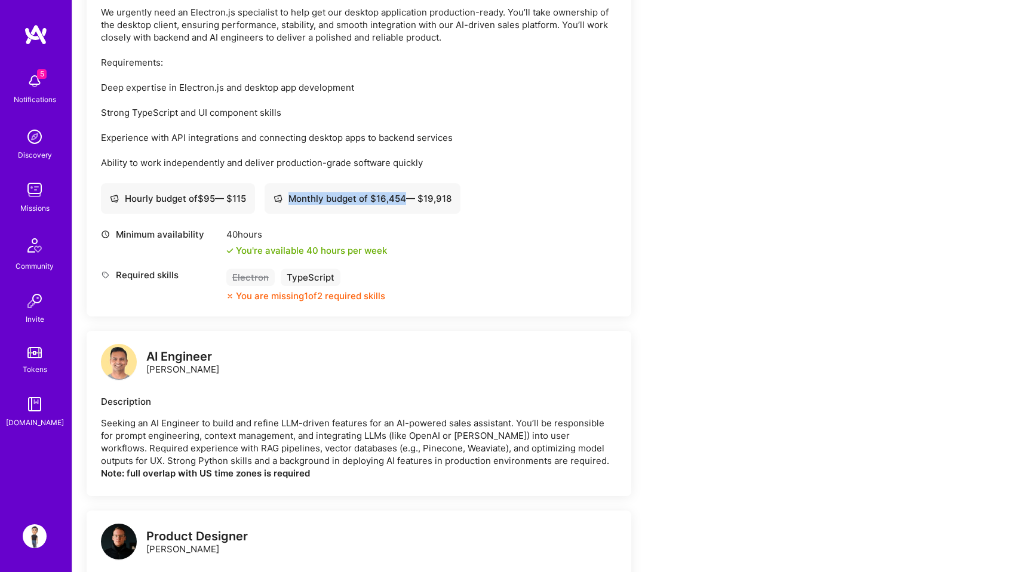
click at [408, 192] on div "Monthly budget of $ 16,454 — $ 19,918" at bounding box center [363, 198] width 178 height 13
drag, startPoint x: 376, startPoint y: 173, endPoint x: 454, endPoint y: 173, distance: 77.7
click at [452, 192] on div "Monthly budget of $ 16,454 — $ 19,918" at bounding box center [363, 198] width 178 height 13
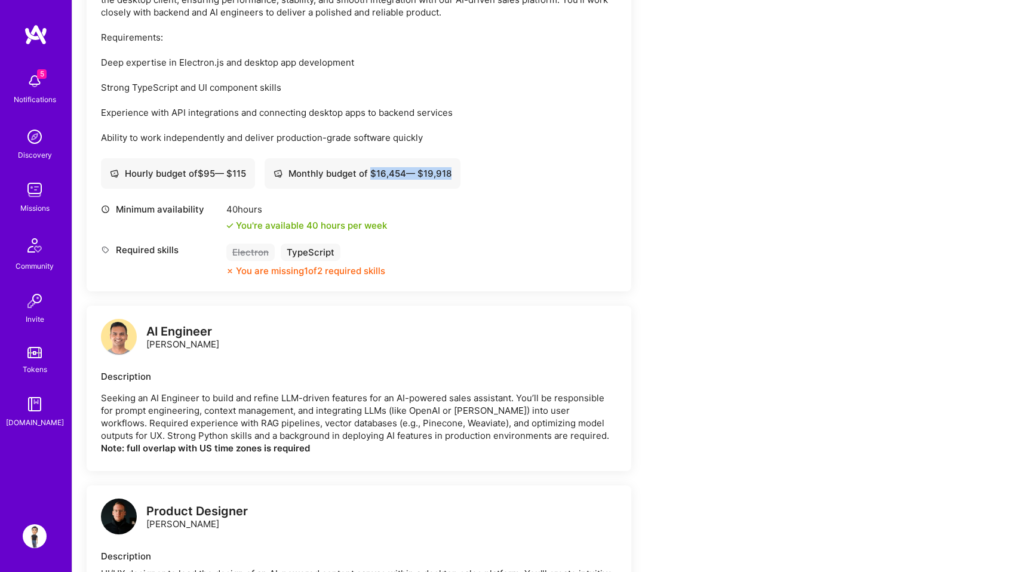
scroll to position [444, 0]
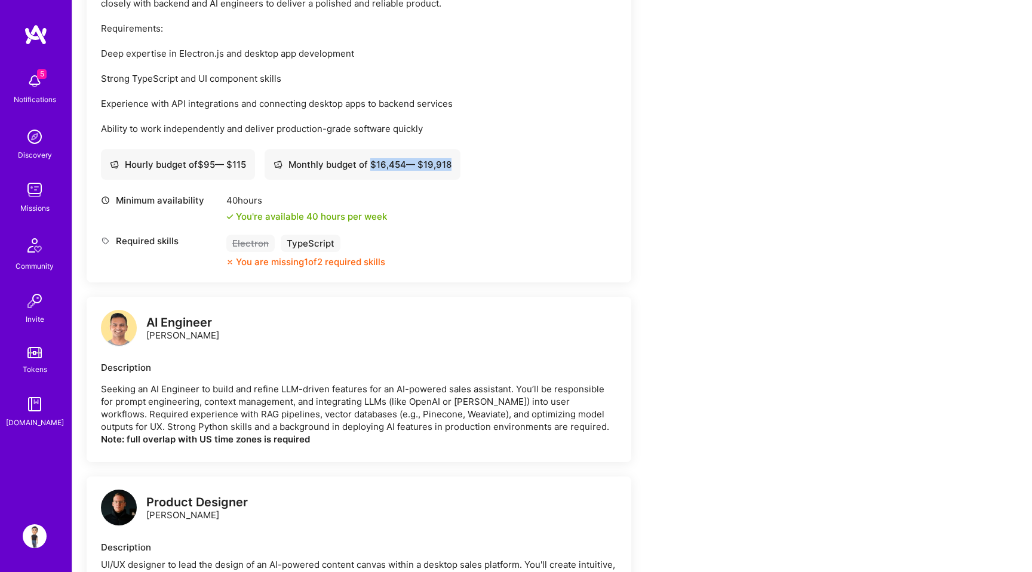
copy div "$ 16,454 — $ 19,918"
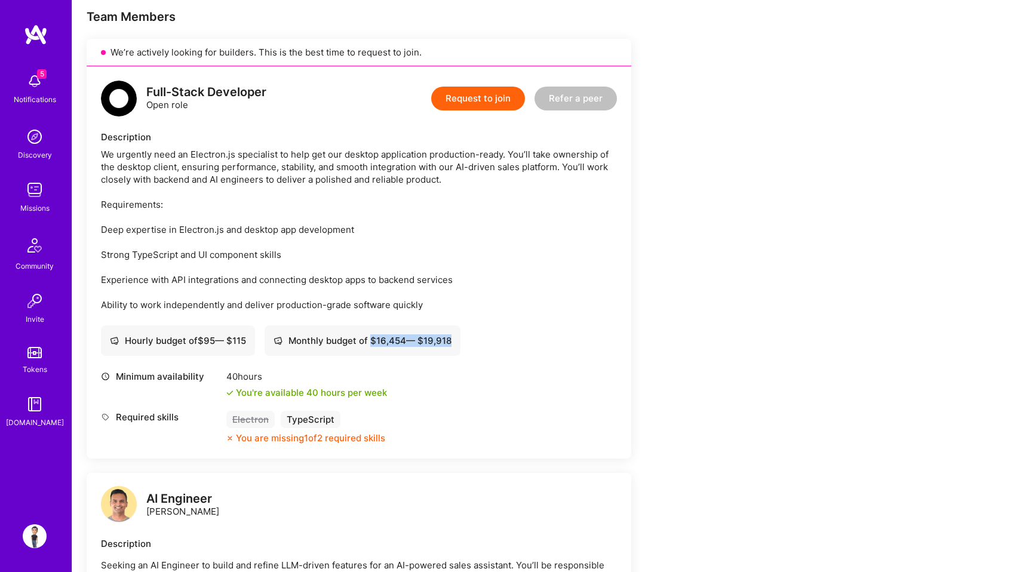
scroll to position [0, 0]
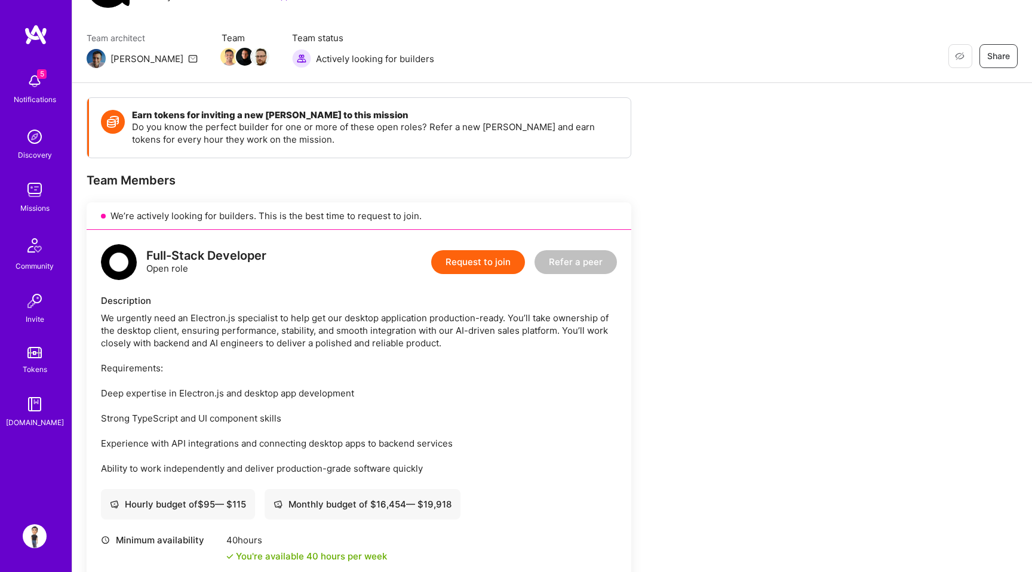
scroll to position [71, 0]
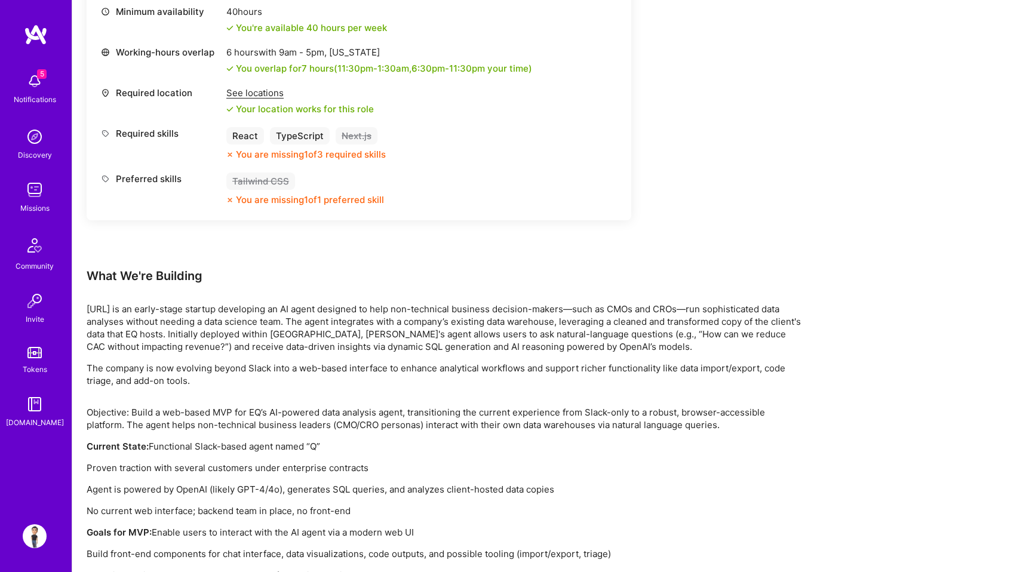
scroll to position [520, 0]
click at [315, 406] on p "Objective: Build a web-based MVP for EQ’s AI-powered data analysis agent, trans…" at bounding box center [445, 418] width 717 height 25
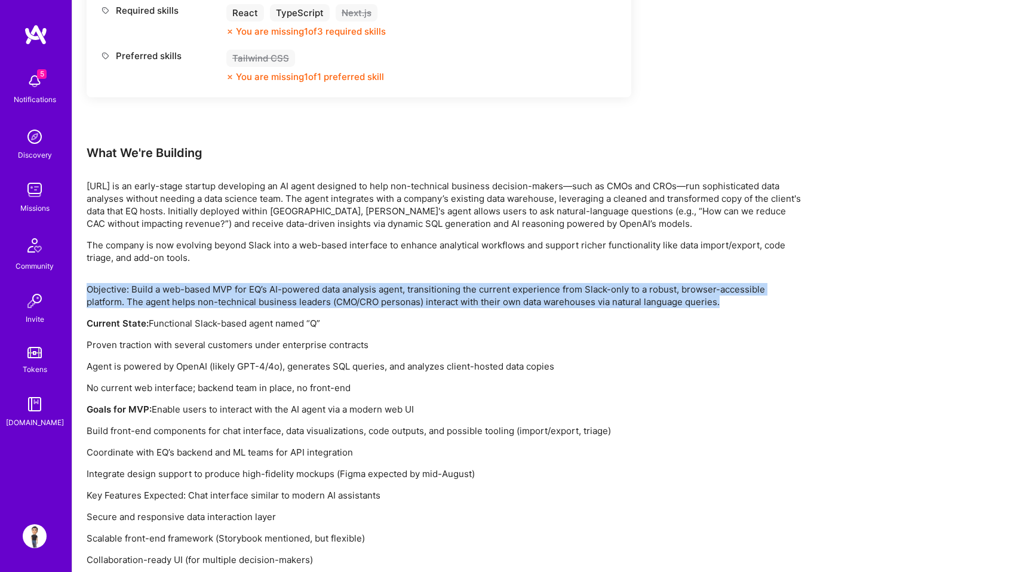
scroll to position [648, 0]
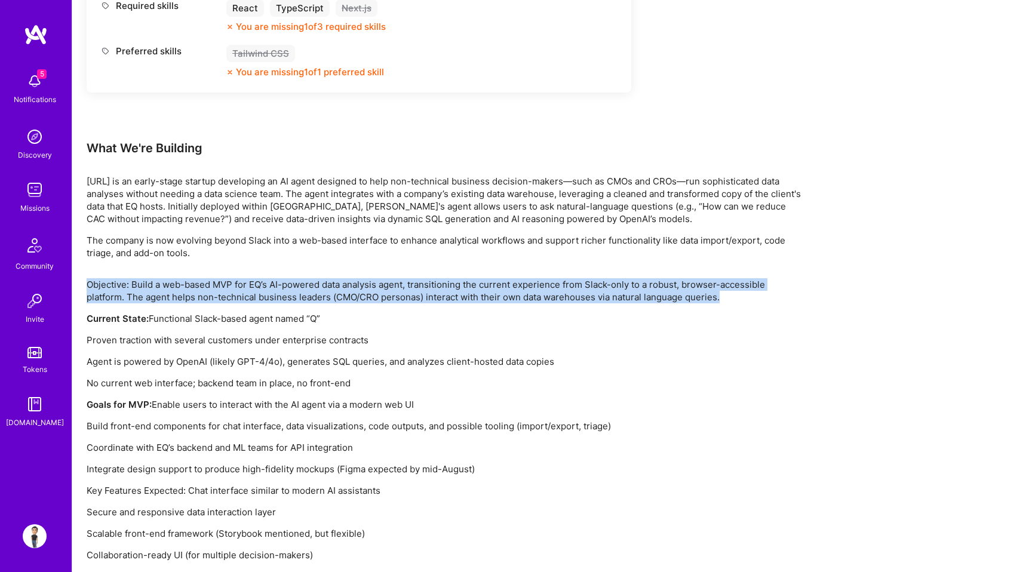
click at [303, 312] on p "Current State: Functional Slack-based agent named “Q”" at bounding box center [445, 318] width 717 height 13
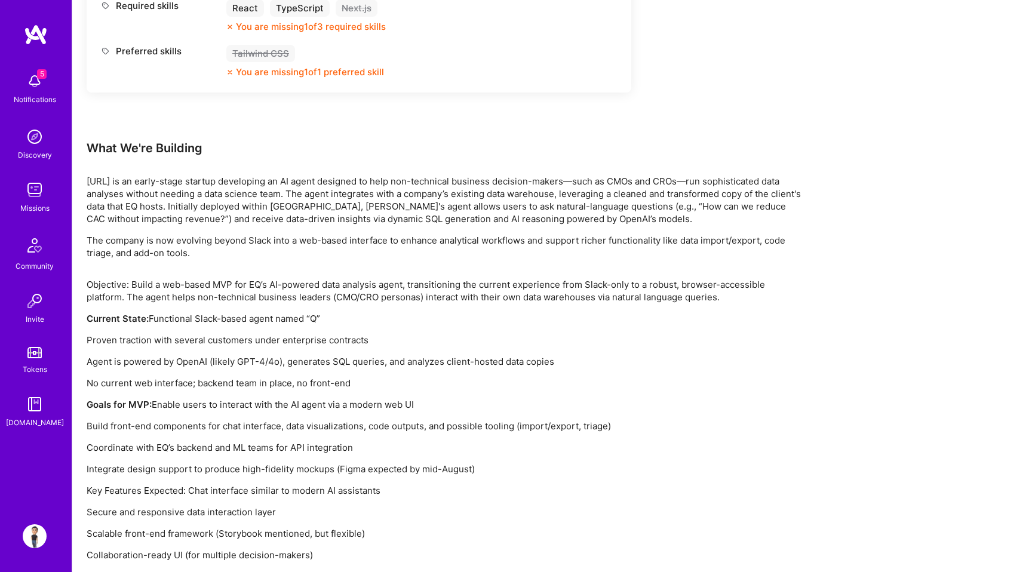
click at [303, 312] on p "Current State: Functional Slack-based agent named “Q”" at bounding box center [445, 318] width 717 height 13
click at [302, 334] on p "Proven traction with several customers under enterprise contracts" at bounding box center [445, 340] width 717 height 13
click at [289, 356] on p "Agent is powered by OpenAI (likely GPT-4/4o), generates SQL queries, and analyz…" at bounding box center [445, 362] width 717 height 13
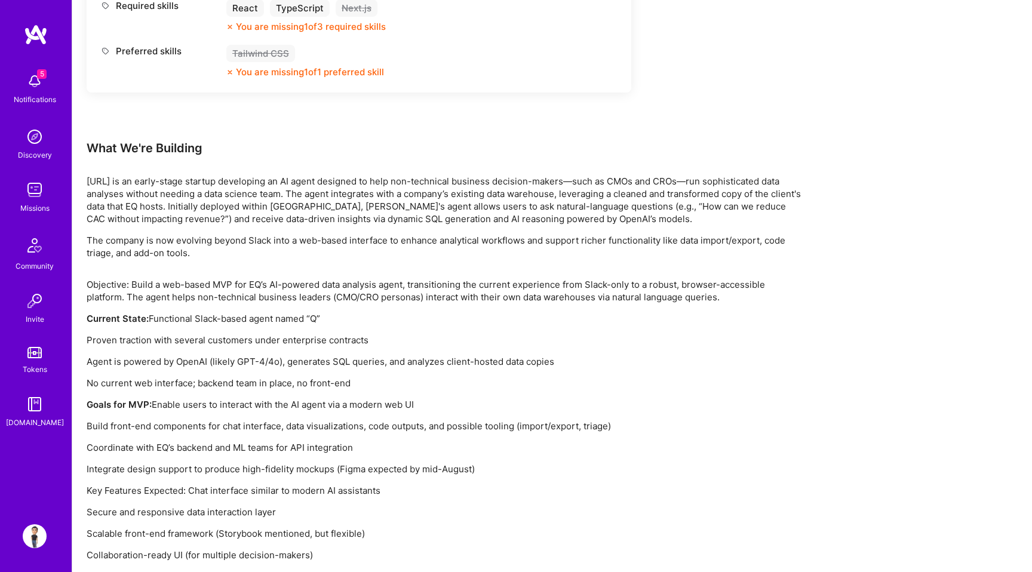
click at [289, 356] on p "Agent is powered by OpenAI (likely GPT-4/4o), generates SQL queries, and analyz…" at bounding box center [445, 362] width 717 height 13
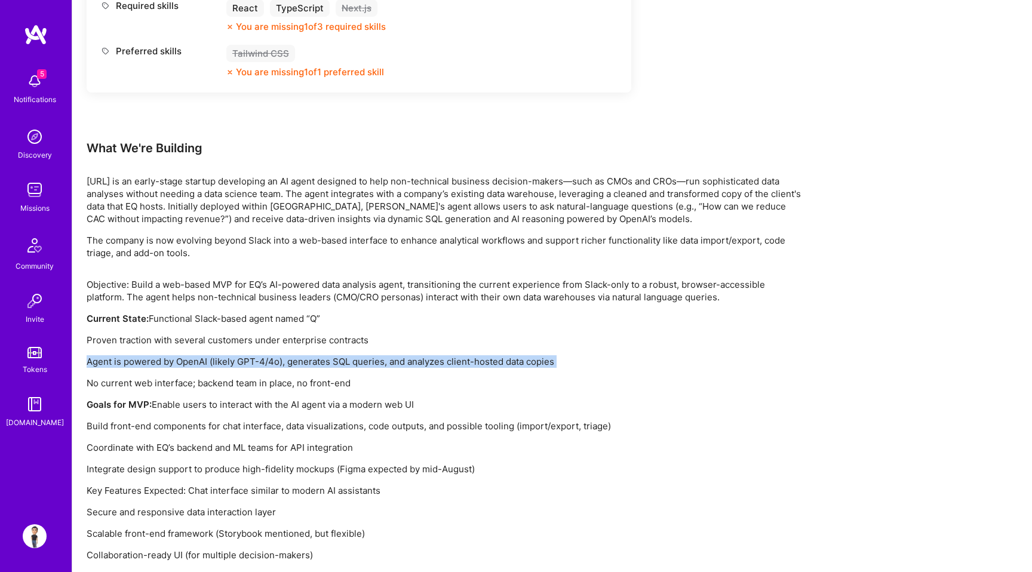
click at [289, 377] on p "No current web interface; backend team in place, no front-end" at bounding box center [445, 383] width 717 height 13
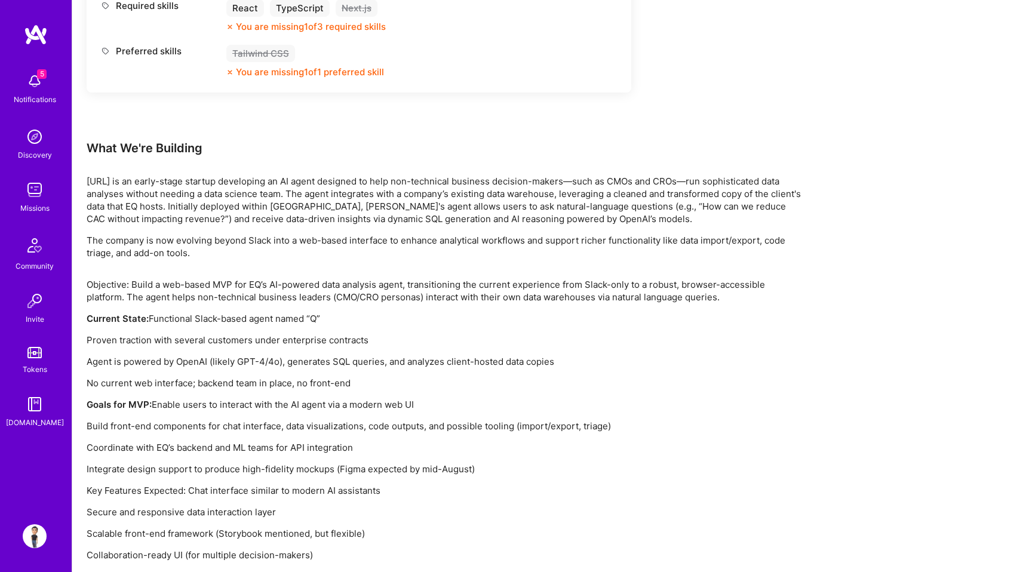
click at [289, 377] on p "No current web interface; backend team in place, no front-end" at bounding box center [445, 383] width 717 height 13
click at [296, 356] on p "Agent is powered by OpenAI (likely GPT-4/4o), generates SQL queries, and analyz…" at bounding box center [445, 362] width 717 height 13
click at [313, 413] on div "Objective: Build a web-based MVP for EQ’s AI-powered data analysis agent, trans…" at bounding box center [445, 419] width 717 height 283
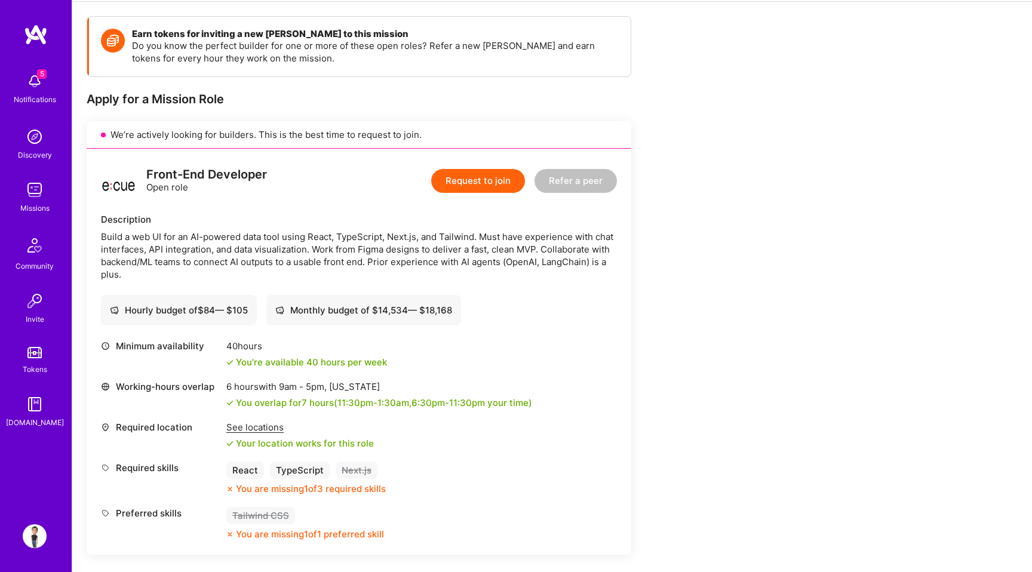
scroll to position [190, 0]
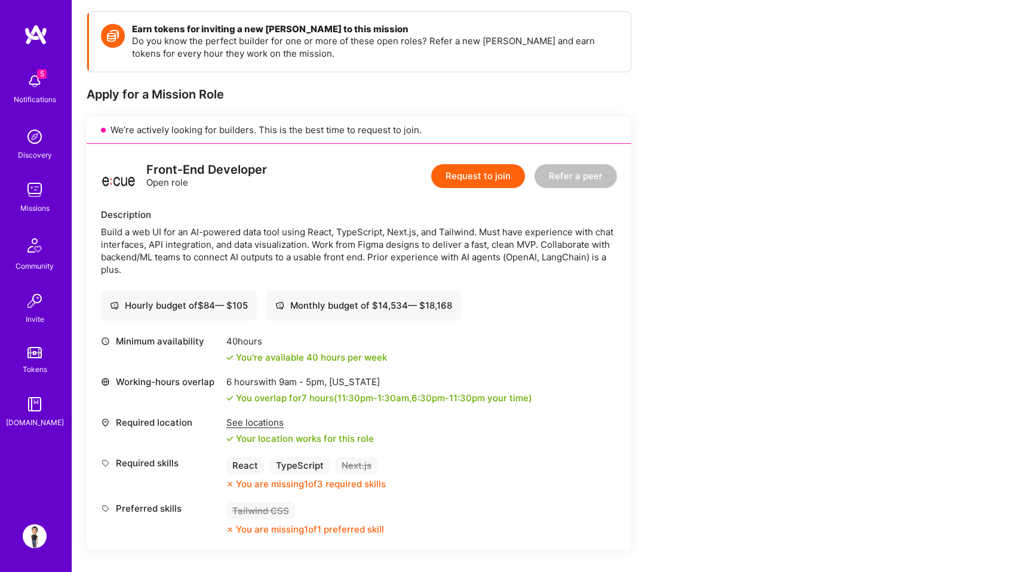
click at [271, 416] on div "See locations" at bounding box center [300, 422] width 148 height 13
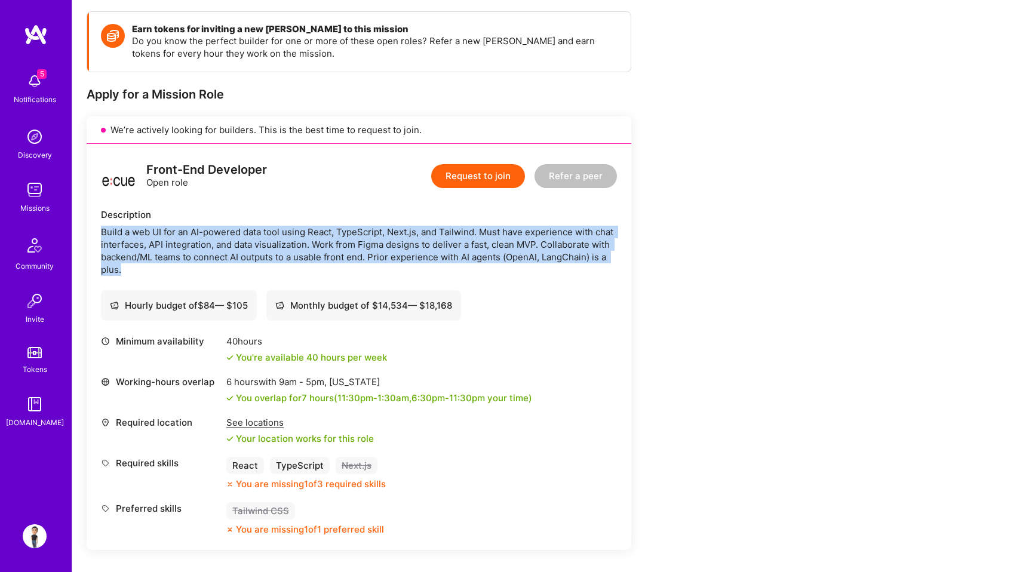
drag, startPoint x: 124, startPoint y: 241, endPoint x: 98, endPoint y: 205, distance: 44.6
click at [98, 205] on div "Front-End Developer Open role Request to join Refer a peer Description Build a …" at bounding box center [359, 347] width 545 height 406
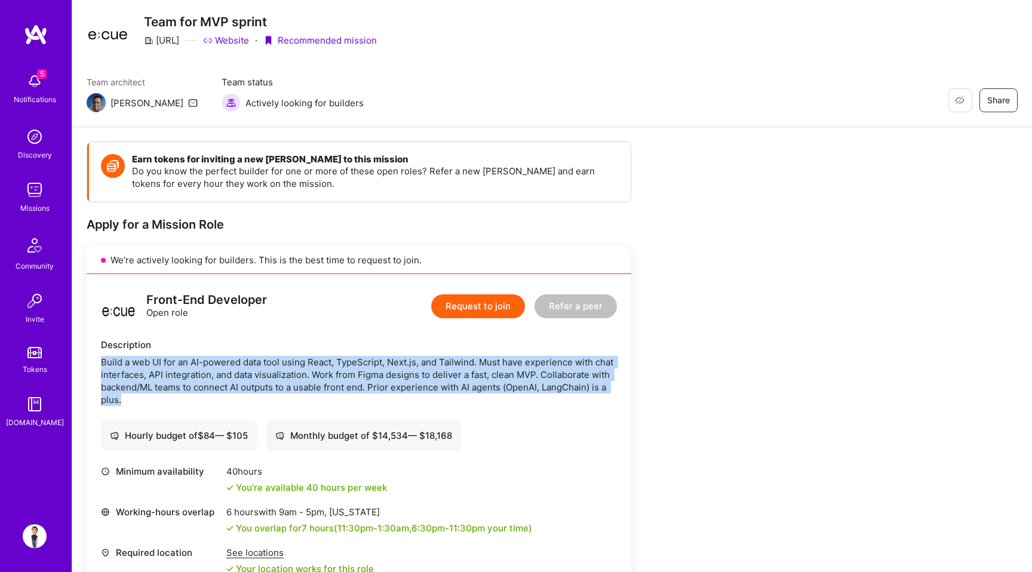
scroll to position [0, 0]
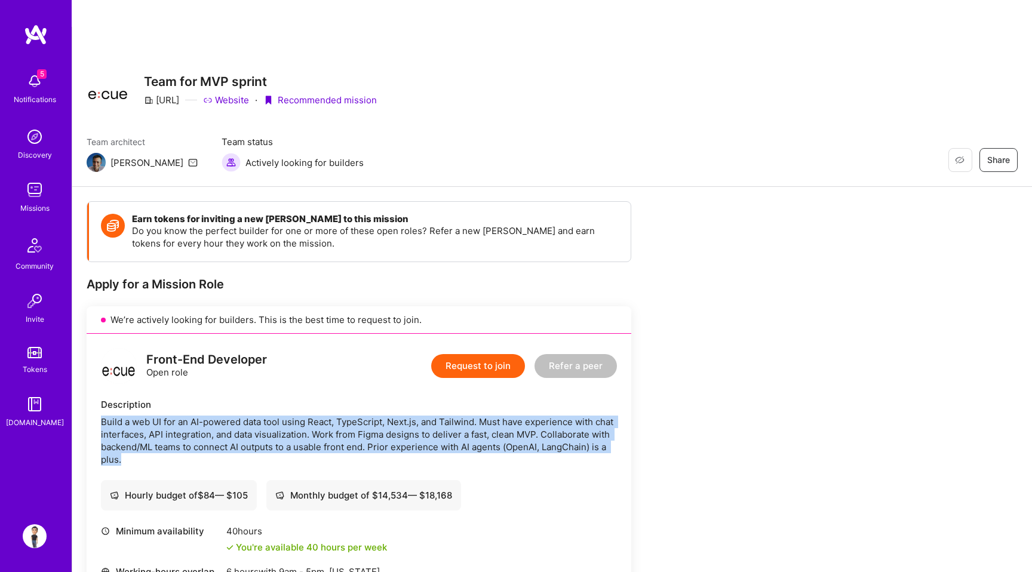
copy div "Build a web UI for an AI-powered data tool using React, TypeScript, Next.js, an…"
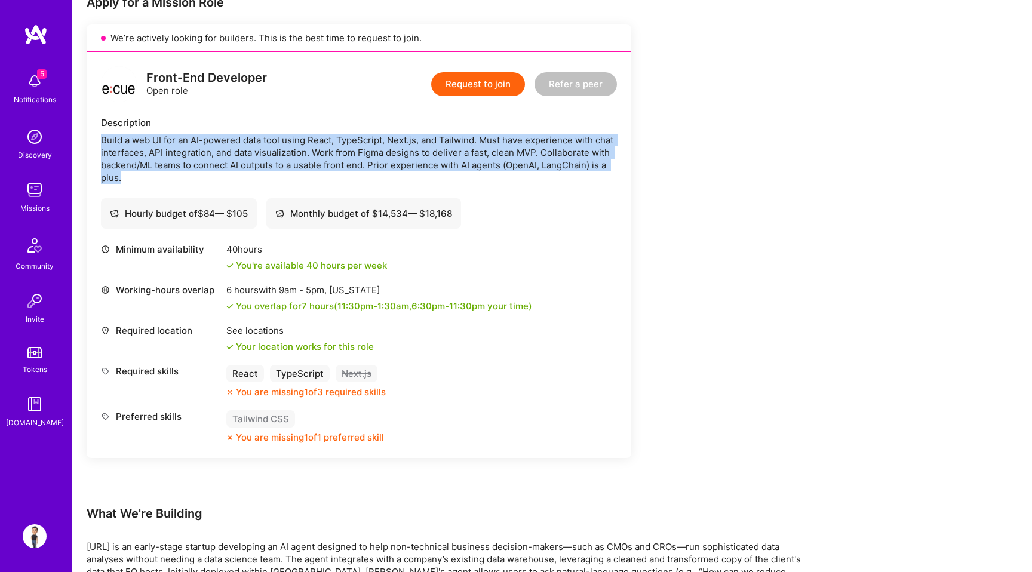
scroll to position [247, 0]
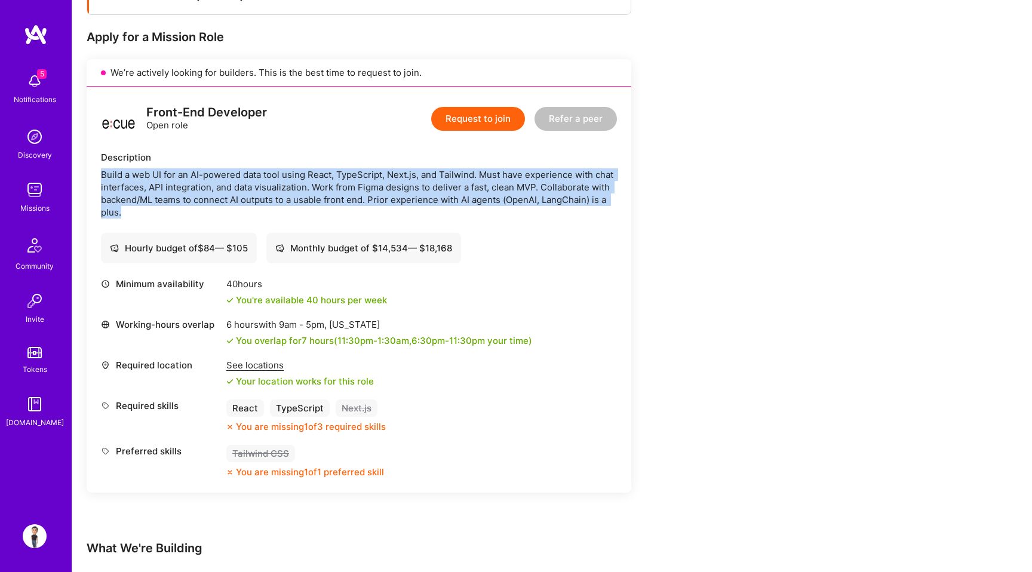
click at [502, 107] on button "Request to join" at bounding box center [478, 119] width 94 height 24
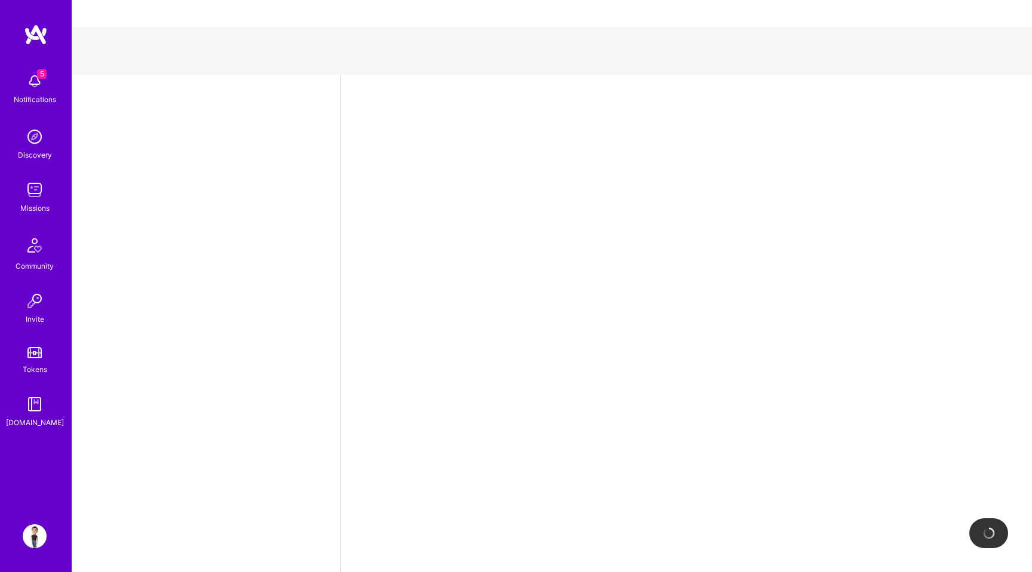
select select "IN"
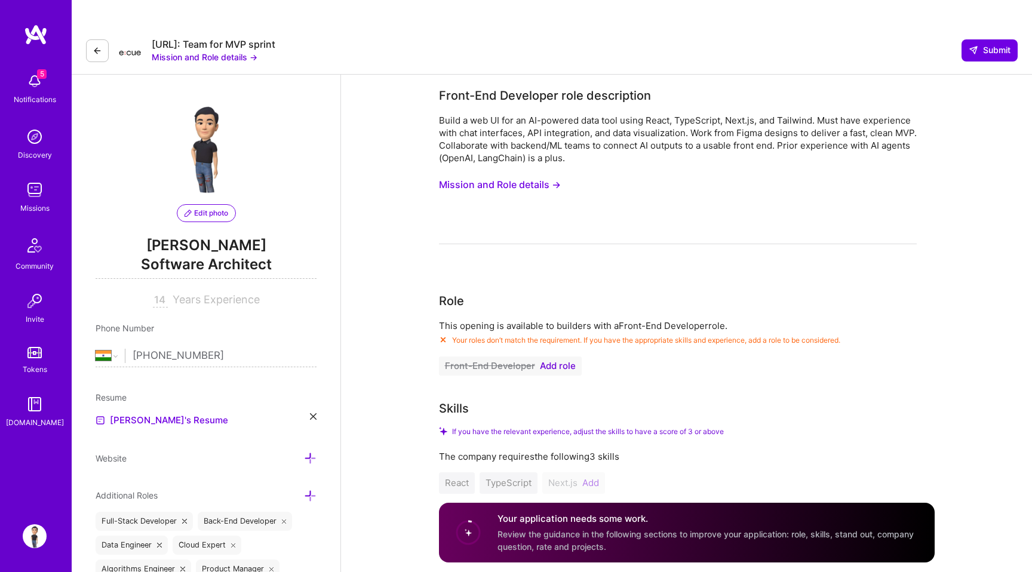
click at [160, 293] on input "14" at bounding box center [160, 300] width 15 height 14
click at [254, 322] on div "Phone Number" at bounding box center [206, 328] width 221 height 13
click at [164, 413] on link "[PERSON_NAME]'s Resume" at bounding box center [162, 420] width 133 height 14
click at [167, 293] on input "15" at bounding box center [160, 300] width 15 height 14
type input "14"
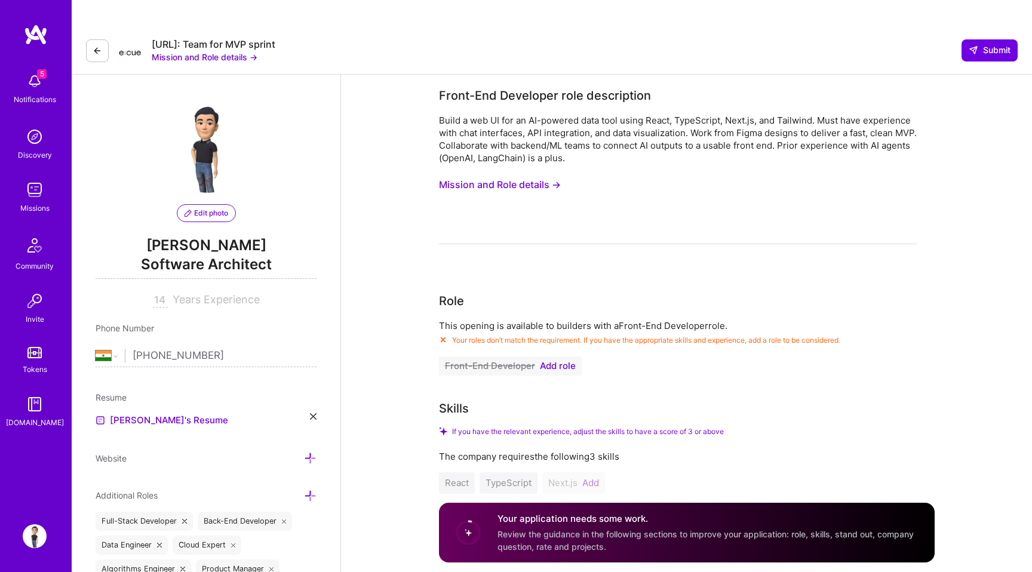
click at [557, 361] on span "Add role" at bounding box center [558, 366] width 36 height 10
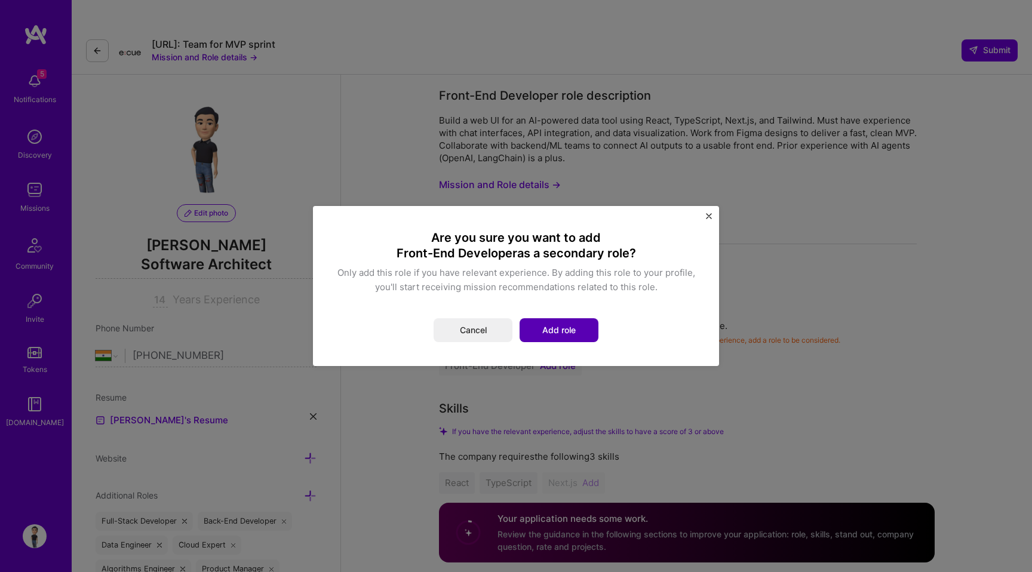
click at [552, 331] on button "Add role" at bounding box center [559, 330] width 79 height 24
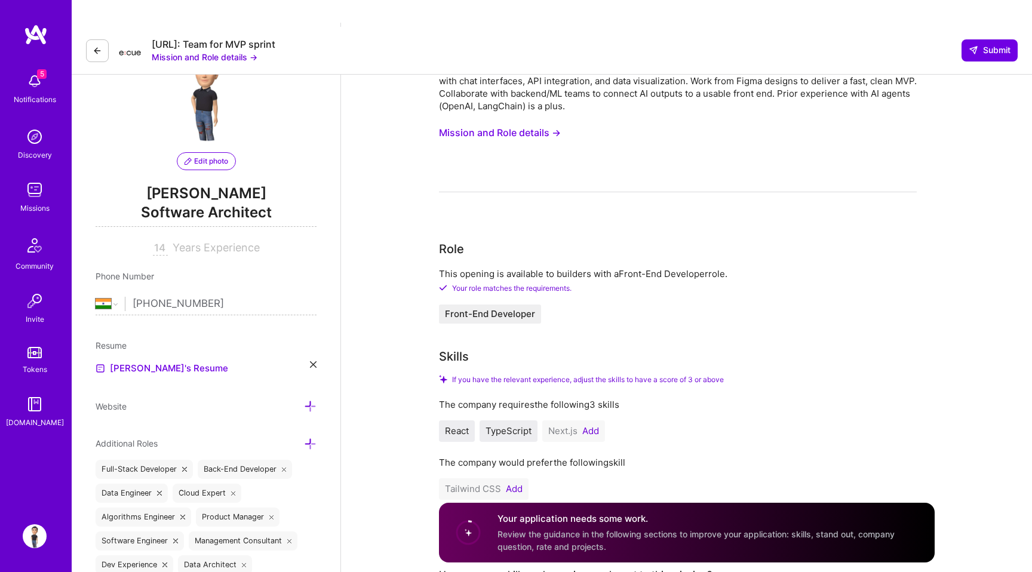
scroll to position [102, 0]
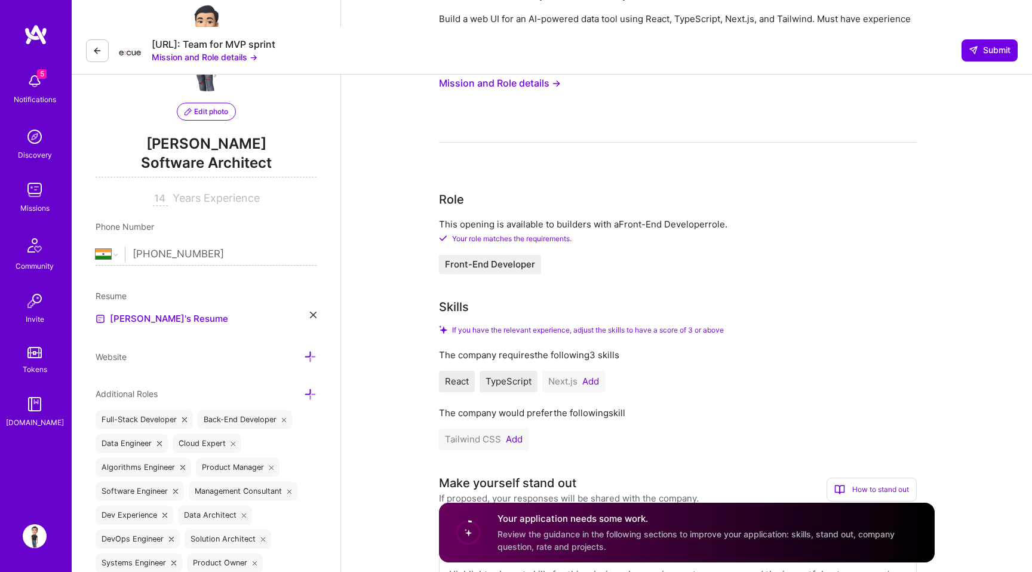
click at [590, 377] on button "Add" at bounding box center [591, 382] width 17 height 10
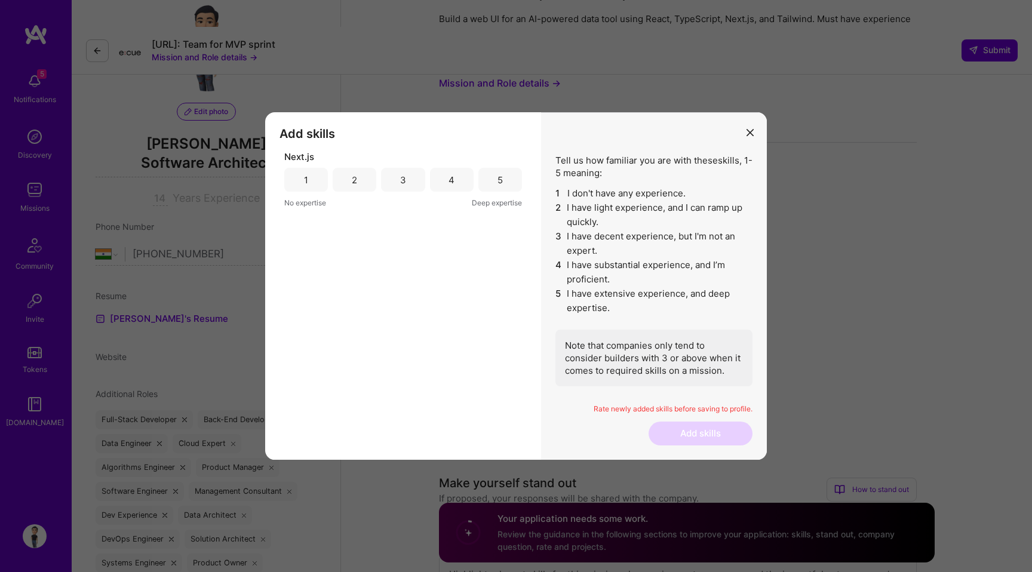
click at [397, 180] on div "3" at bounding box center [403, 180] width 44 height 24
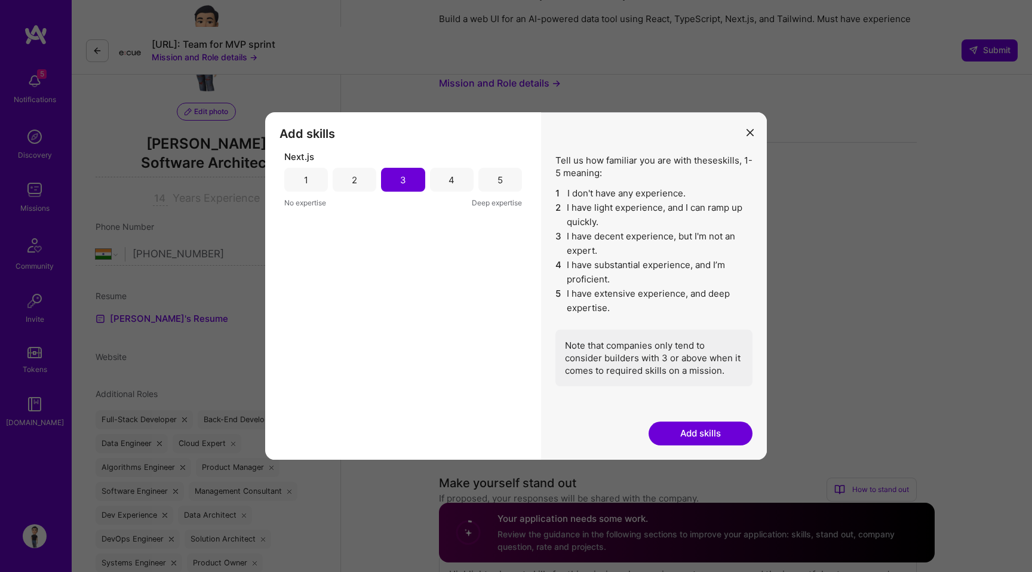
click at [694, 431] on button "Add skills" at bounding box center [701, 434] width 104 height 24
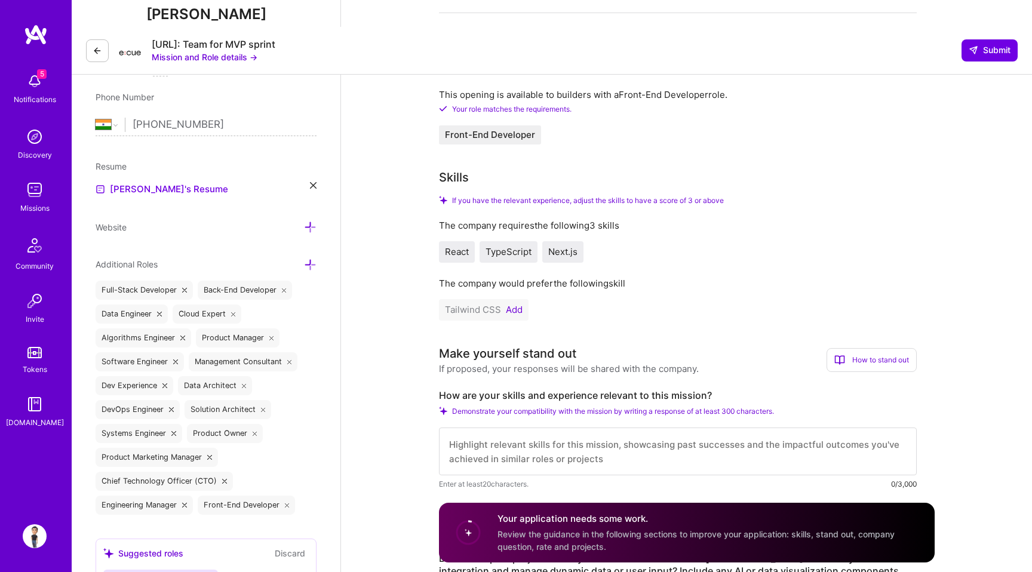
scroll to position [344, 0]
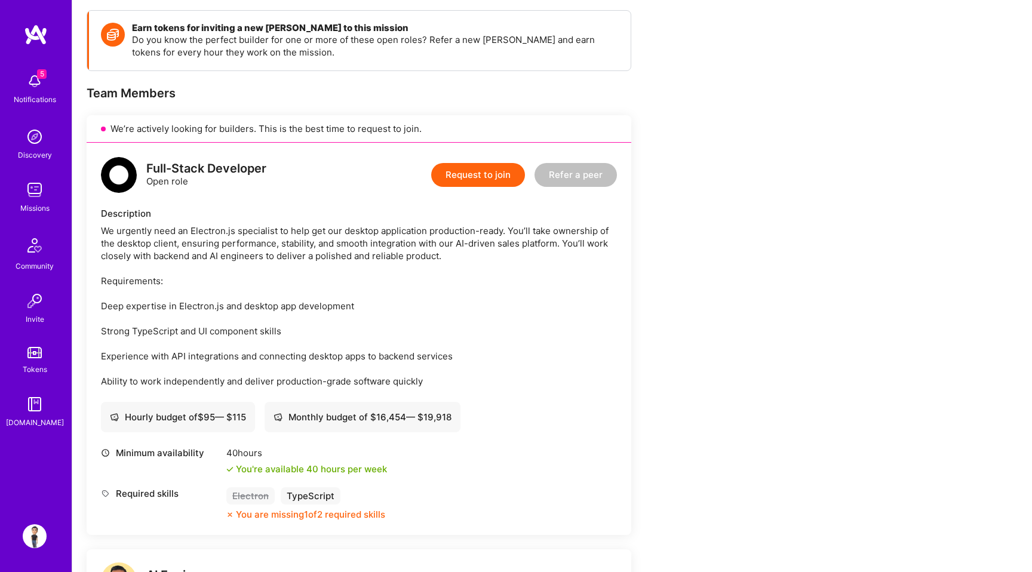
scroll to position [222, 0]
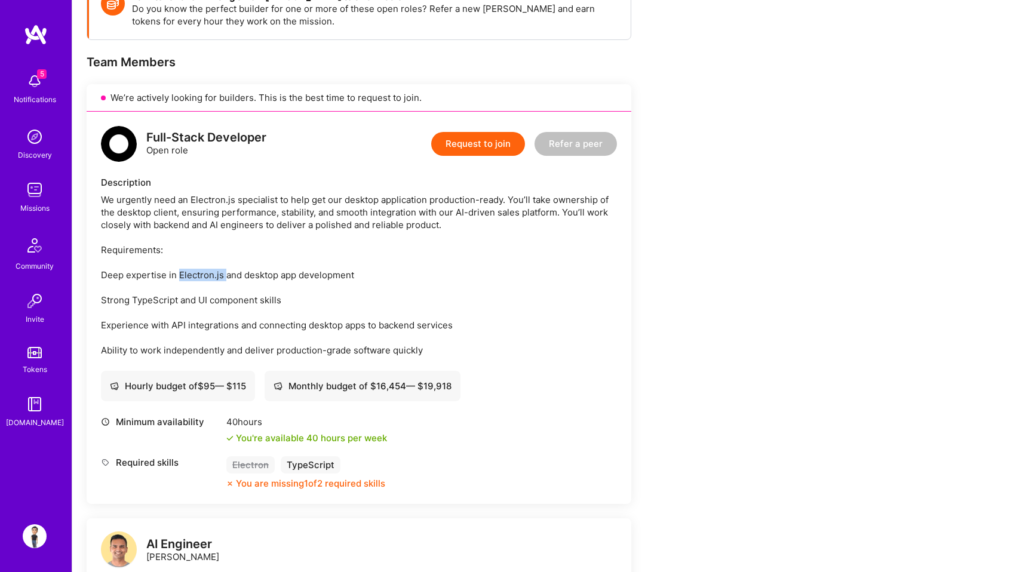
drag, startPoint x: 223, startPoint y: 248, endPoint x: 177, endPoint y: 248, distance: 46.0
click at [177, 248] on div "We urgently need an Electron.js specialist to help get our desktop application …" at bounding box center [359, 275] width 516 height 163
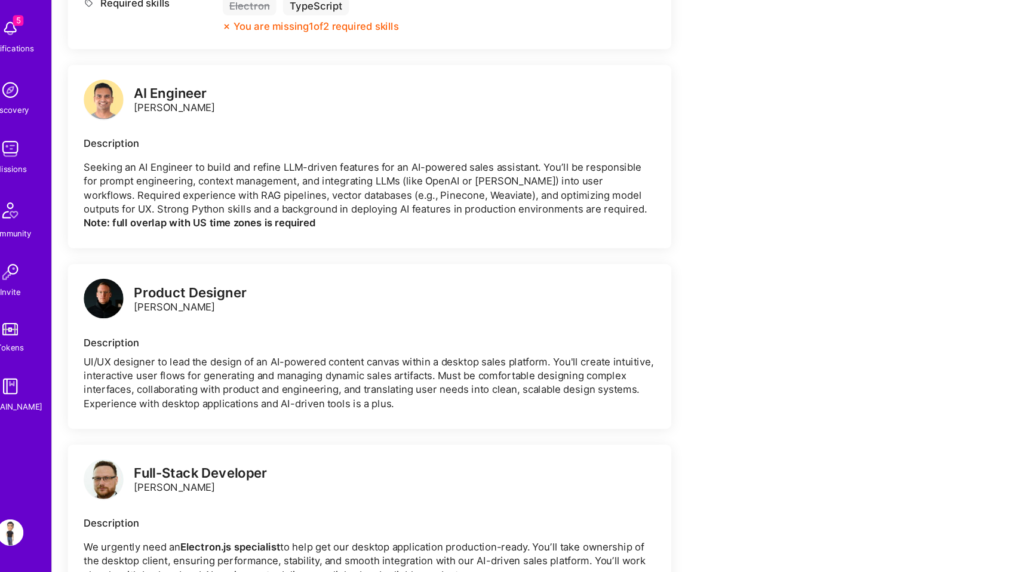
scroll to position [628, 0]
click at [379, 199] on p "Seeking an AI Engineer to build and refine LLM-driven features for an AI-powere…" at bounding box center [359, 230] width 516 height 63
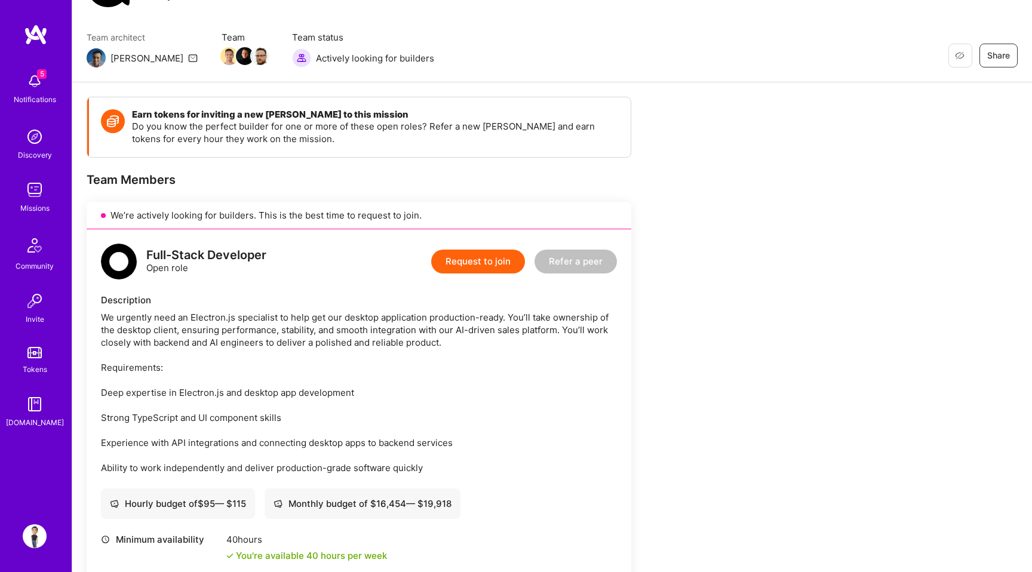
scroll to position [0, 0]
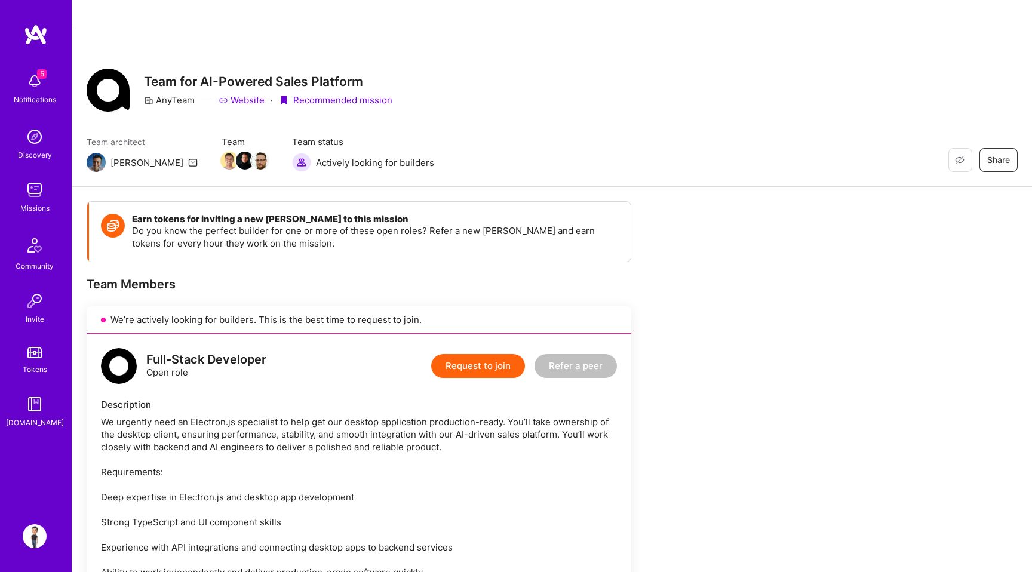
drag, startPoint x: 244, startPoint y: 195, endPoint x: 318, endPoint y: 258, distance: 97.1
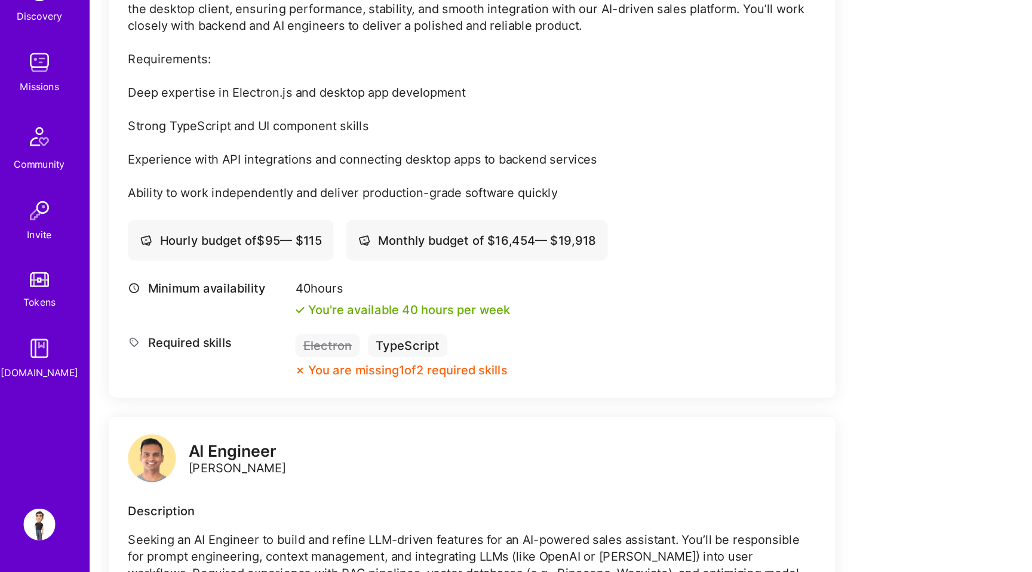
scroll to position [351, 0]
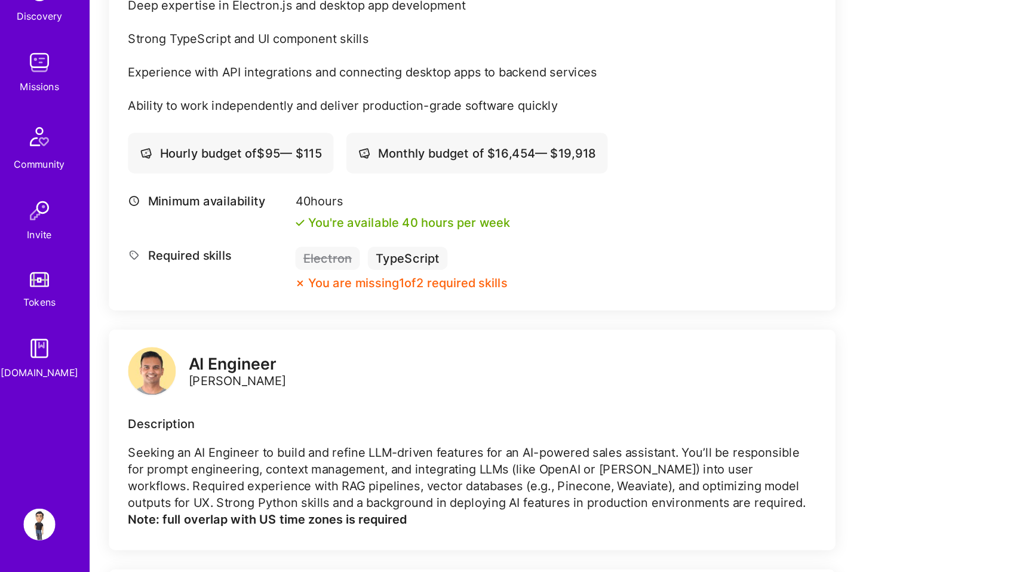
click at [124, 403] on img at bounding box center [119, 421] width 36 height 36
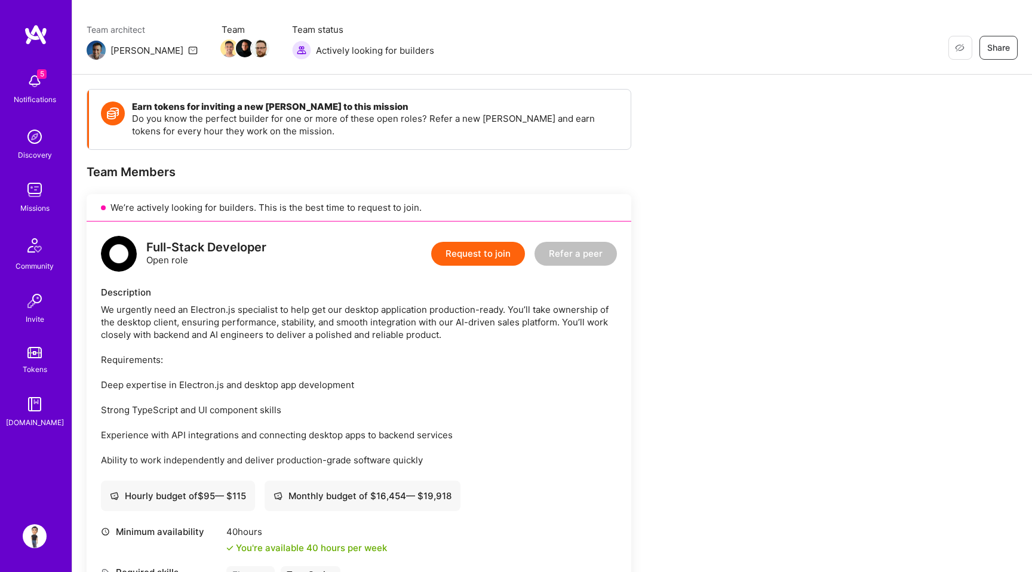
scroll to position [114, 0]
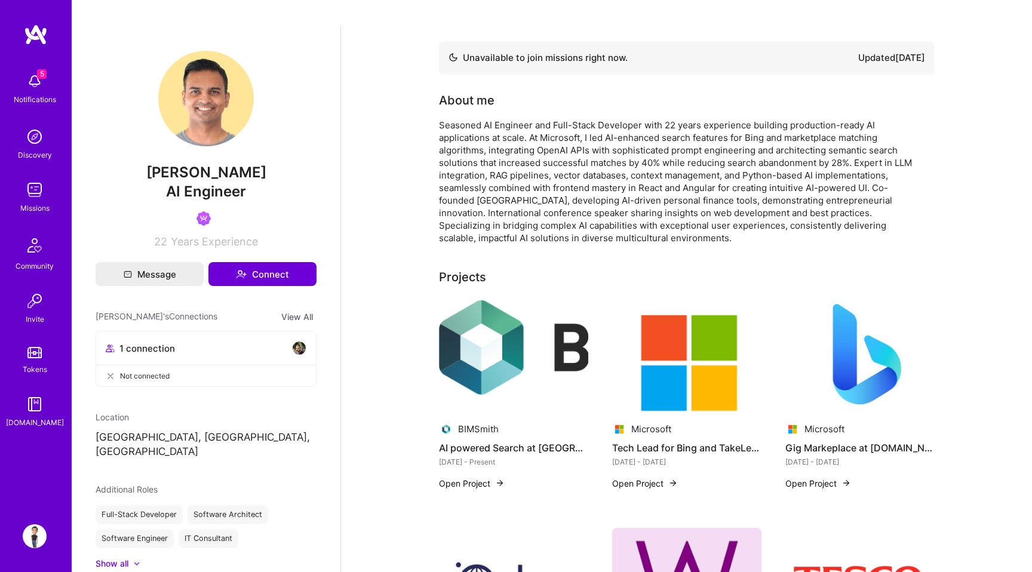
click at [486, 477] on button "Open Project" at bounding box center [472, 483] width 66 height 13
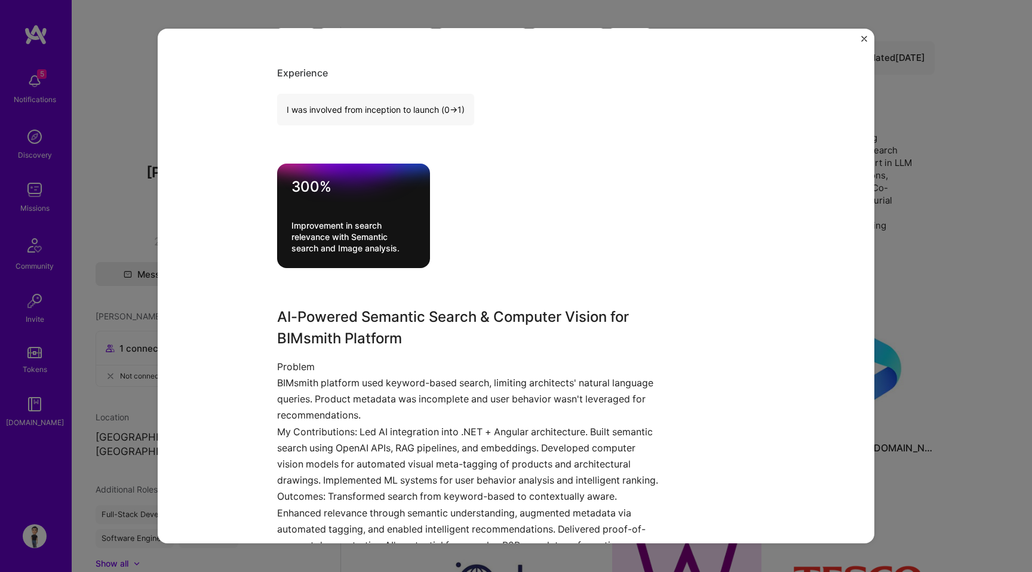
scroll to position [818, 0]
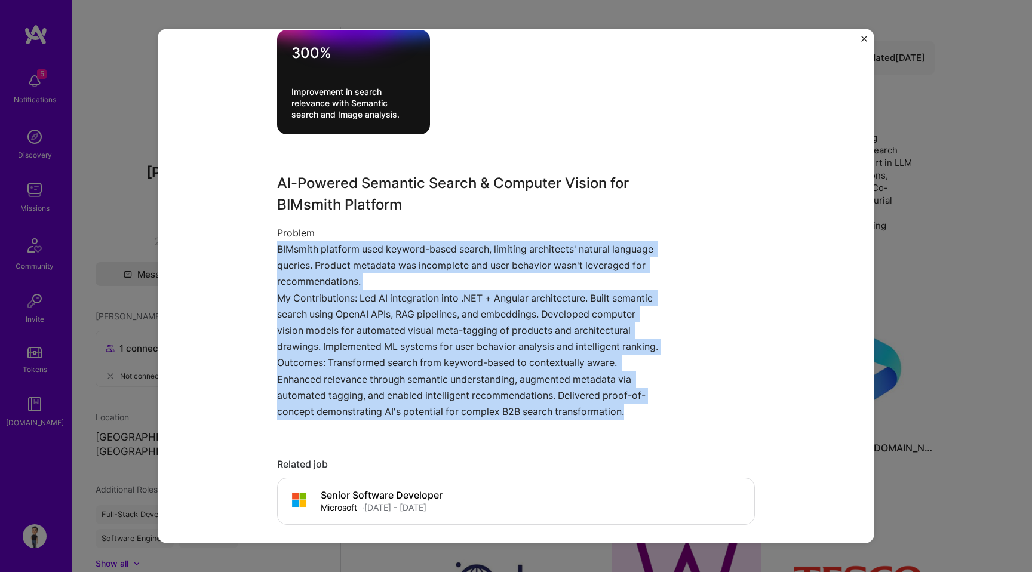
drag, startPoint x: 627, startPoint y: 412, endPoint x: 257, endPoint y: 247, distance: 405.2
click at [257, 247] on div "AI powered Search at BIMSmith BIMSmith Construction Role AI Engineer Jun, 2025 …" at bounding box center [516, 286] width 717 height 515
copy div "BIMsmith platform used keyword-based search, limiting architects' natural langu…"
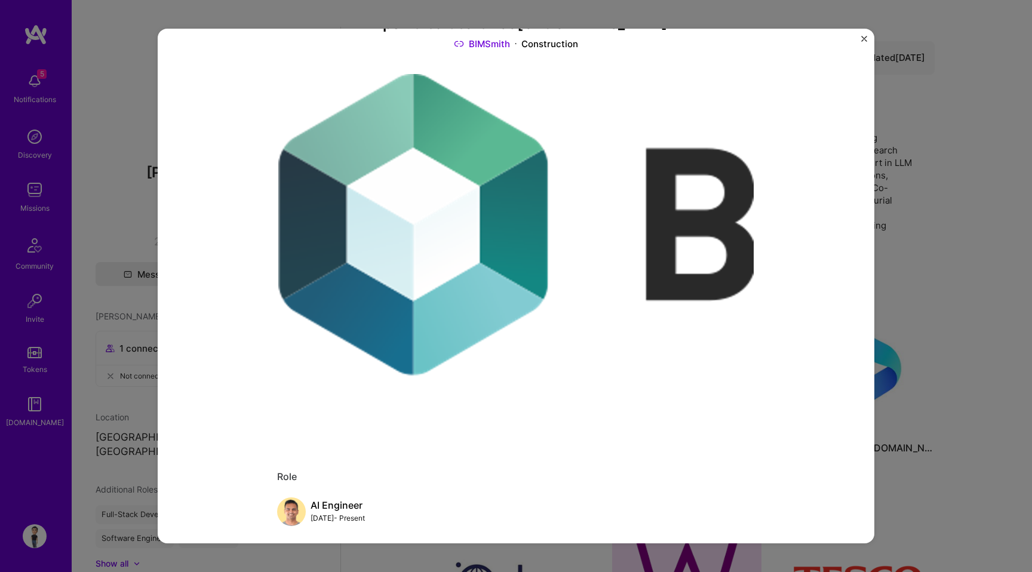
scroll to position [0, 0]
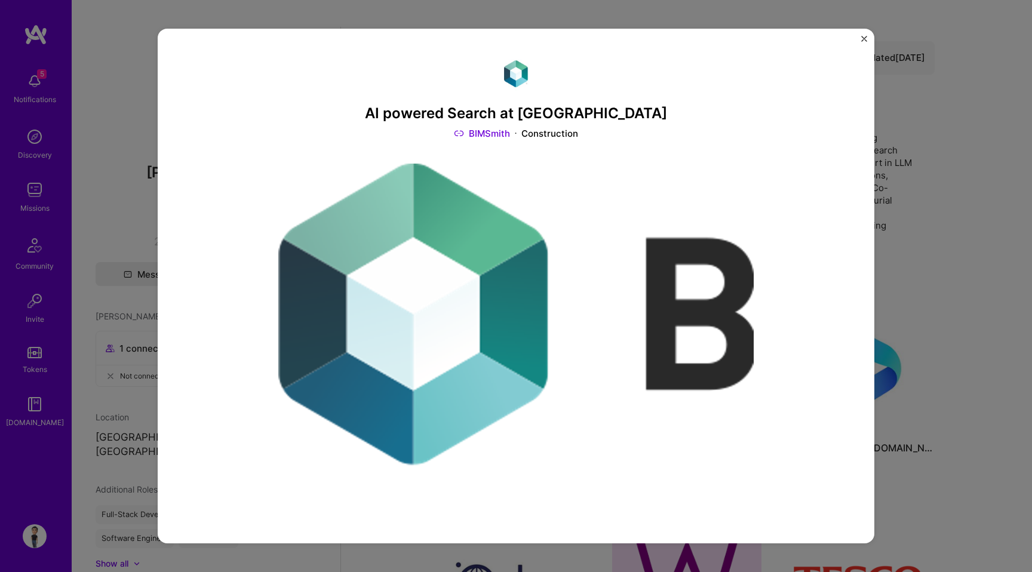
click at [863, 38] on img "Close" at bounding box center [865, 39] width 6 height 6
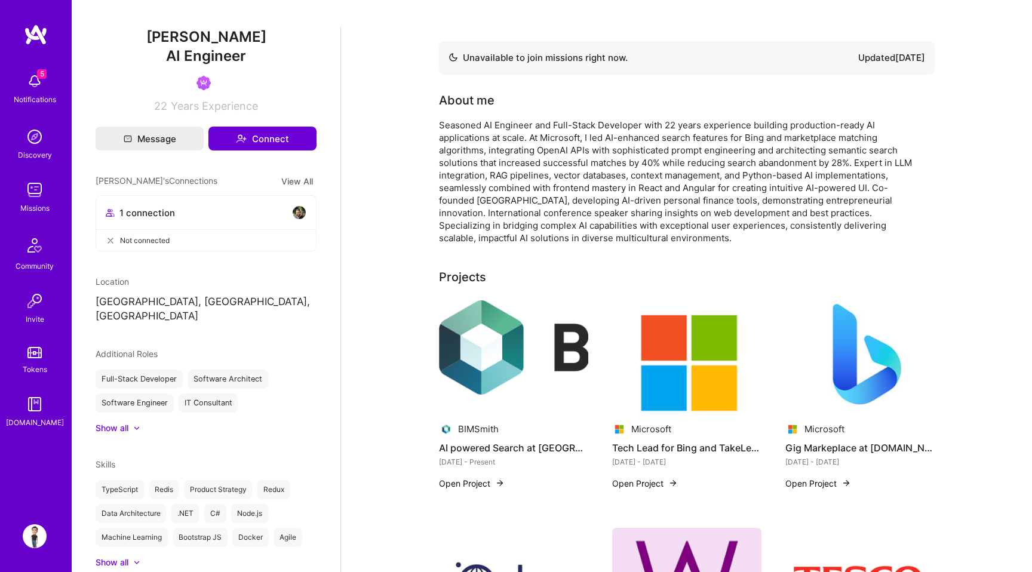
scroll to position [228, 0]
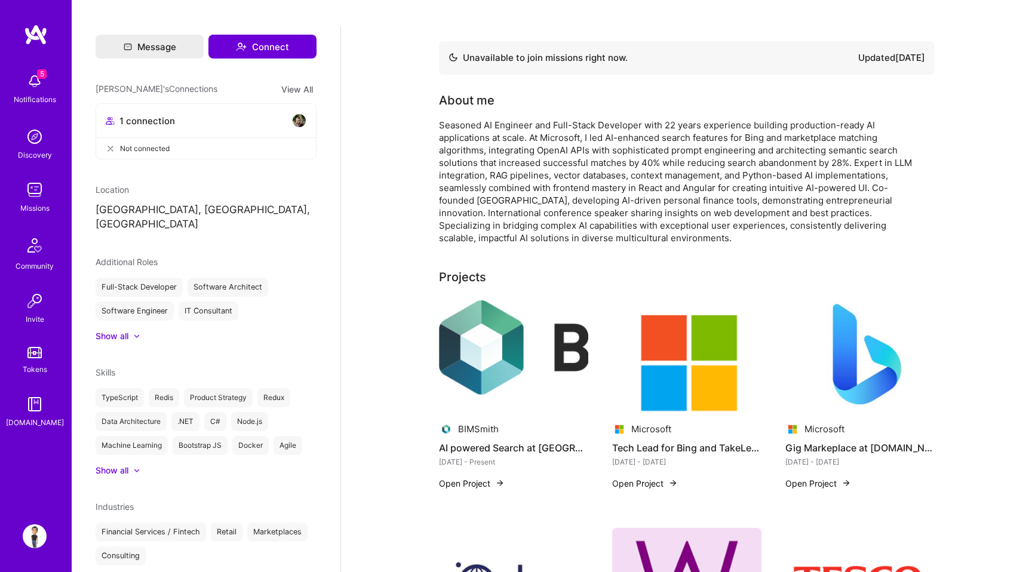
click at [138, 330] on div "Show all" at bounding box center [206, 336] width 221 height 12
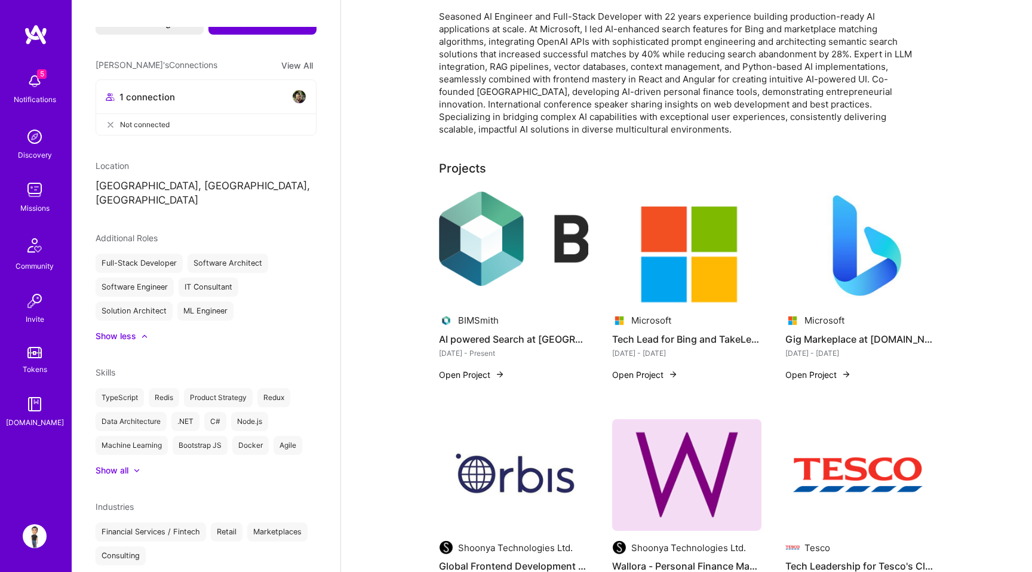
scroll to position [60, 0]
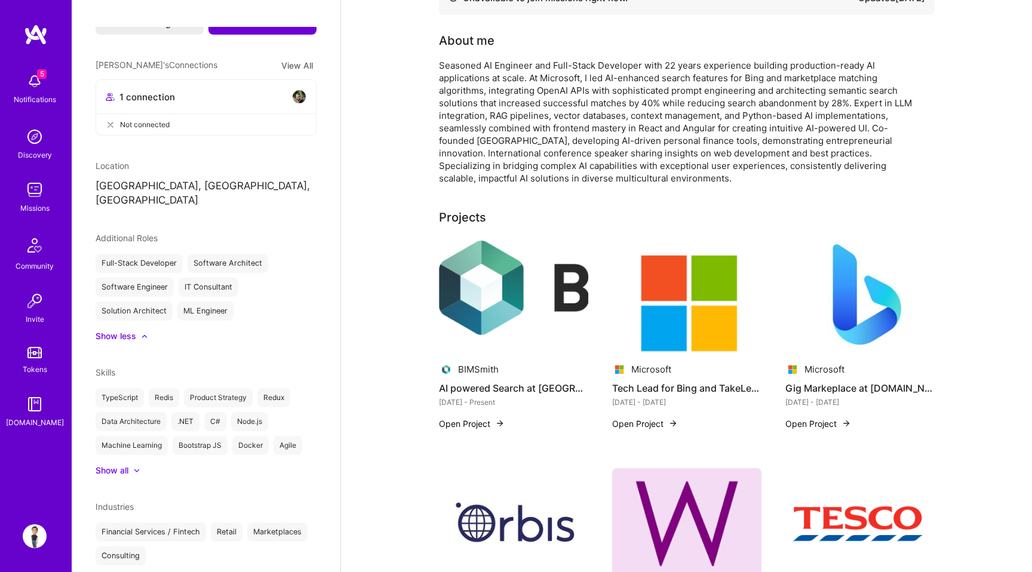
click at [525, 308] on img at bounding box center [513, 297] width 149 height 112
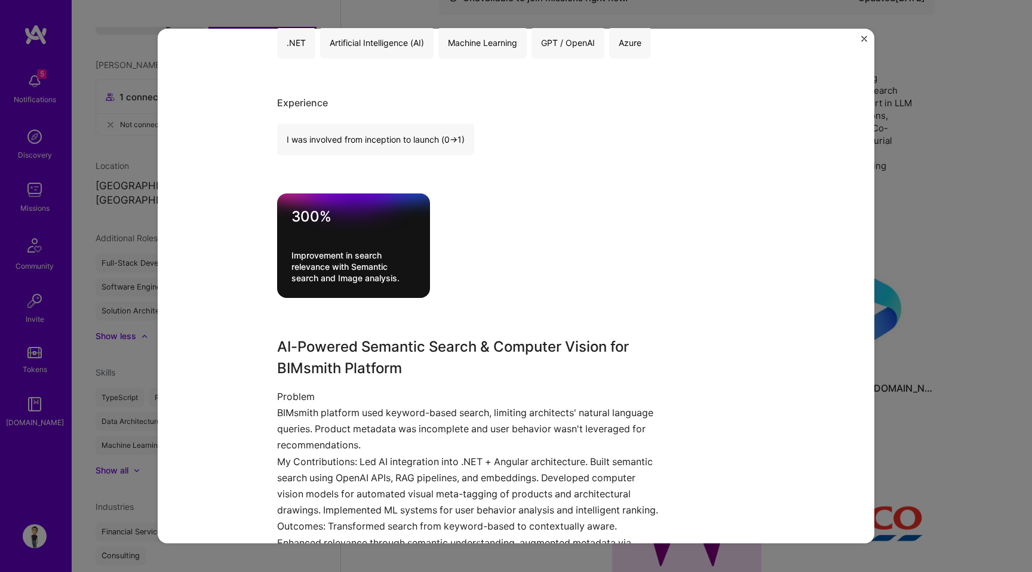
scroll to position [667, 0]
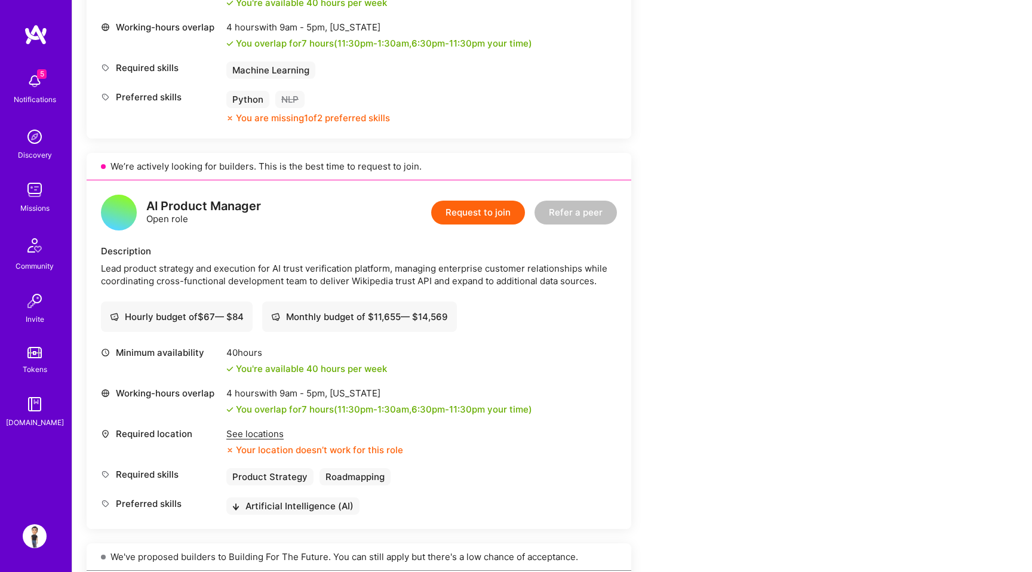
scroll to position [1055, 0]
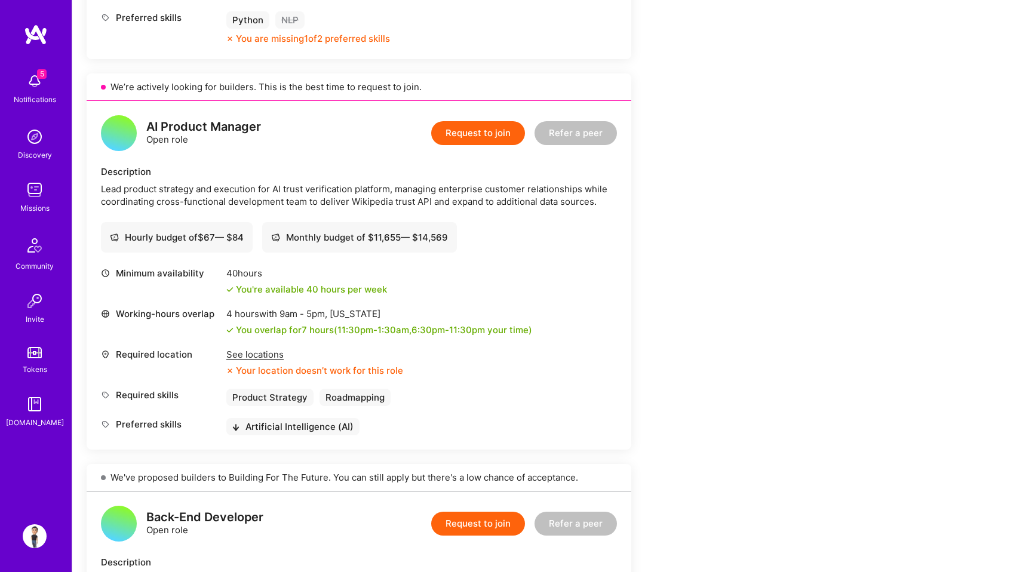
click at [270, 348] on div "See locations" at bounding box center [314, 354] width 177 height 13
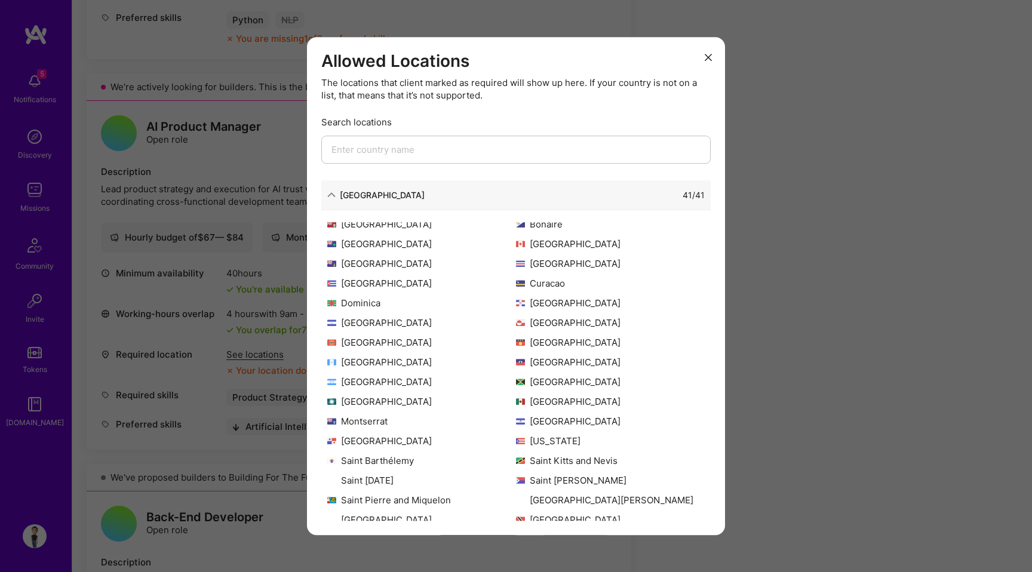
scroll to position [115, 0]
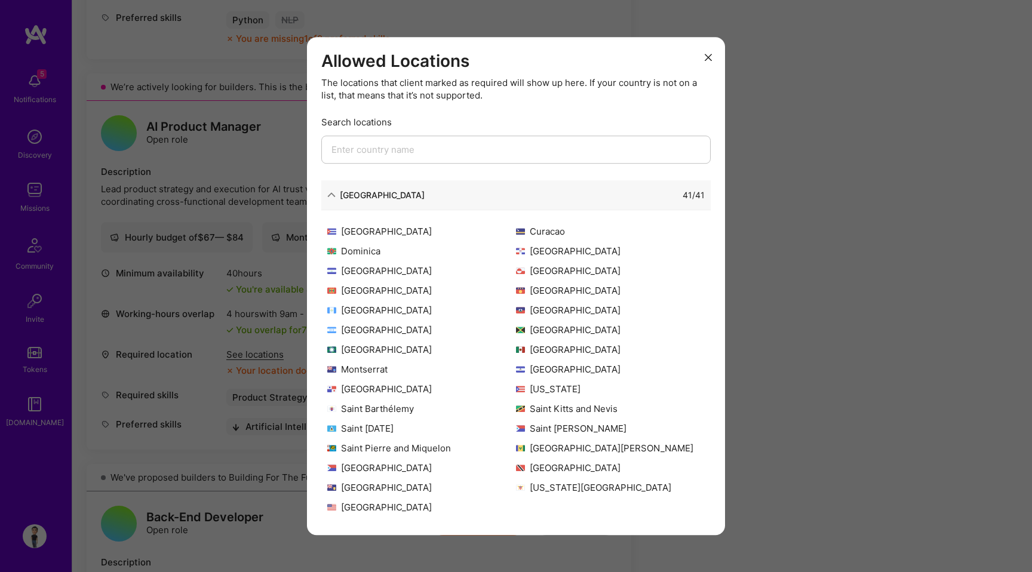
click at [332, 192] on icon "modal" at bounding box center [331, 195] width 8 height 8
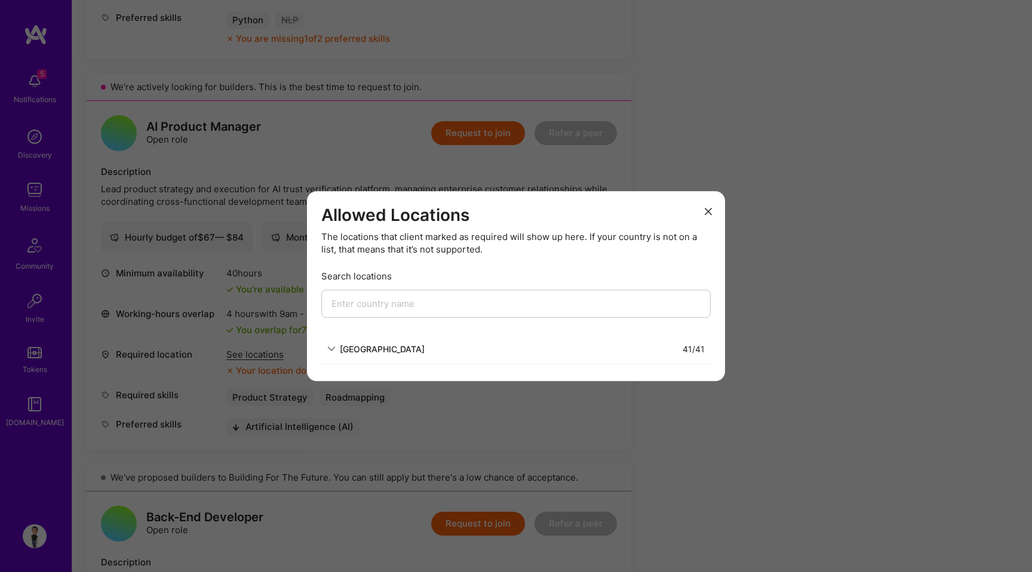
click at [709, 207] on button "modal" at bounding box center [708, 211] width 14 height 20
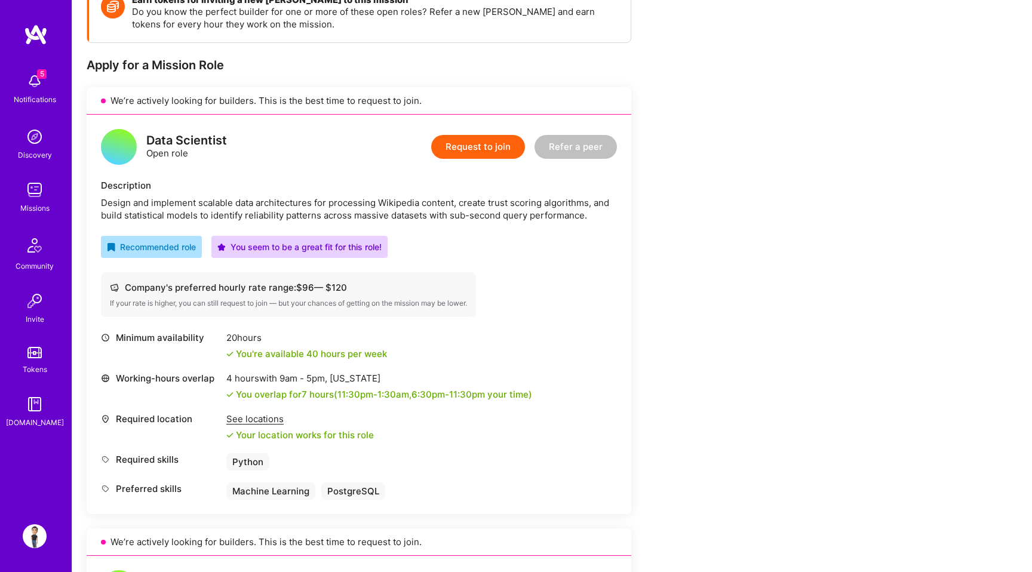
scroll to position [0, 0]
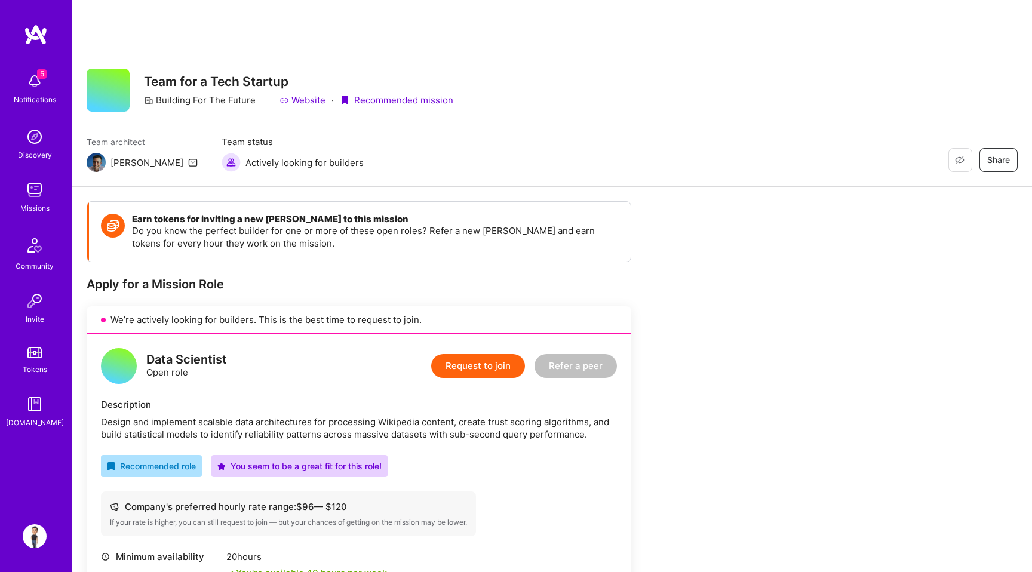
click at [33, 198] on img at bounding box center [35, 190] width 24 height 24
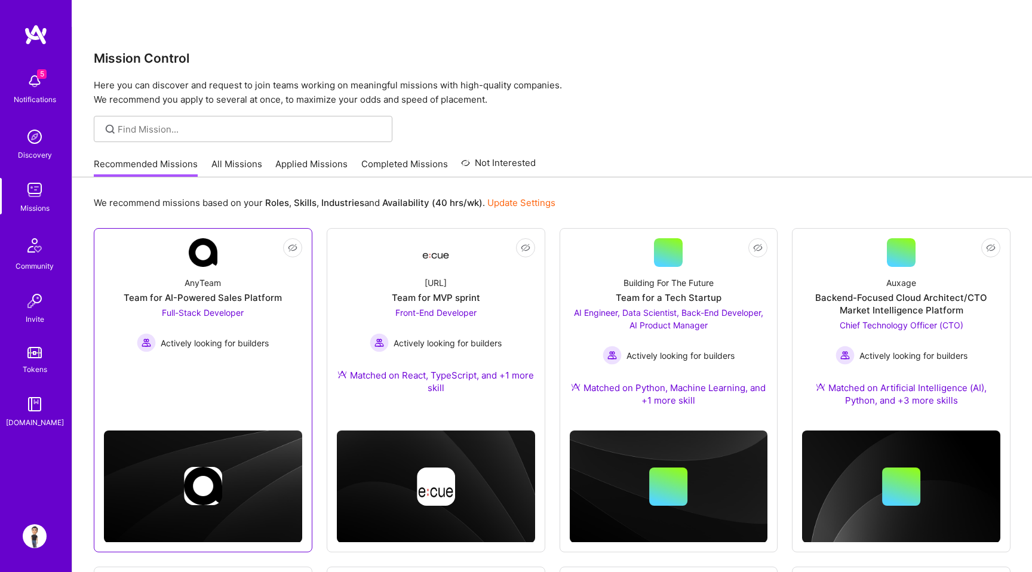
click at [229, 267] on div "AnyTeam Team for AI-Powered Sales Platform Full-Stack Developer Actively lookin…" at bounding box center [203, 309] width 198 height 85
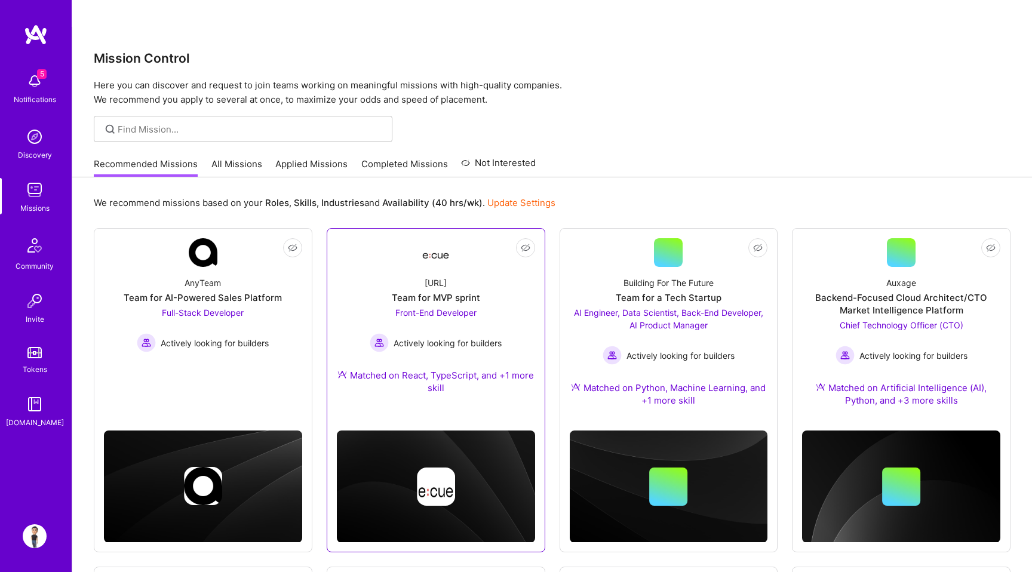
click at [384, 267] on div "Ecue.ai Team for MVP sprint Front-End Developer Actively looking for builders M…" at bounding box center [436, 338] width 198 height 142
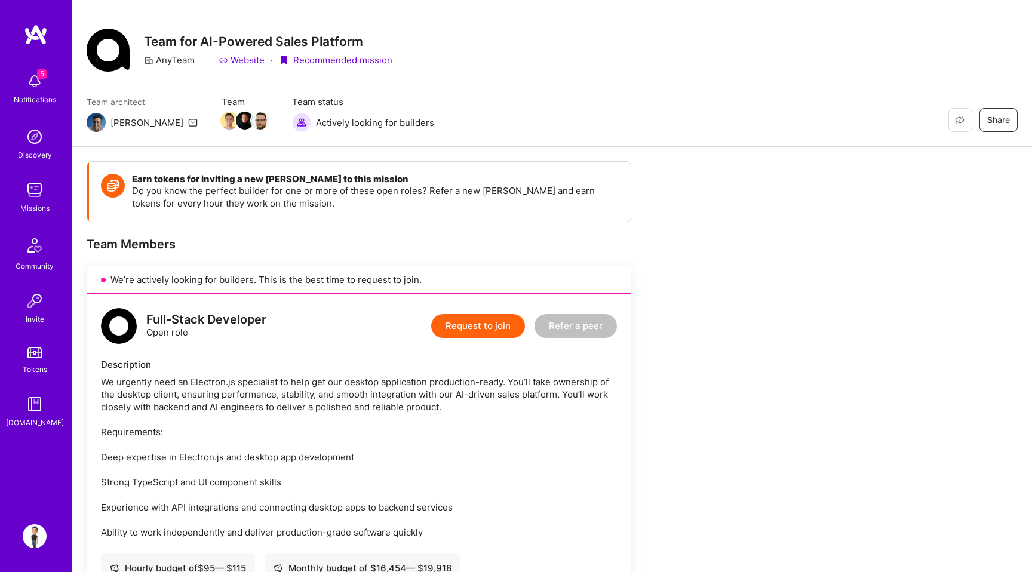
scroll to position [27, 0]
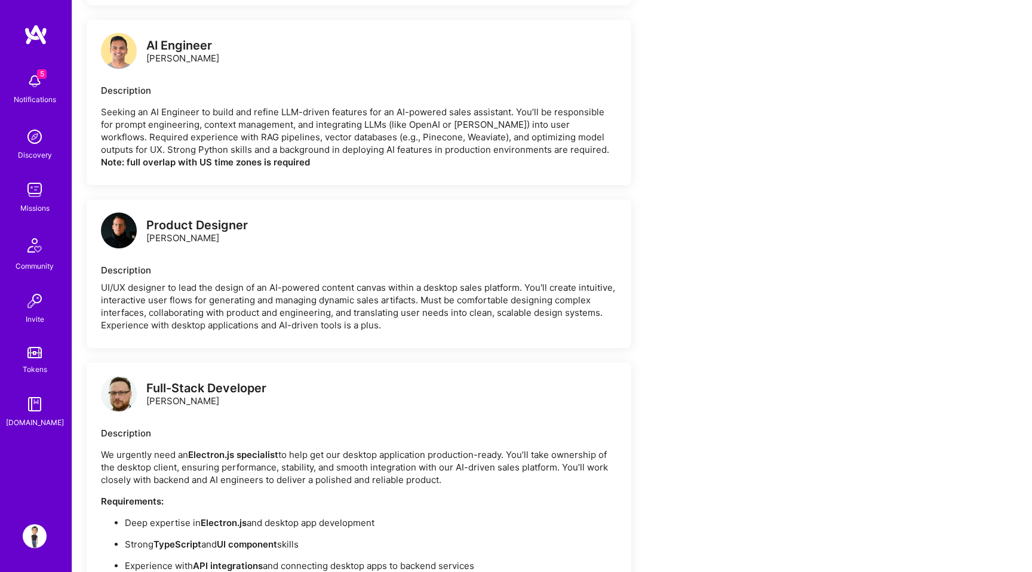
scroll to position [737, 0]
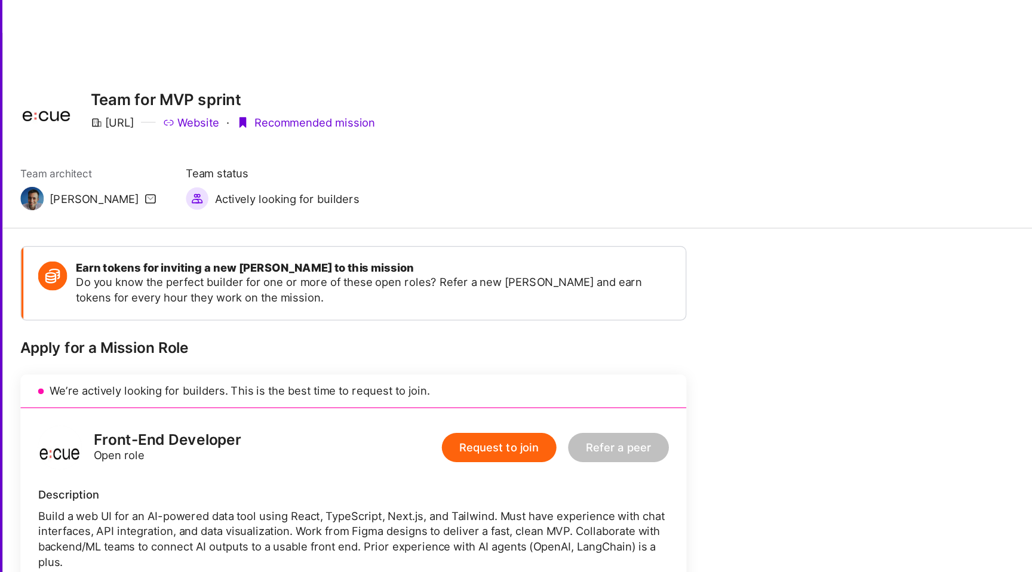
click at [493, 354] on button "Request to join" at bounding box center [478, 366] width 94 height 24
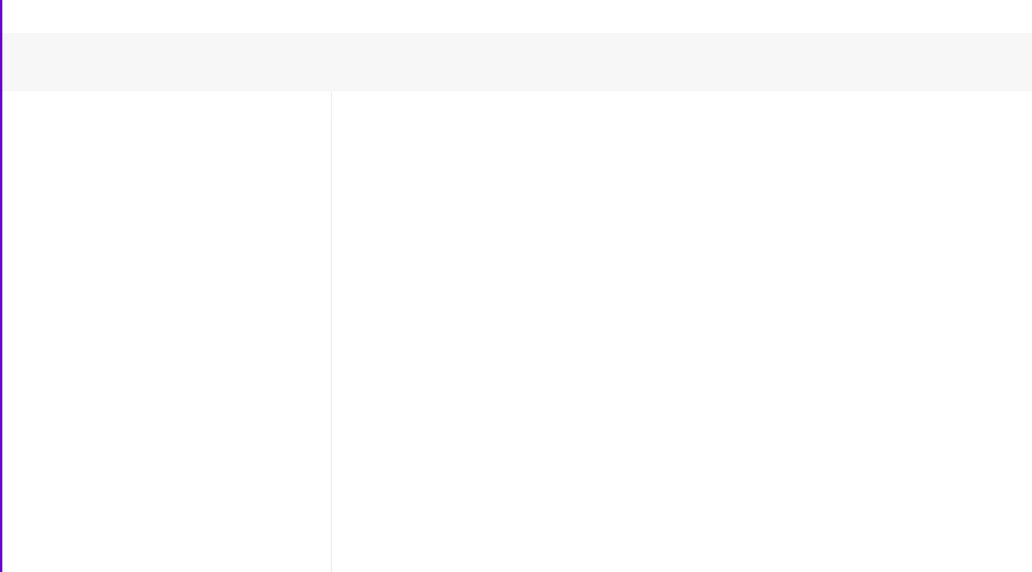
select select "IN"
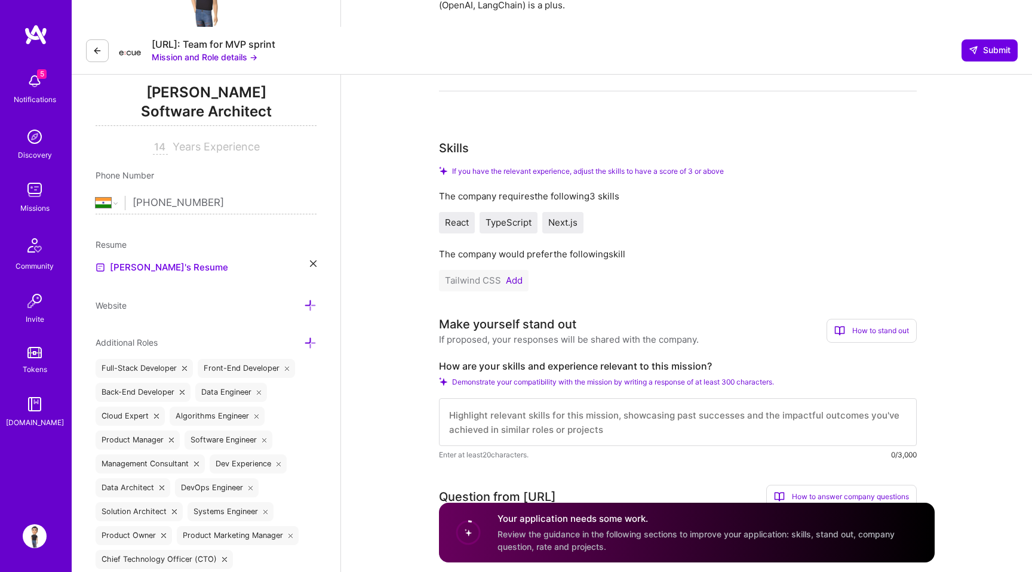
scroll to position [158, 0]
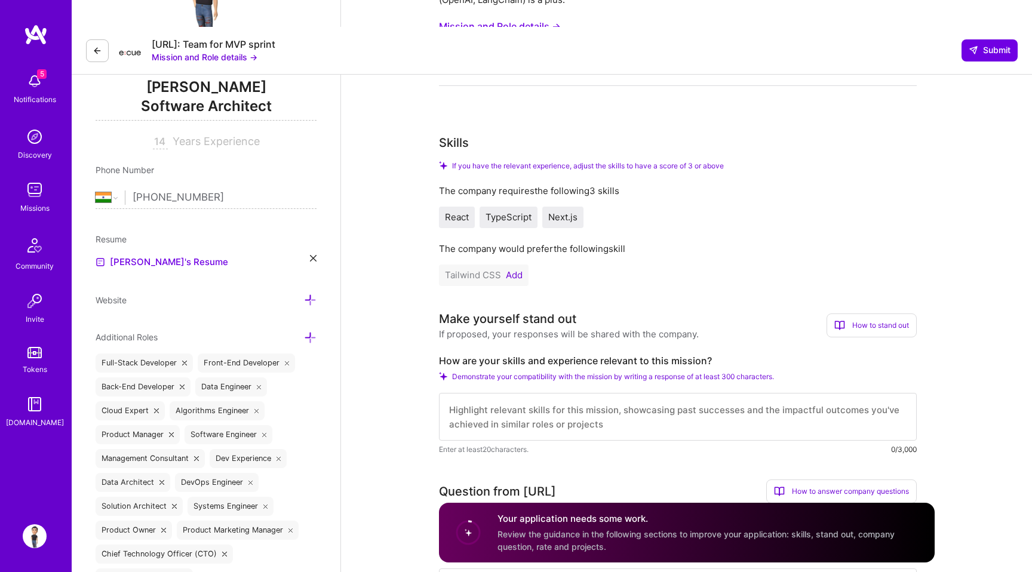
click at [519, 271] on button "Add" at bounding box center [514, 276] width 17 height 10
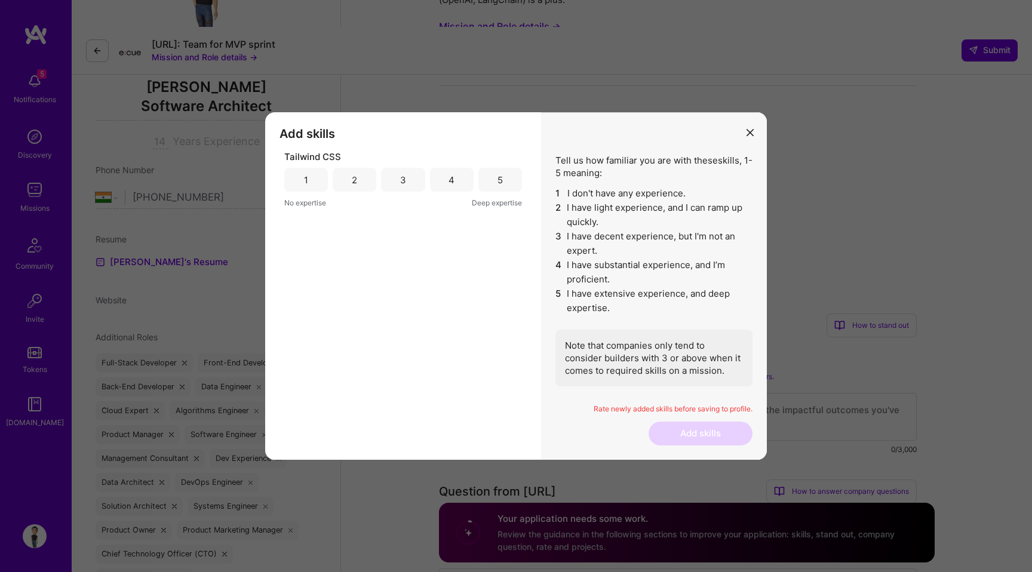
click at [351, 185] on div "2" at bounding box center [355, 180] width 44 height 24
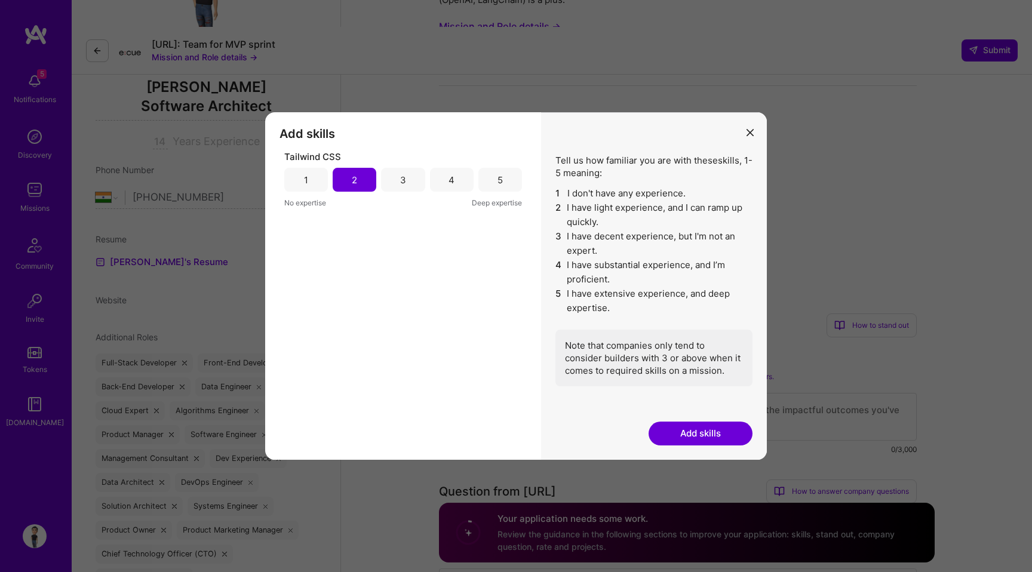
click at [706, 433] on button "Add skills" at bounding box center [701, 434] width 104 height 24
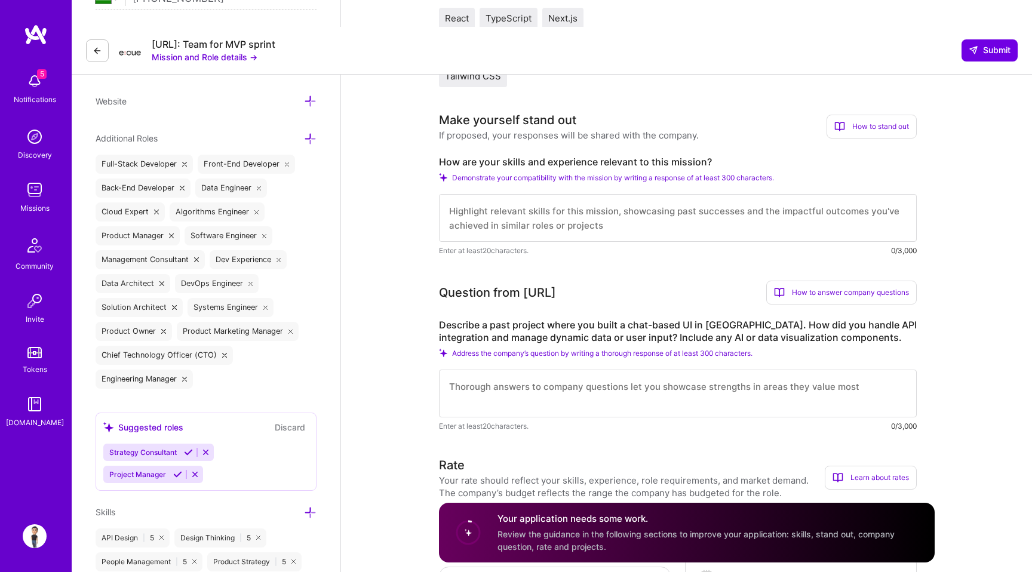
scroll to position [372, 0]
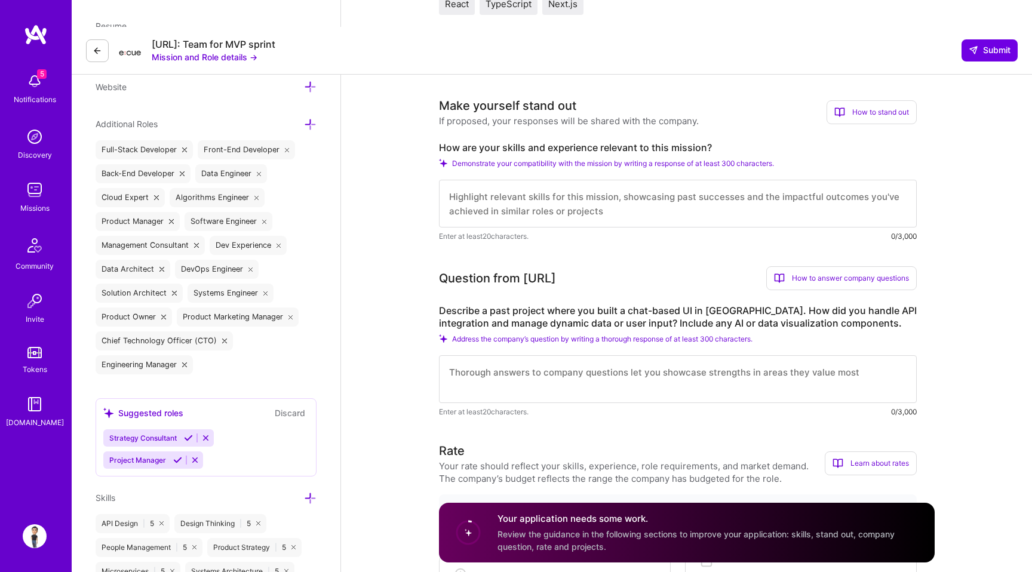
click at [569, 182] on textarea at bounding box center [678, 204] width 478 height 48
click at [523, 180] on textarea at bounding box center [678, 204] width 478 height 48
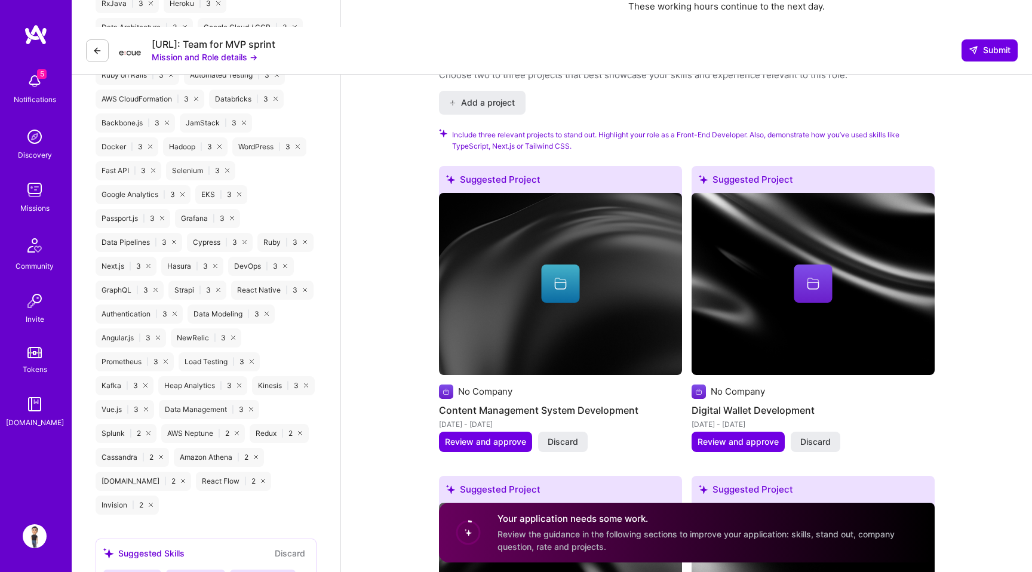
scroll to position [1491, 0]
